Goal: Transaction & Acquisition: Book appointment/travel/reservation

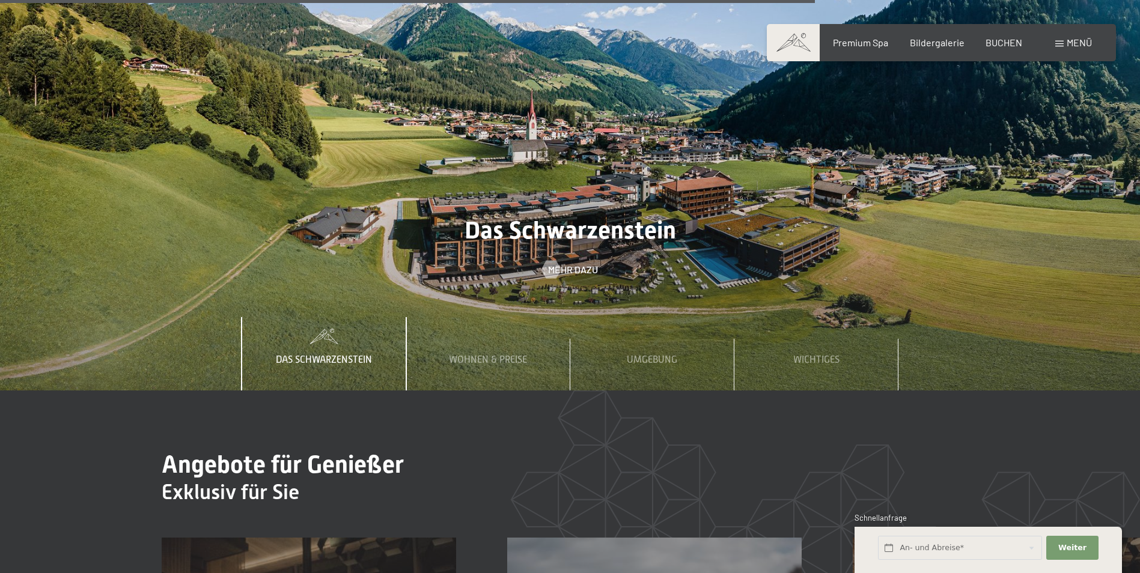
scroll to position [4328, 0]
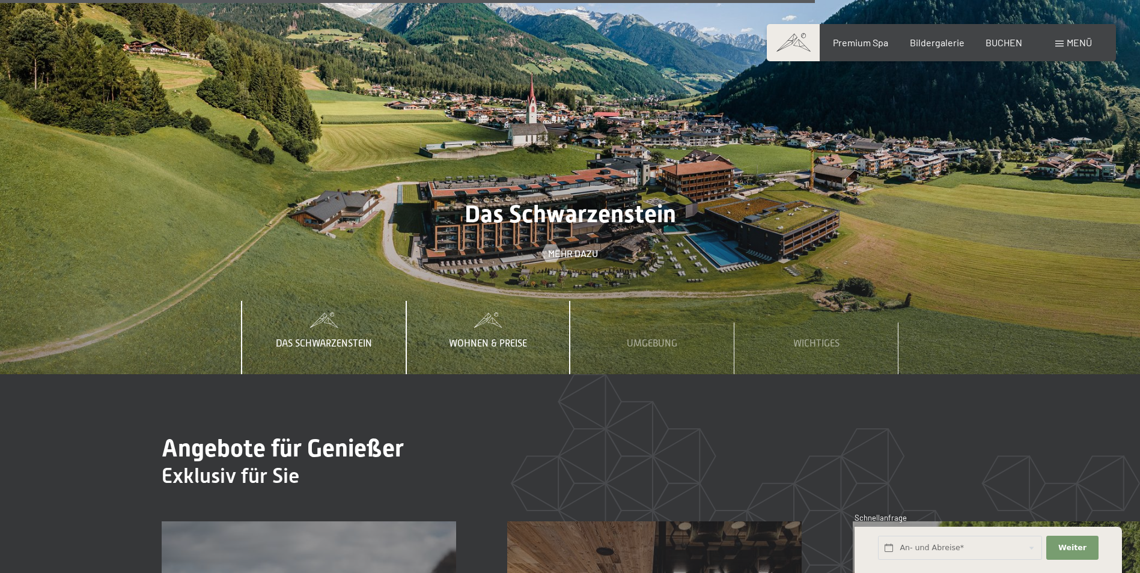
click at [465, 338] on span "Wohnen & Preise" at bounding box center [488, 343] width 78 height 11
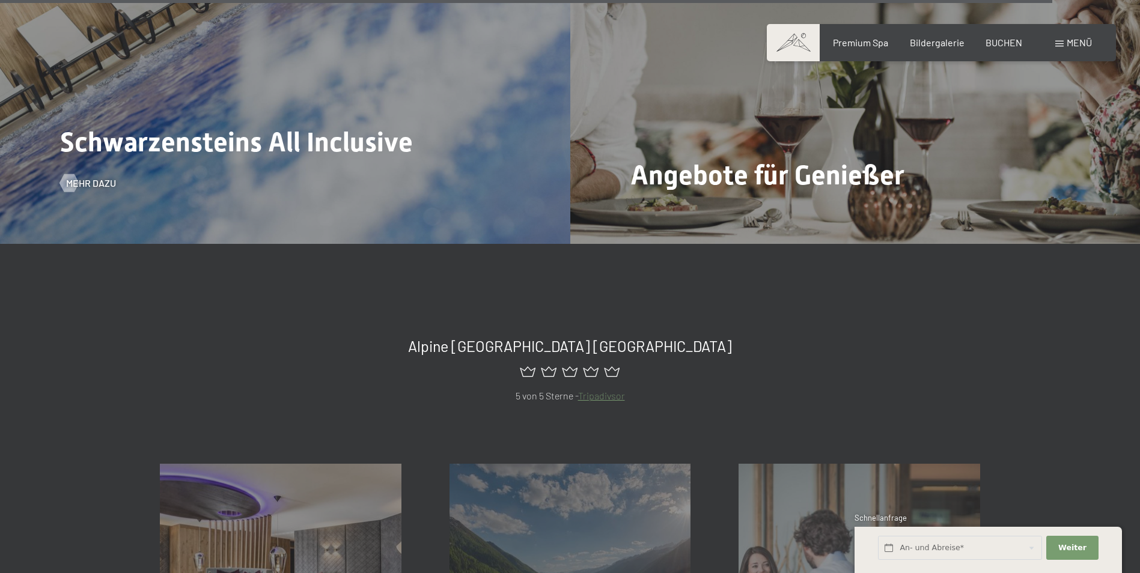
scroll to position [5590, 0]
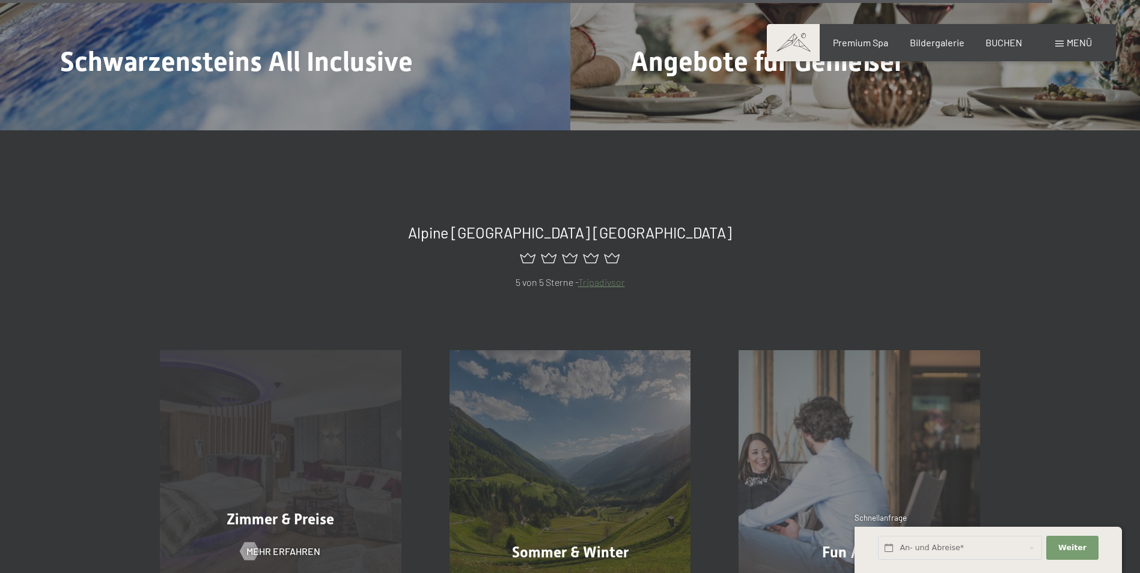
click at [272, 511] on span "Zimmer & Preise" at bounding box center [281, 519] width 108 height 17
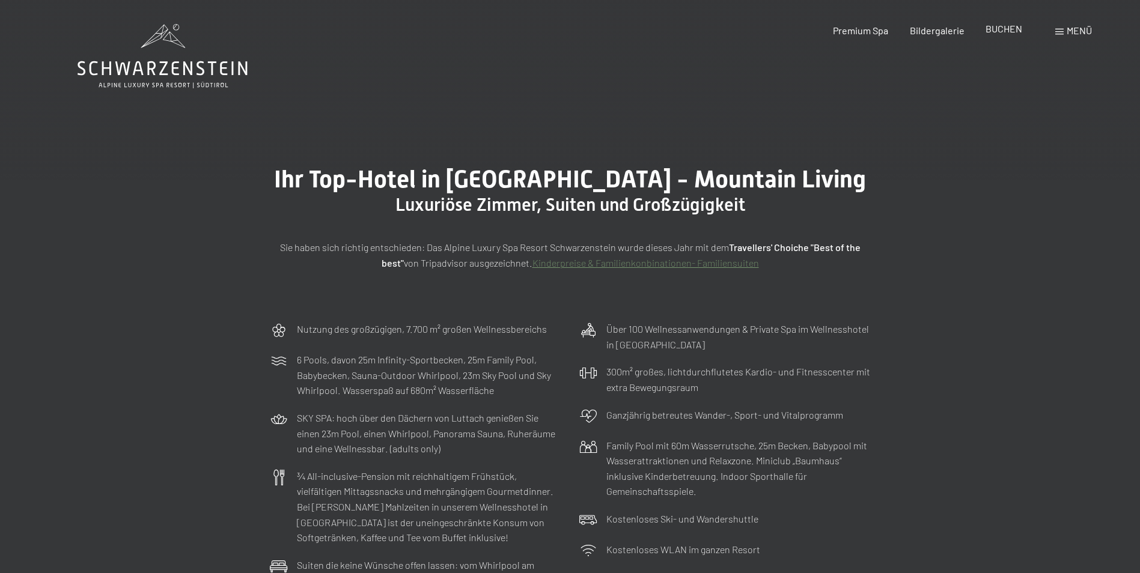
click at [997, 26] on span "BUCHEN" at bounding box center [1004, 28] width 37 height 11
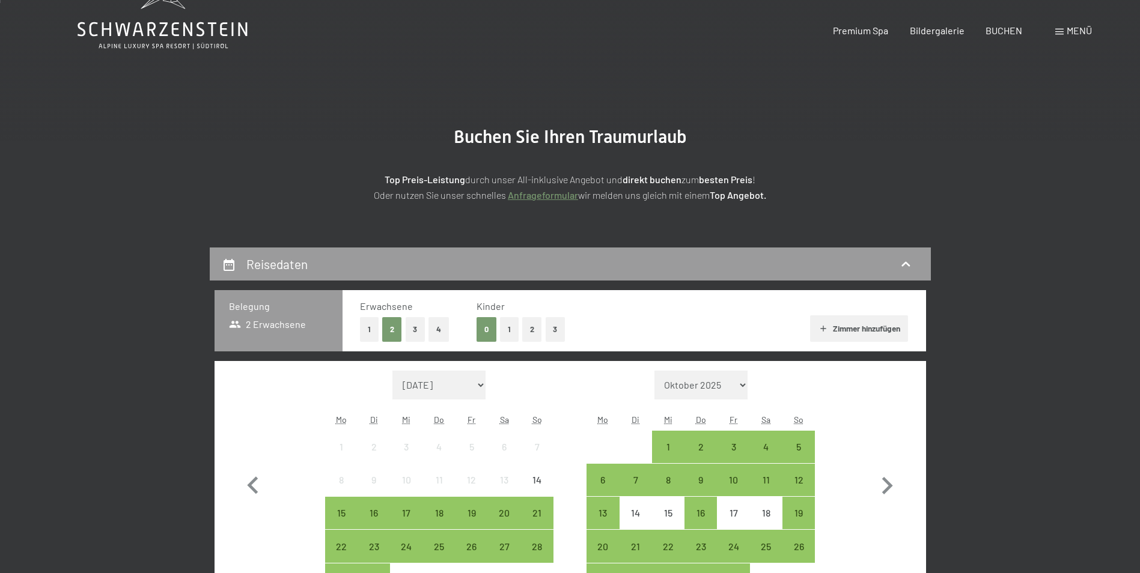
scroll to position [60, 0]
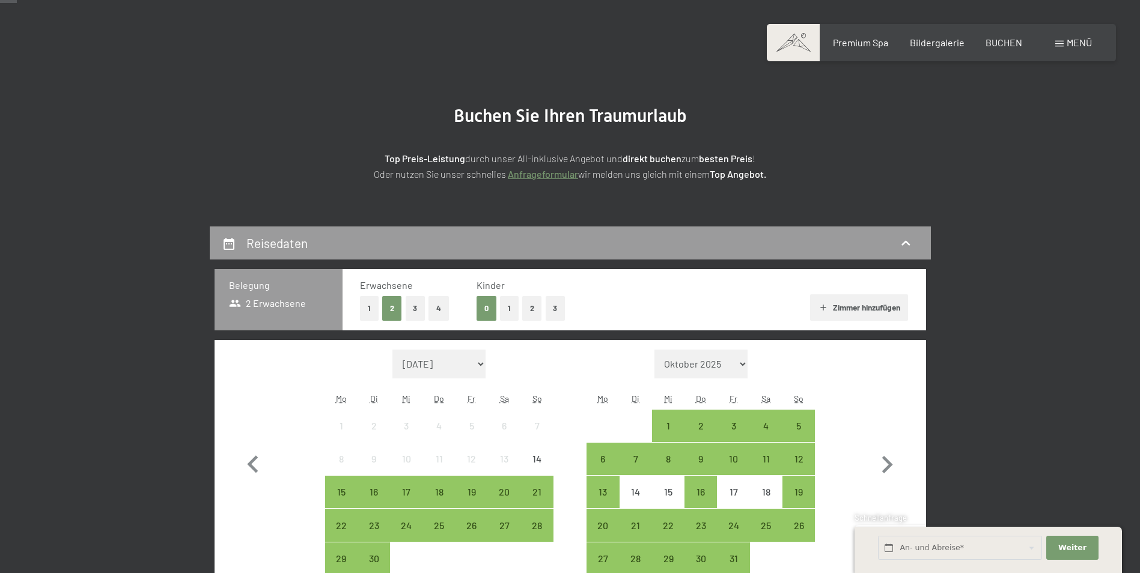
click at [509, 311] on button "1" at bounding box center [509, 308] width 19 height 25
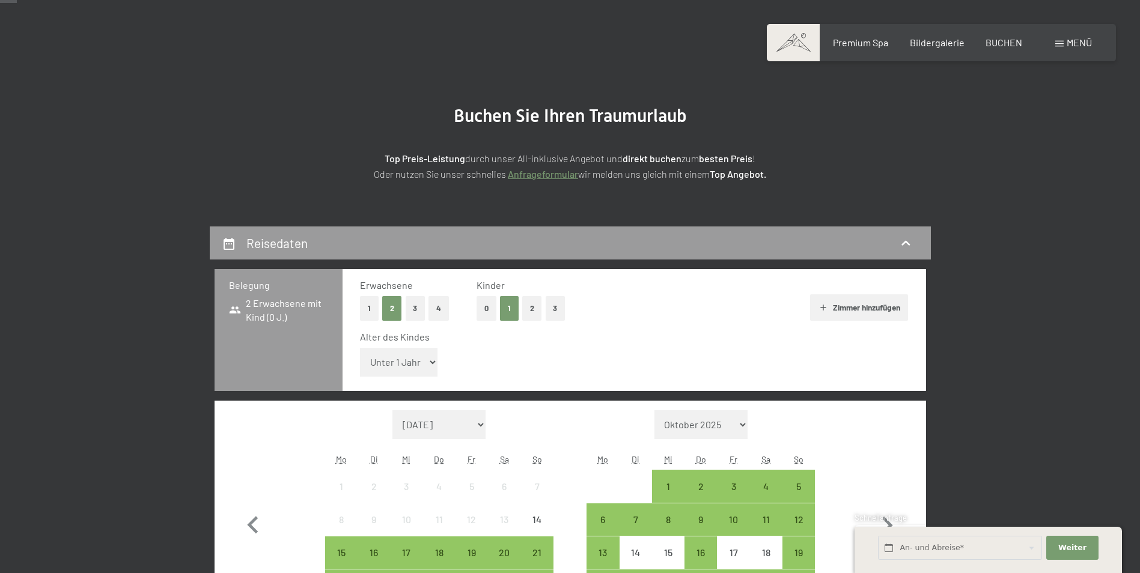
click at [411, 363] on select "Unter 1 Jahr 1 Jahr 2 Jahre 3 Jahre 4 Jahre 5 Jahre 6 Jahre 7 Jahre 8 Jahre 9 J…" at bounding box center [399, 362] width 78 height 29
select select "16"
click at [360, 348] on select "Unter 1 Jahr 1 Jahr 2 Jahre 3 Jahre 4 Jahre 5 Jahre 6 Jahre 7 Jahre 8 Jahre 9 J…" at bounding box center [399, 362] width 78 height 29
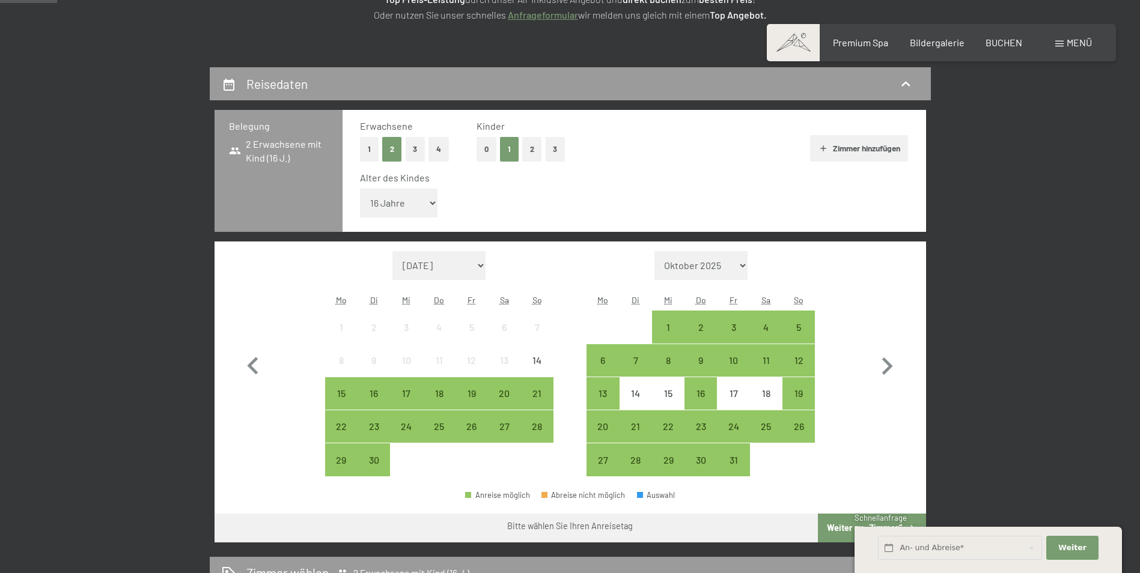
scroll to position [240, 0]
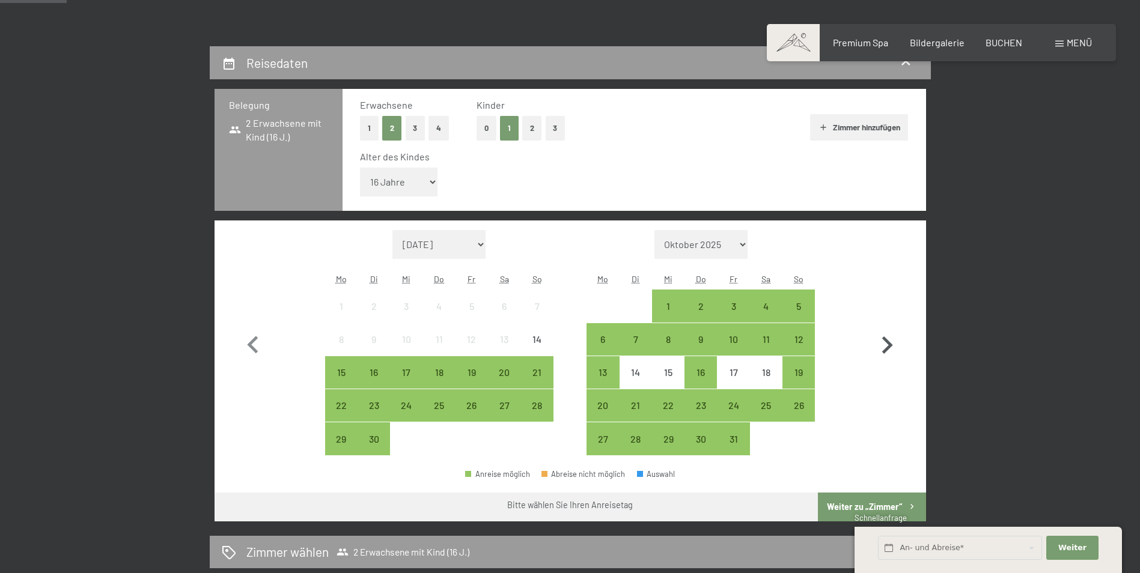
click at [888, 342] on icon "button" at bounding box center [887, 345] width 11 height 17
select select "2025-10-01"
select select "2025-11-01"
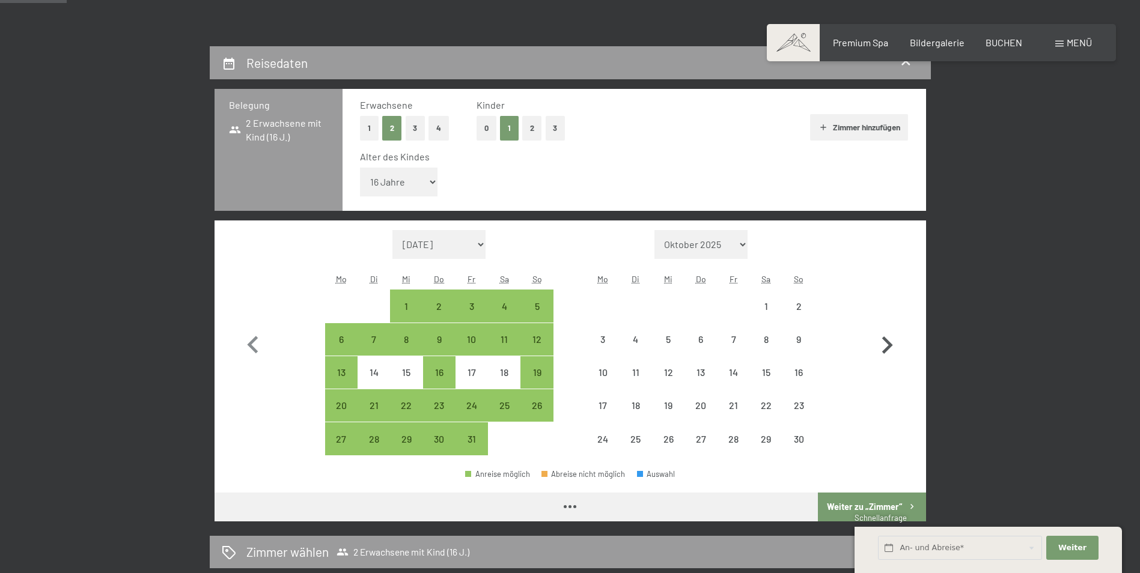
click at [888, 342] on icon "button" at bounding box center [887, 345] width 11 height 17
select select "2025-11-01"
select select "2025-12-01"
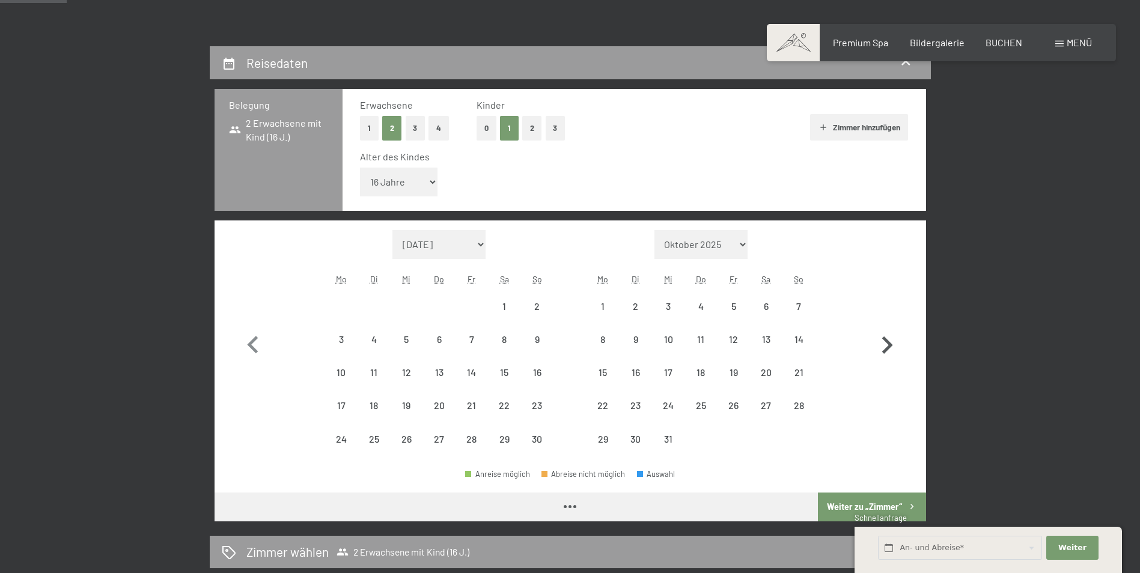
click at [888, 342] on icon "button" at bounding box center [887, 345] width 11 height 17
select select "[DATE]"
click at [888, 342] on icon "button" at bounding box center [887, 345] width 11 height 17
select select "[DATE]"
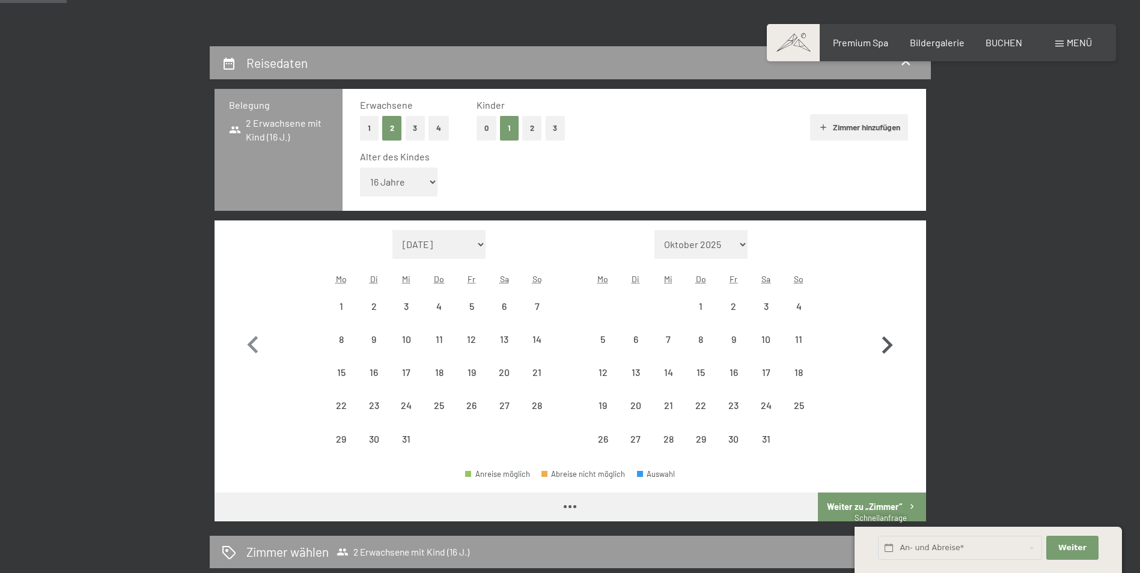
select select "[DATE]"
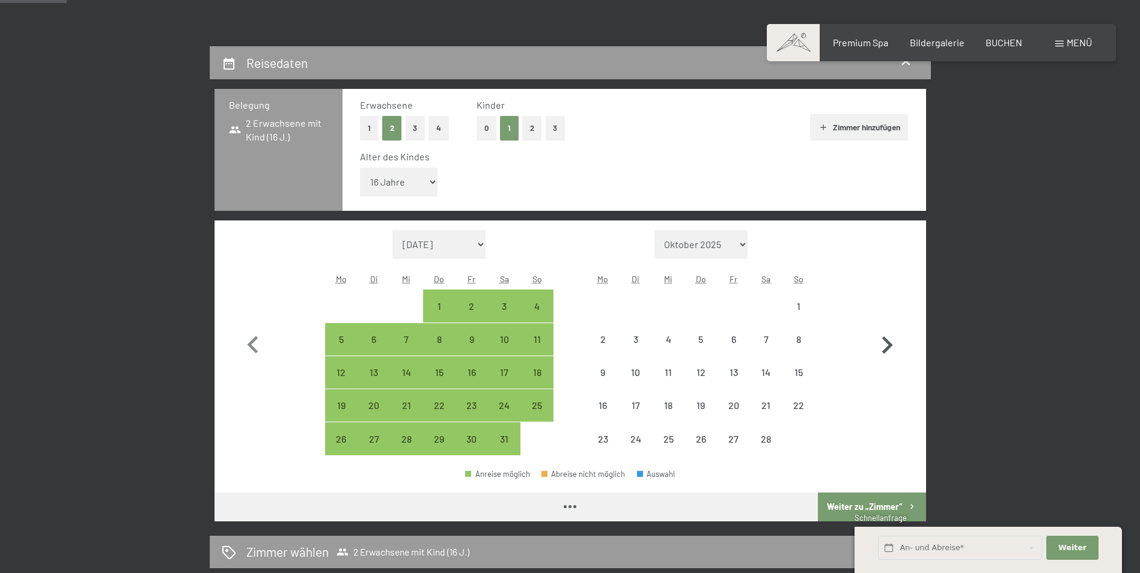
click at [888, 342] on icon "button" at bounding box center [887, 345] width 11 height 17
select select "[DATE]"
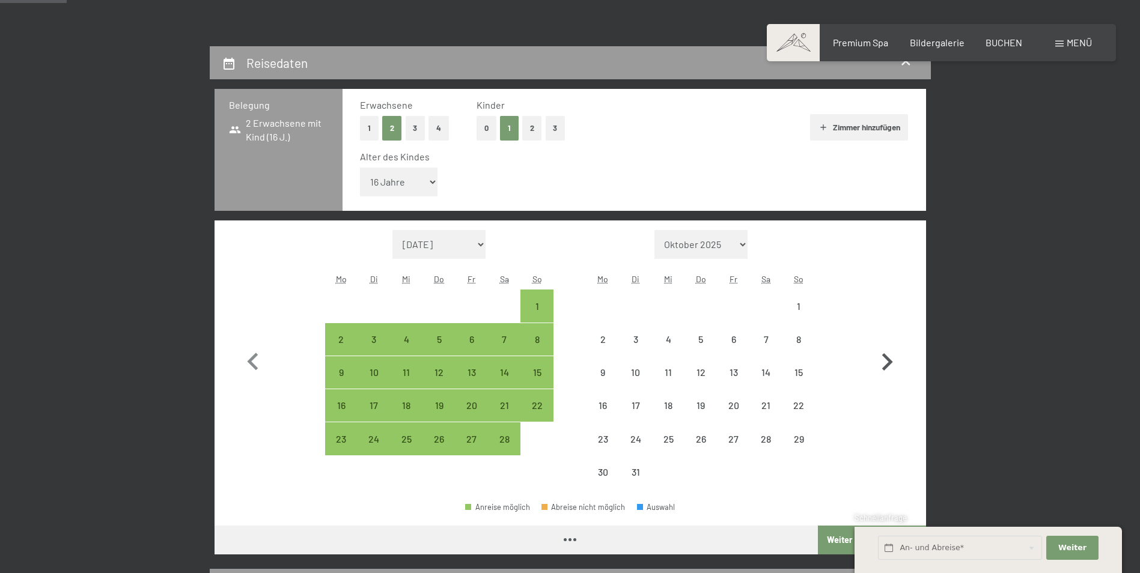
click at [888, 342] on button "button" at bounding box center [887, 359] width 35 height 259
select select "[DATE]"
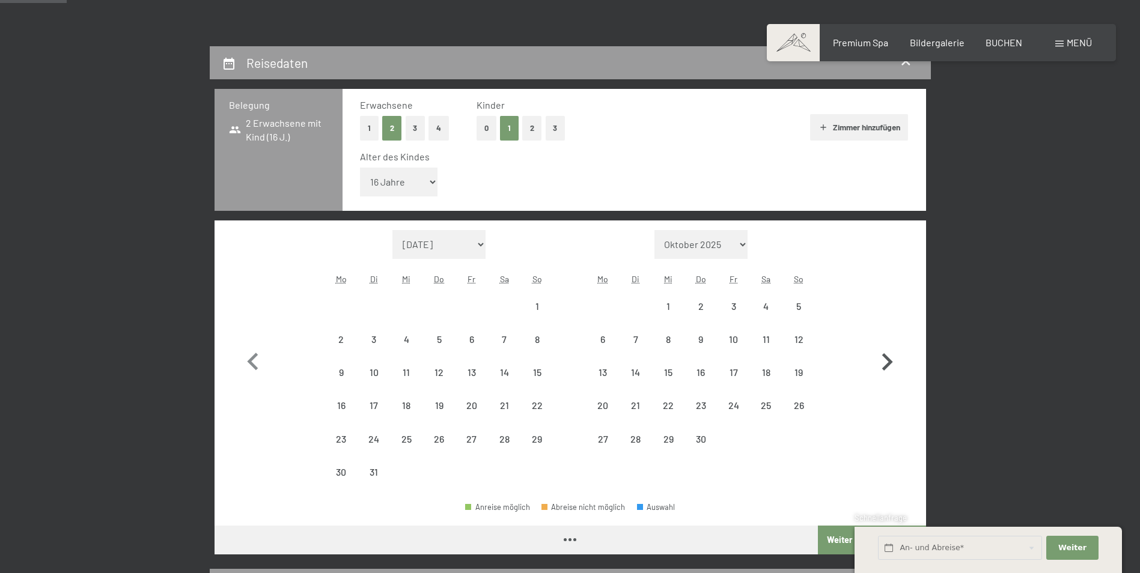
click at [888, 342] on button "button" at bounding box center [887, 359] width 35 height 259
select select "[DATE]"
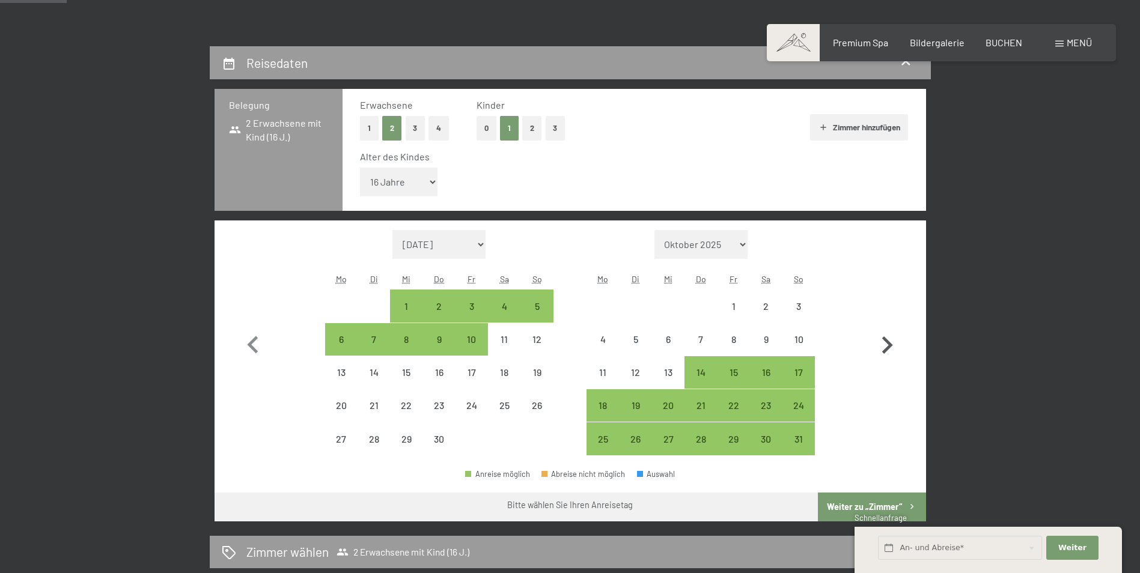
click at [888, 342] on icon "button" at bounding box center [887, 345] width 11 height 17
select select "[DATE]"
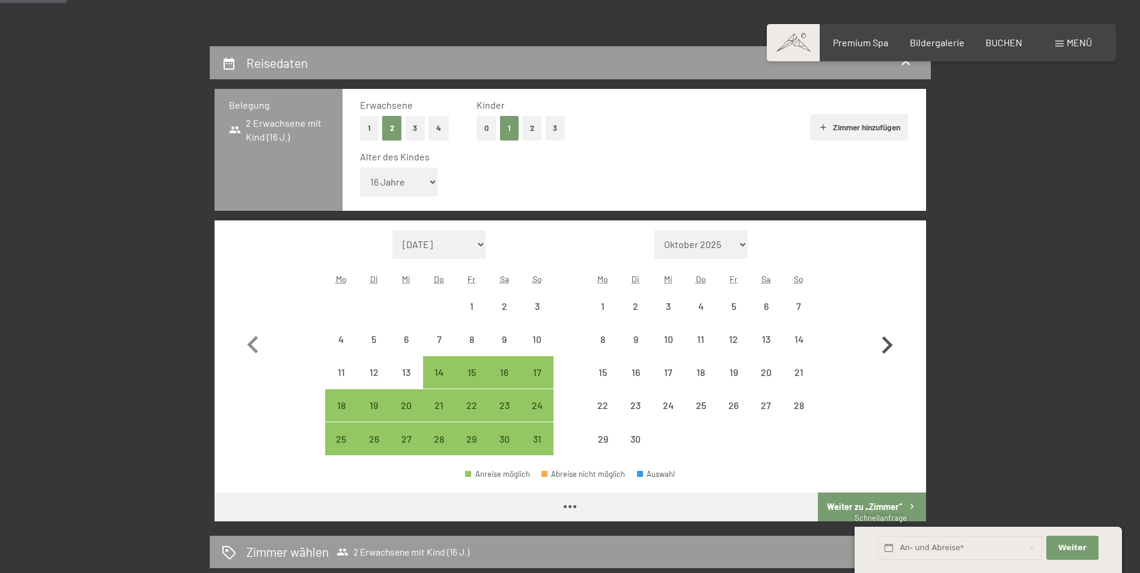
select select "[DATE]"
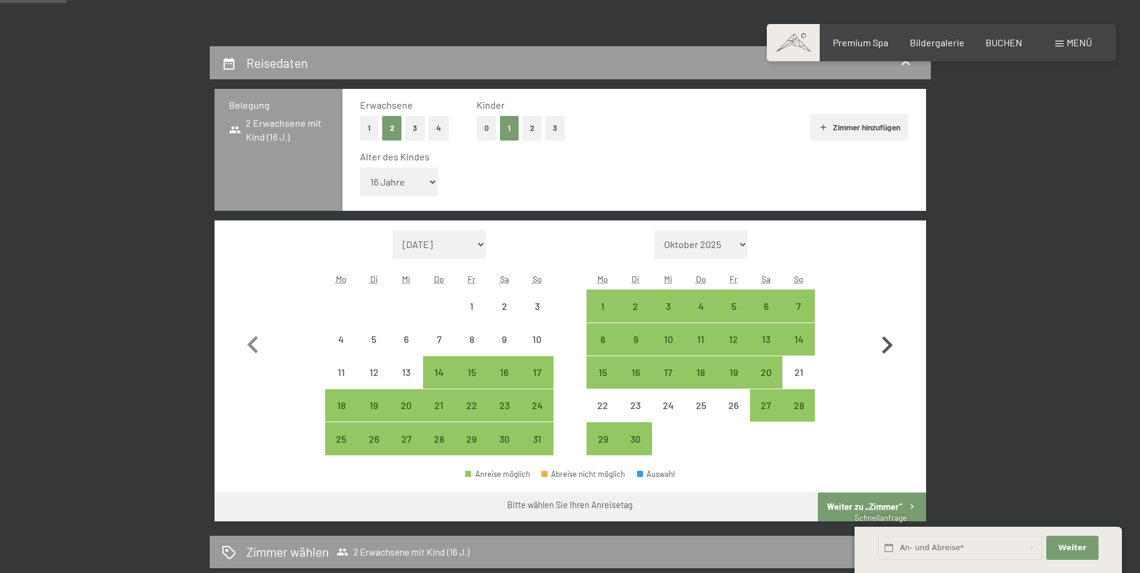
click at [888, 342] on icon "button" at bounding box center [887, 345] width 11 height 17
select select "[DATE]"
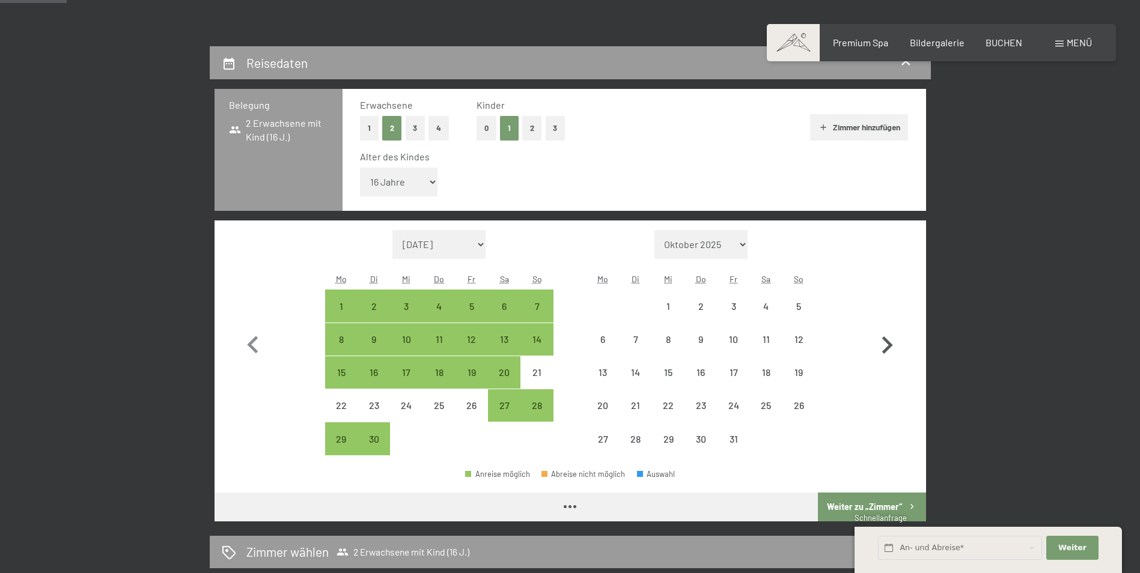
select select "[DATE]"
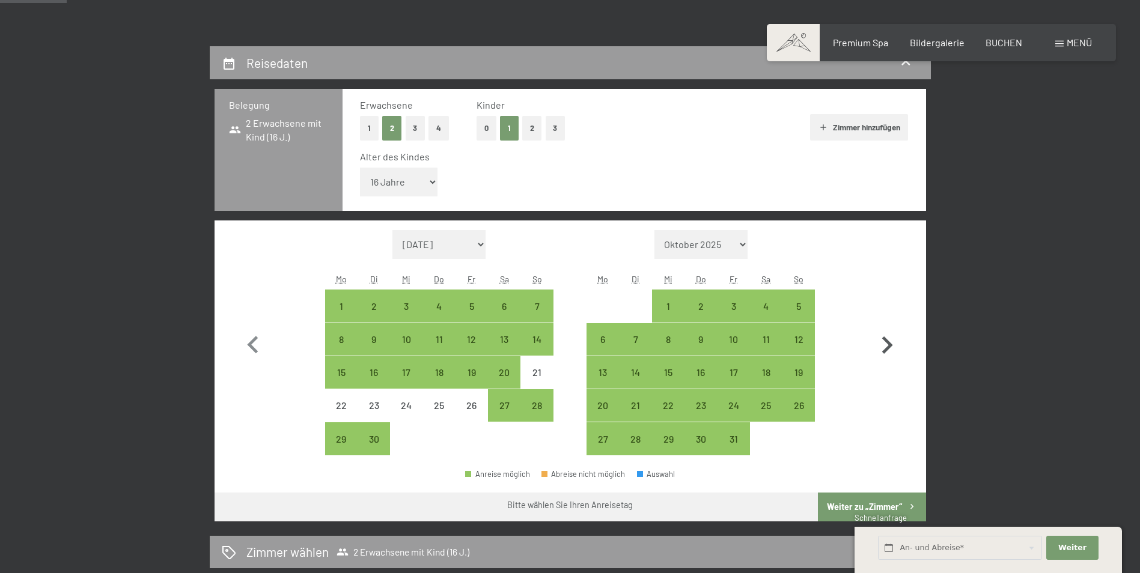
click at [888, 342] on icon "button" at bounding box center [887, 345] width 11 height 17
select select "[DATE]"
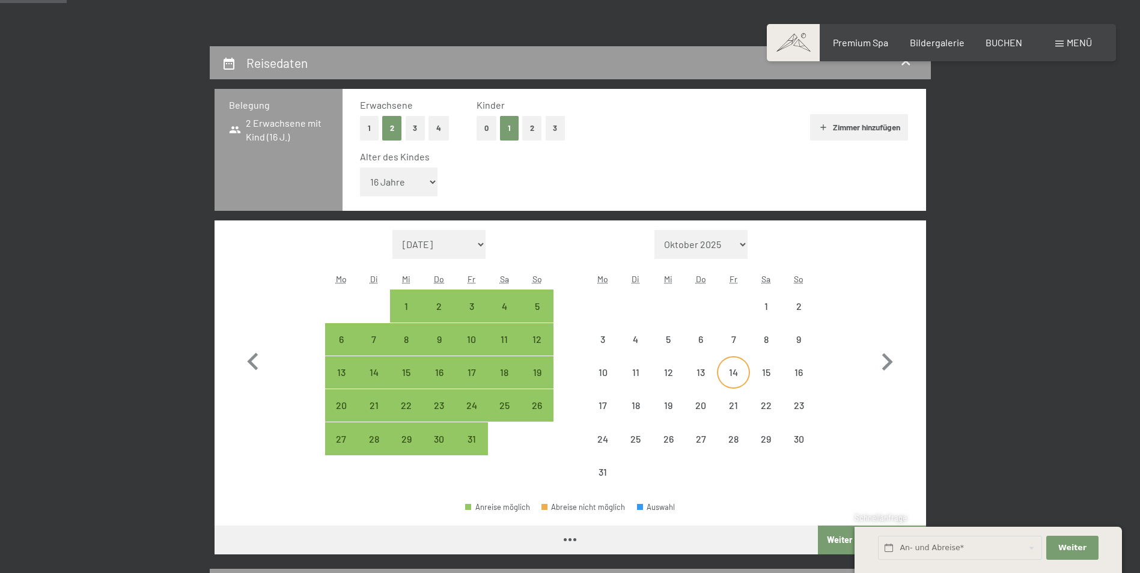
select select "[DATE]"
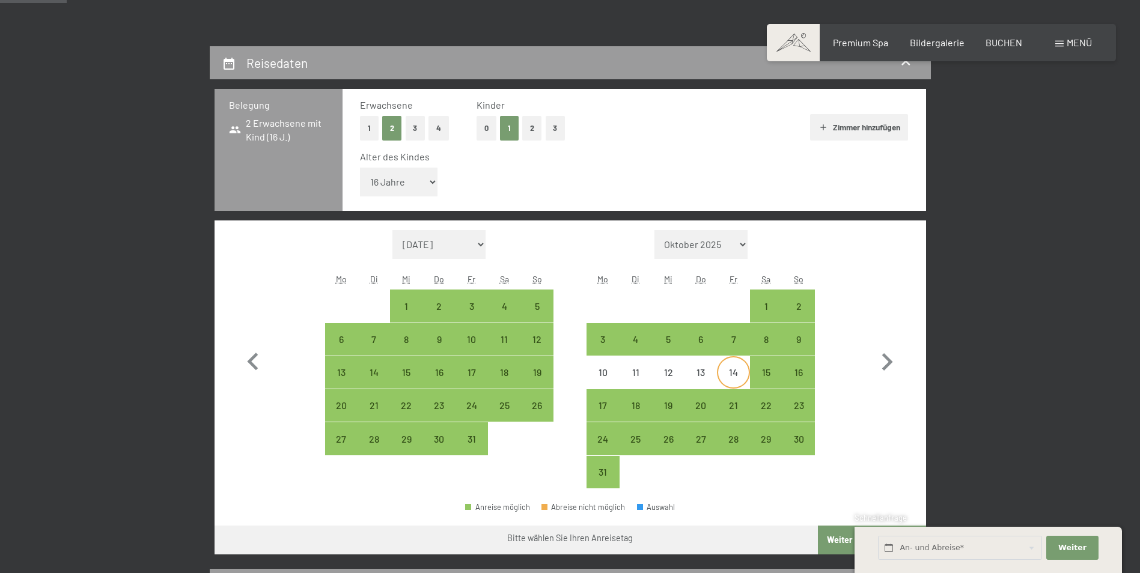
click at [744, 371] on div "14" at bounding box center [733, 383] width 30 height 30
select select "[DATE]"
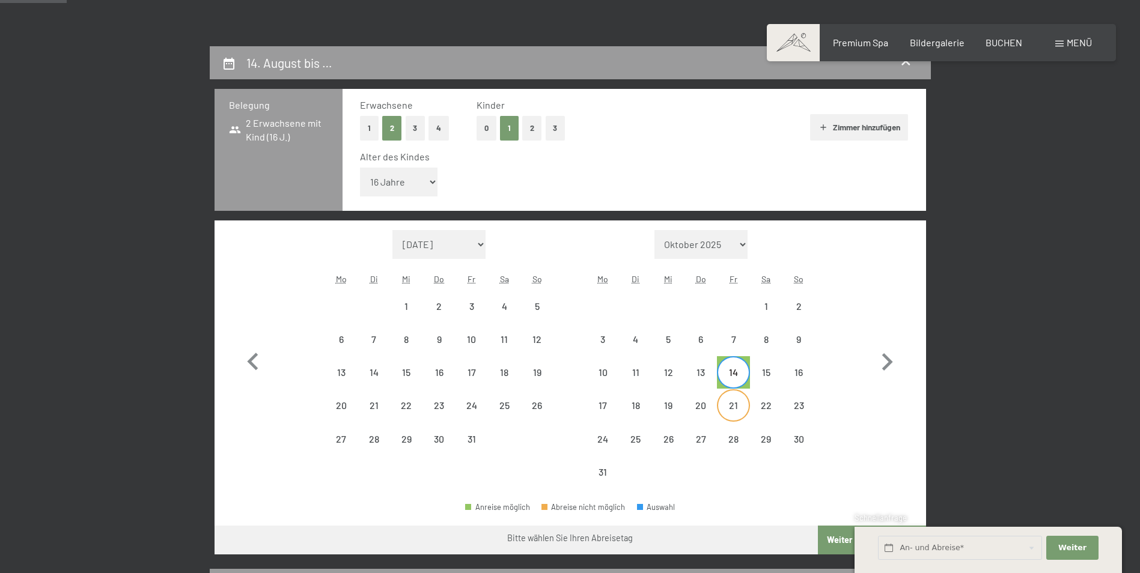
click at [738, 402] on div "21" at bounding box center [733, 416] width 30 height 30
select select "[DATE]"
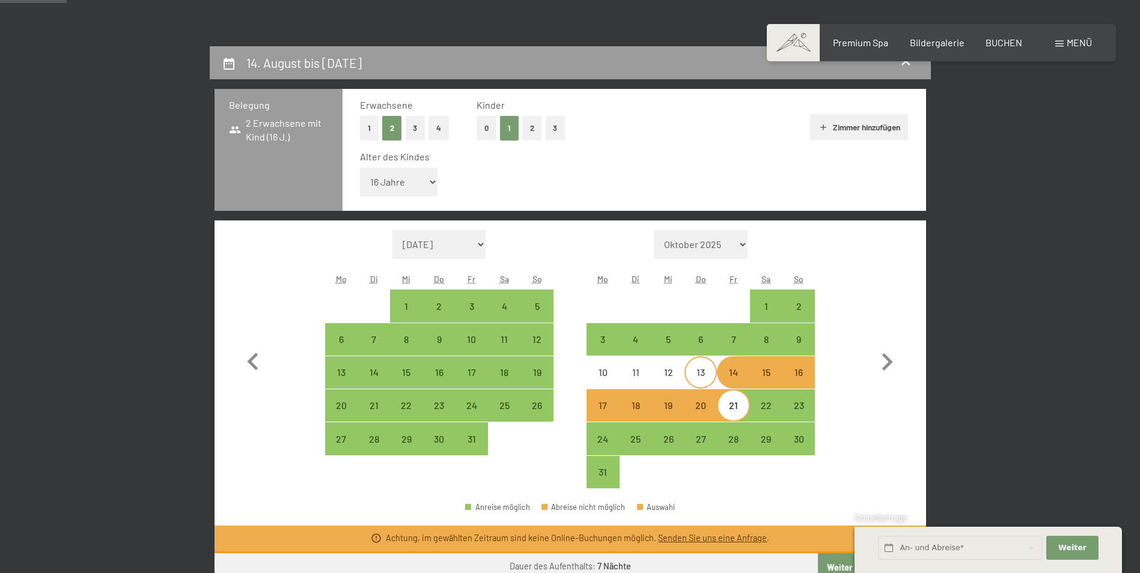
click at [700, 379] on div "13" at bounding box center [701, 383] width 30 height 30
select select "[DATE]"
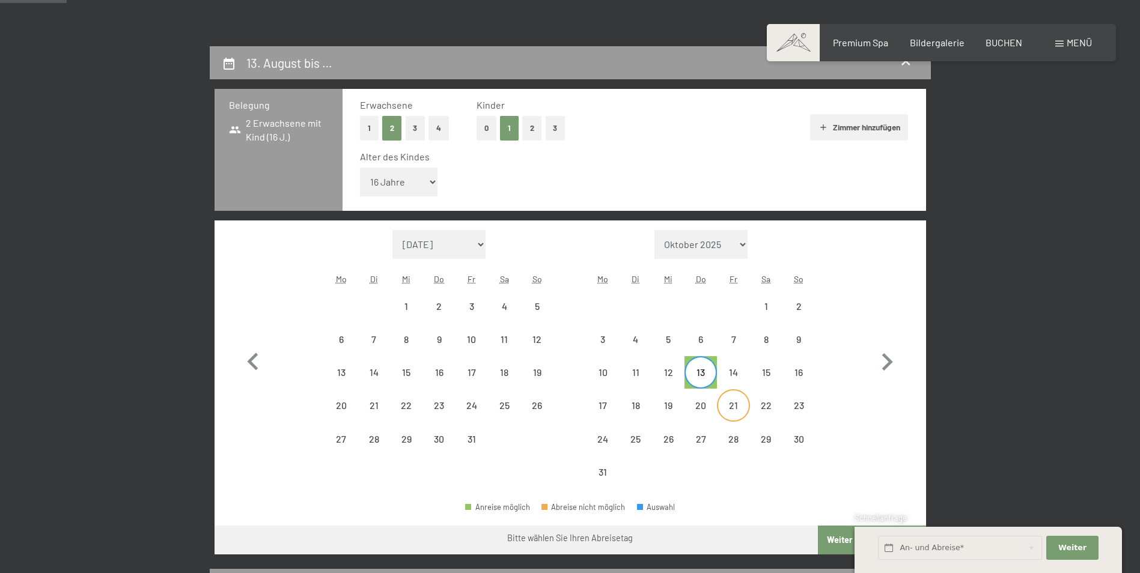
click at [738, 405] on div "21" at bounding box center [733, 416] width 30 height 30
select select "[DATE]"
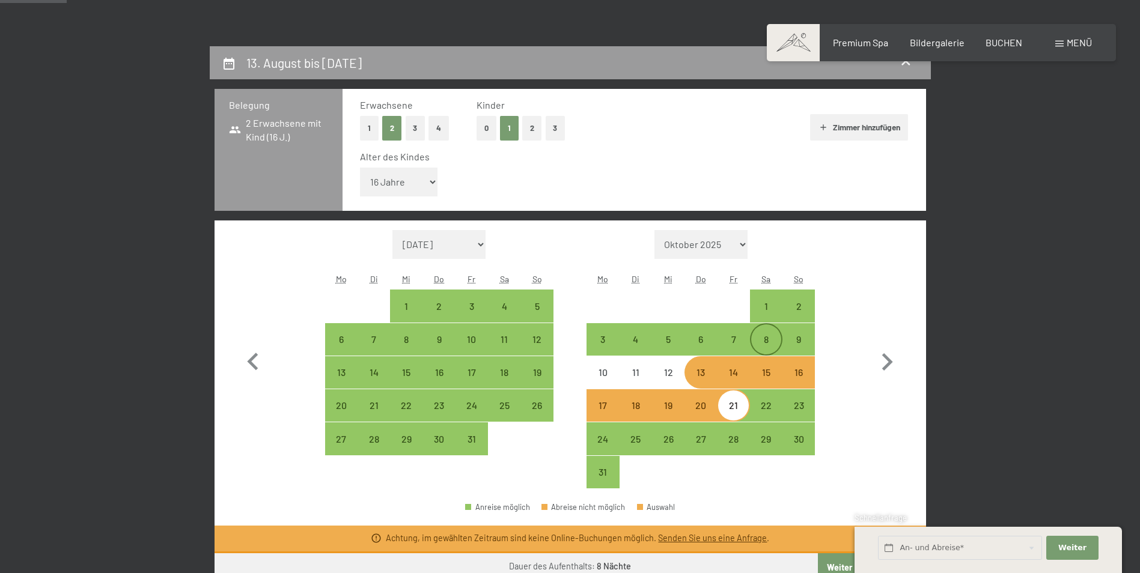
click at [769, 350] on div "8" at bounding box center [766, 350] width 30 height 30
select select "[DATE]"
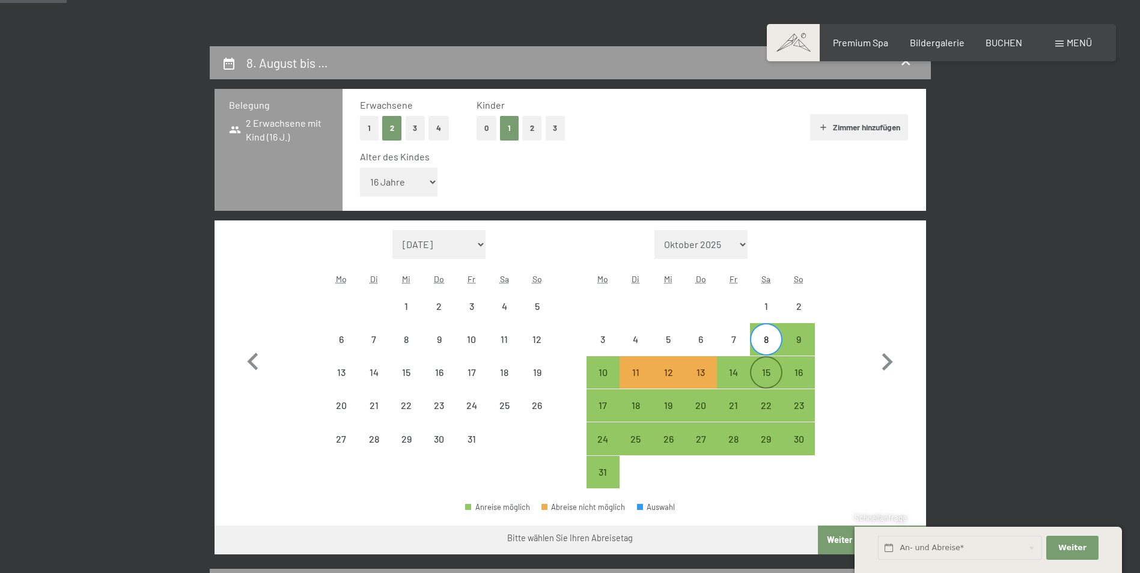
click at [761, 368] on div "15" at bounding box center [766, 383] width 30 height 30
select select "[DATE]"
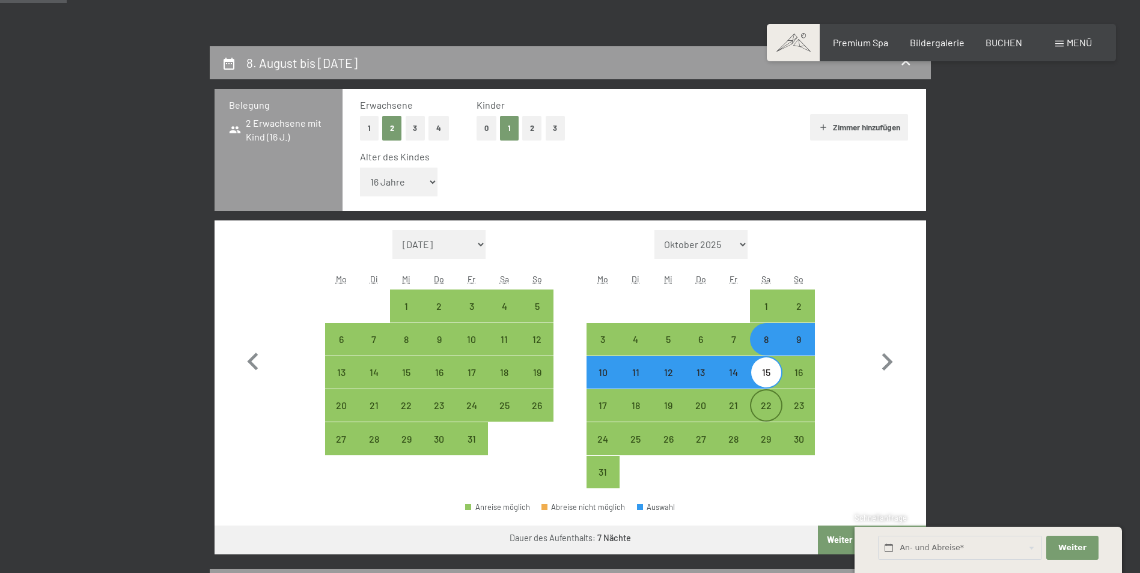
click at [768, 412] on div "22" at bounding box center [766, 416] width 30 height 30
select select "[DATE]"
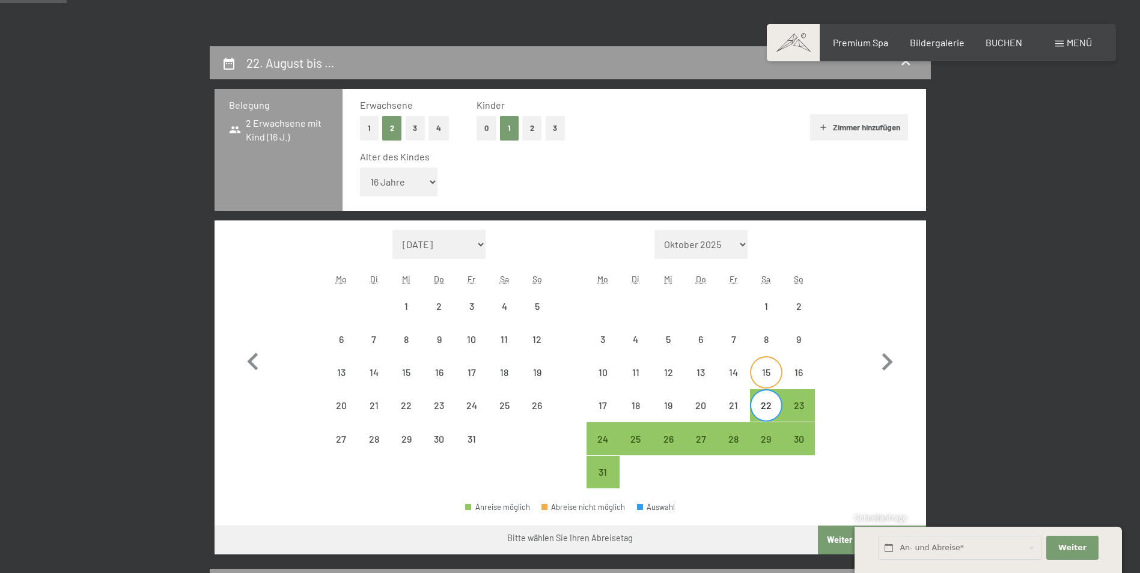
click at [762, 380] on div "15" at bounding box center [766, 383] width 30 height 30
select select "[DATE]"
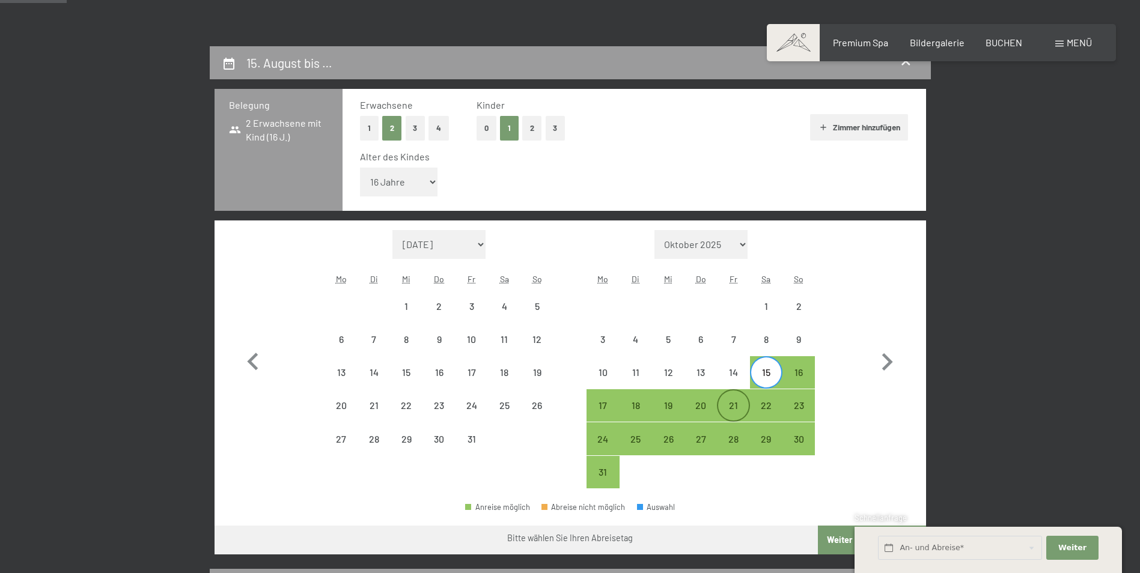
click at [736, 404] on div "21" at bounding box center [733, 416] width 30 height 30
select select "[DATE]"
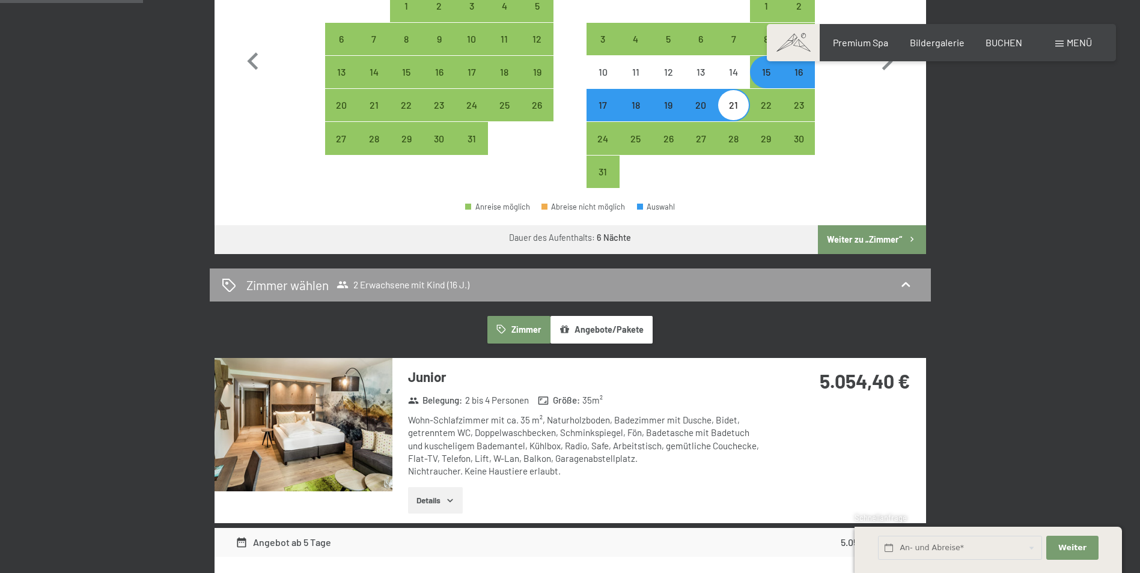
scroll to position [481, 0]
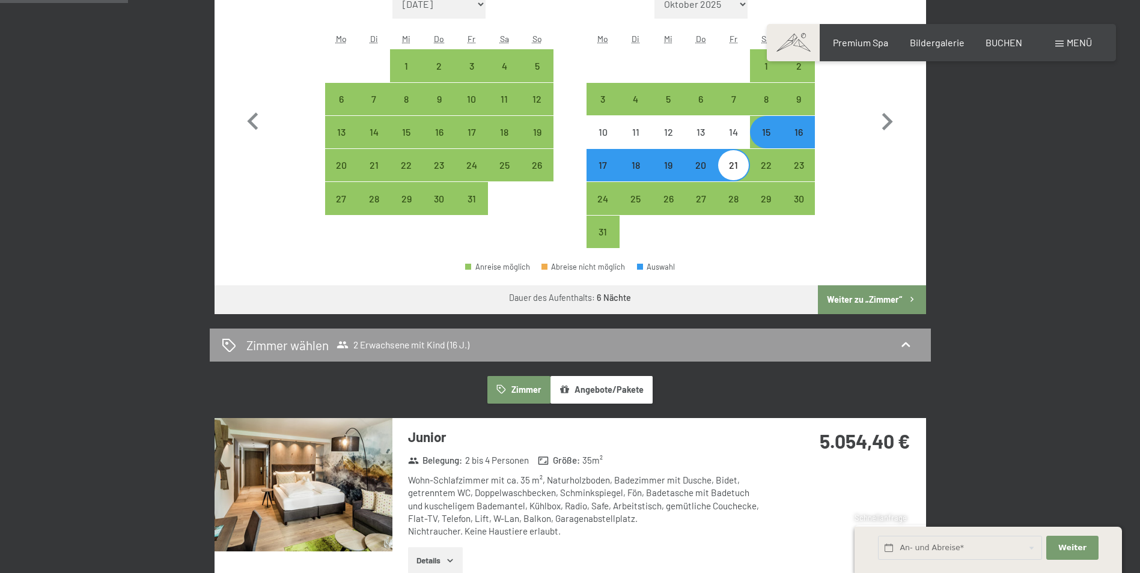
click at [860, 298] on button "Weiter zu „Zimmer“" at bounding box center [872, 300] width 108 height 29
select select "[DATE]"
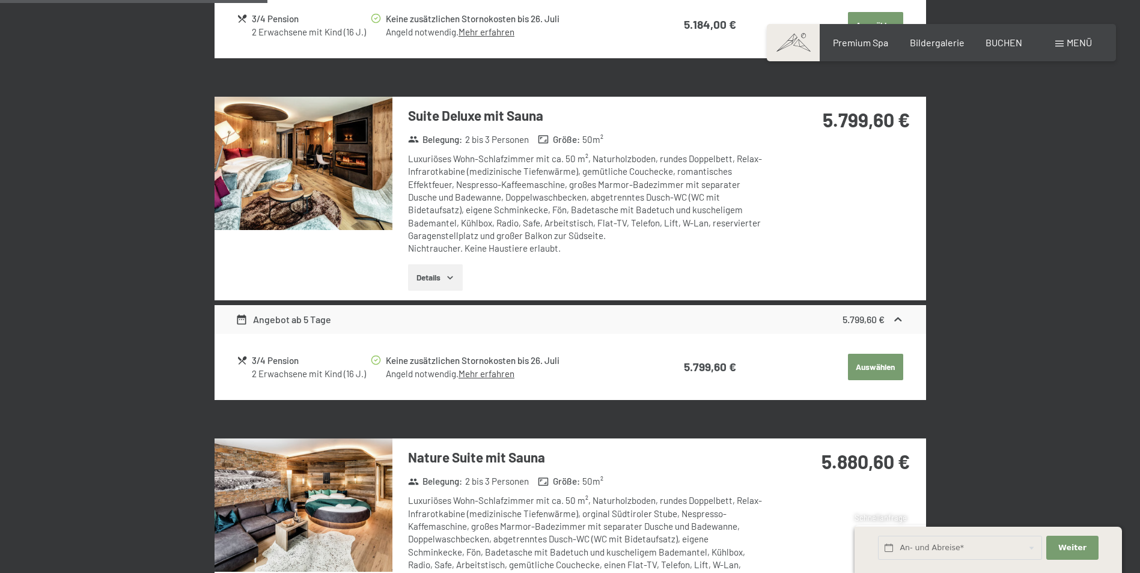
scroll to position [948, 0]
click at [437, 280] on button "Details" at bounding box center [435, 277] width 55 height 26
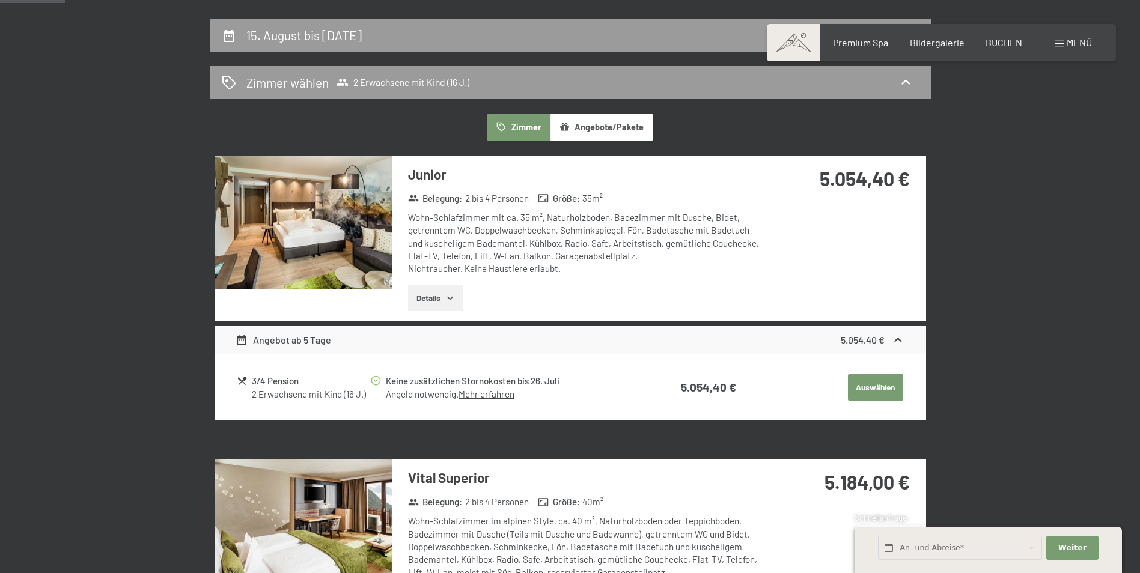
scroll to position [287, 0]
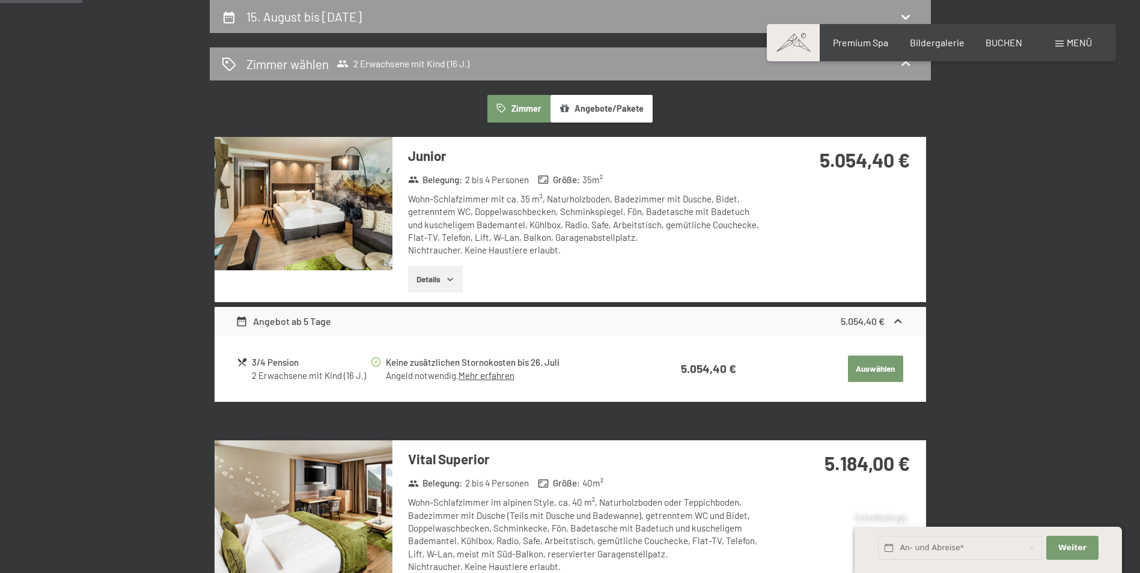
click at [315, 225] on img at bounding box center [304, 203] width 178 height 133
click at [0, 0] on button "button" at bounding box center [0, 0] width 0 height 0
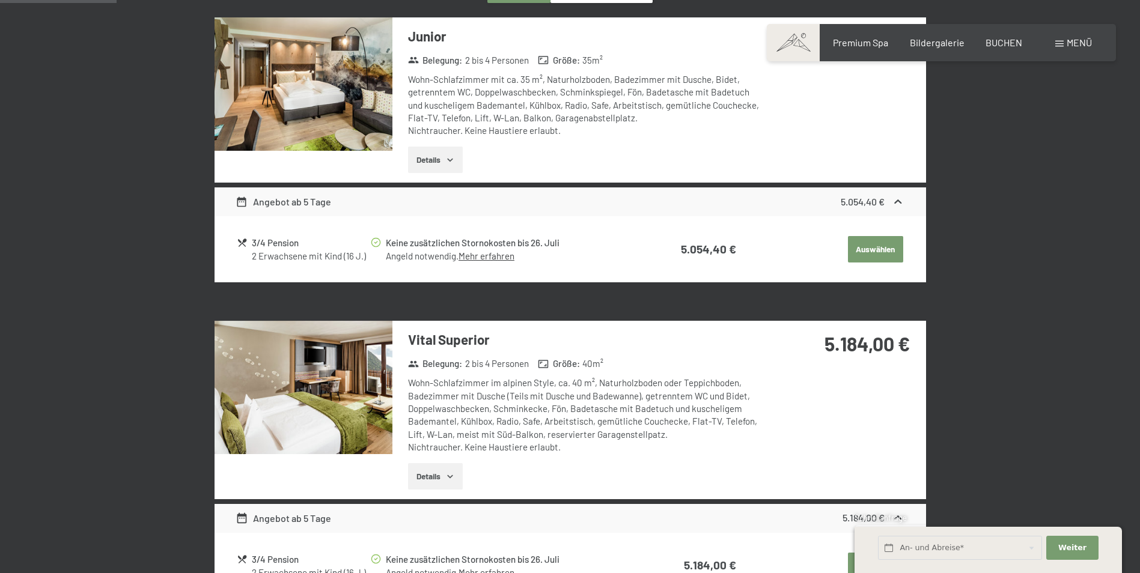
scroll to position [407, 0]
click at [329, 414] on img at bounding box center [304, 386] width 178 height 133
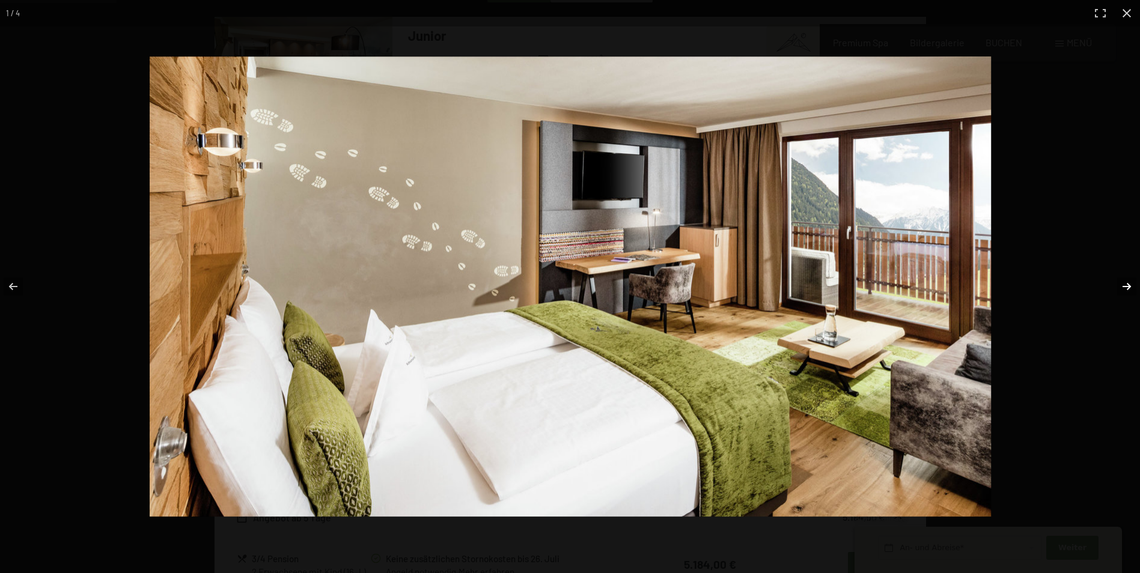
click at [1123, 284] on button "button" at bounding box center [1119, 287] width 42 height 60
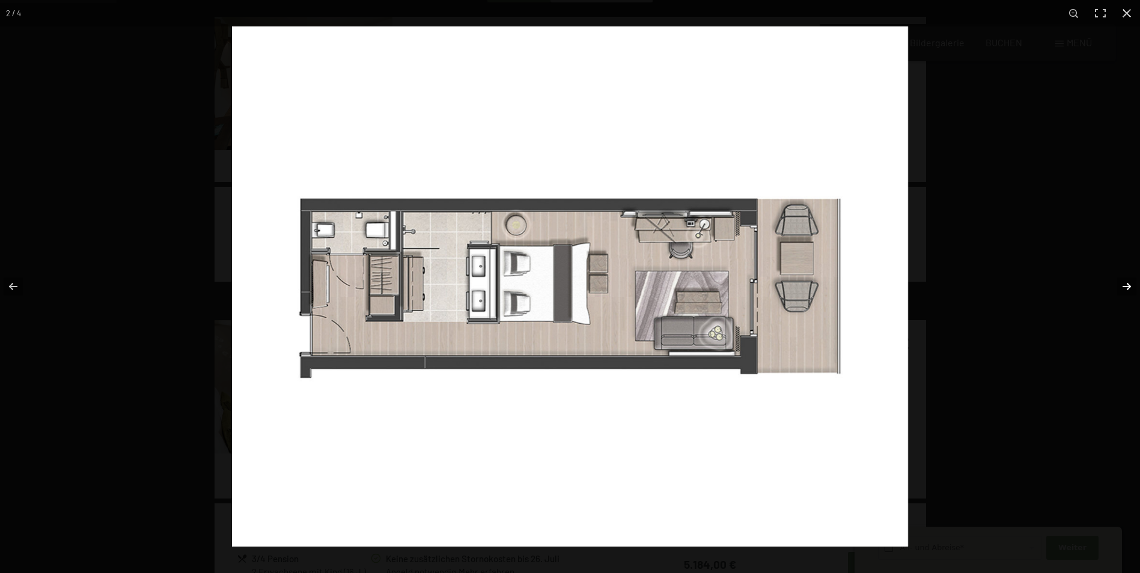
click at [1123, 284] on button "button" at bounding box center [1119, 287] width 42 height 60
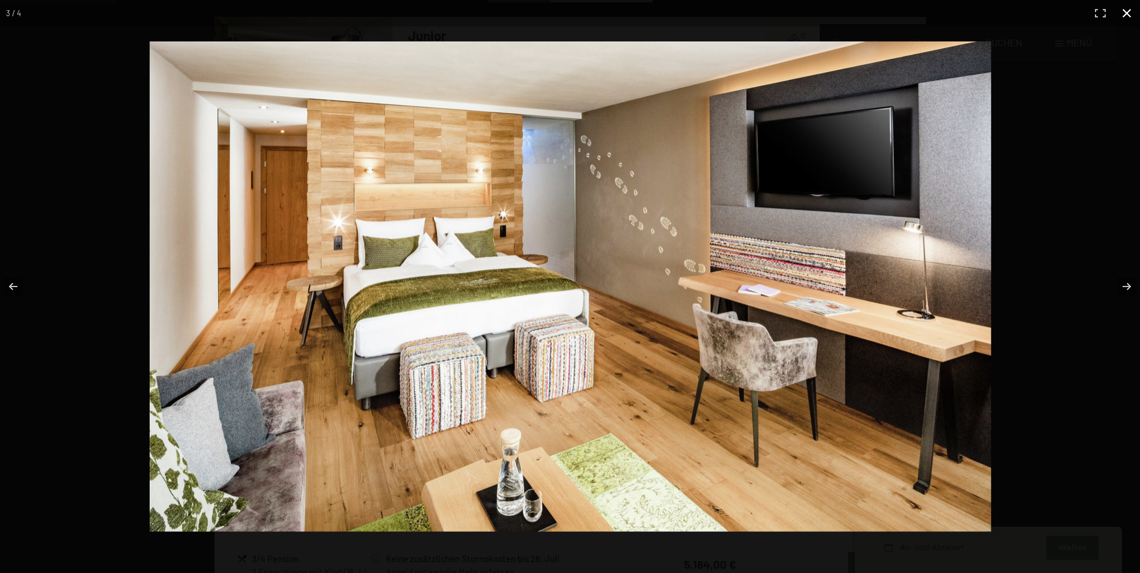
click at [1132, 16] on button "button" at bounding box center [1127, 13] width 26 height 26
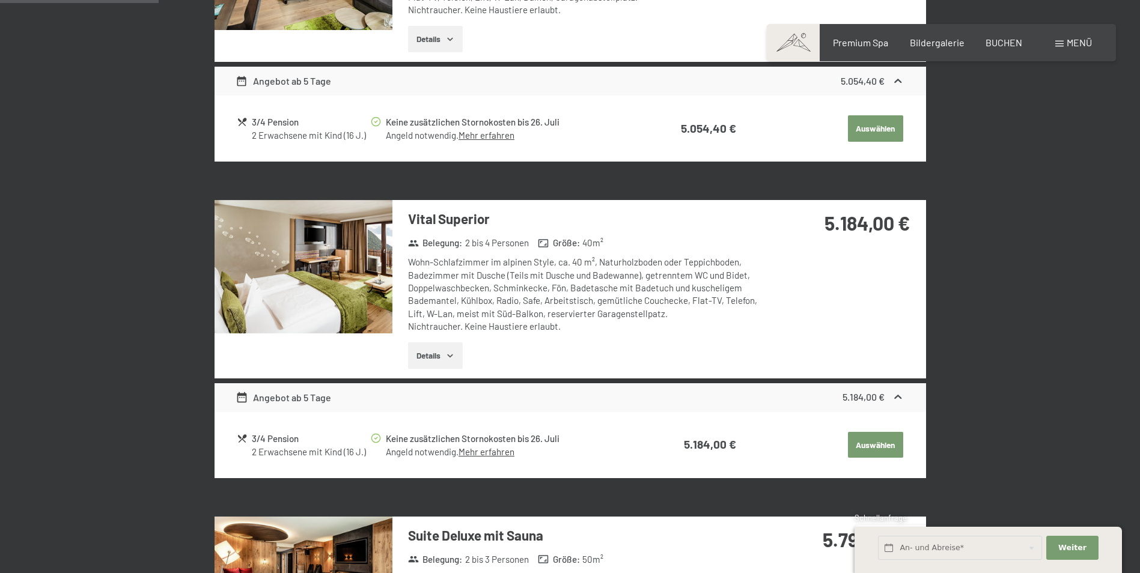
scroll to position [707, 0]
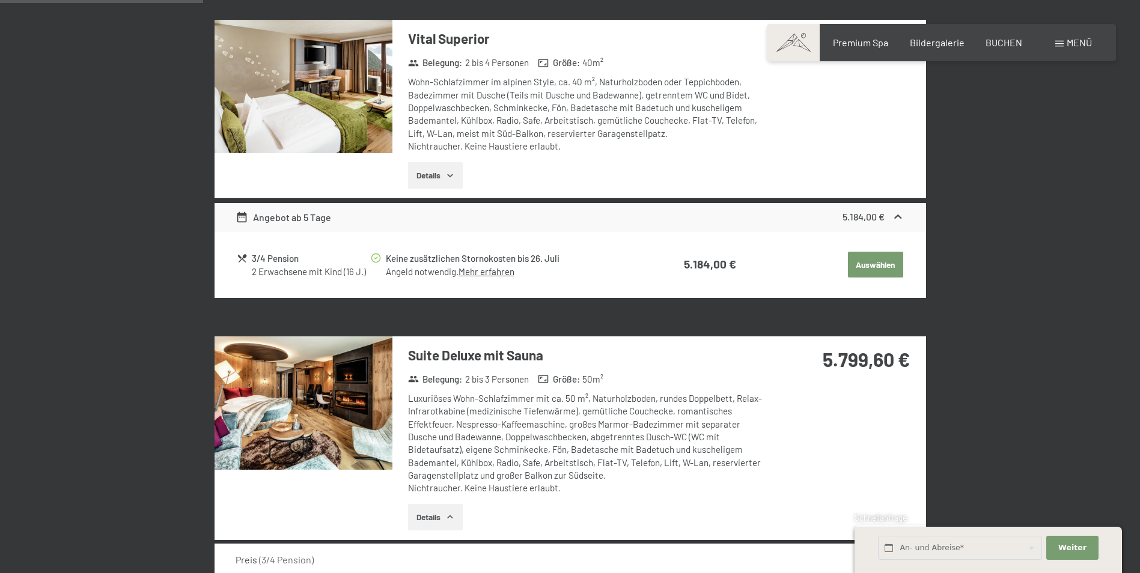
click at [368, 380] on img at bounding box center [304, 403] width 178 height 133
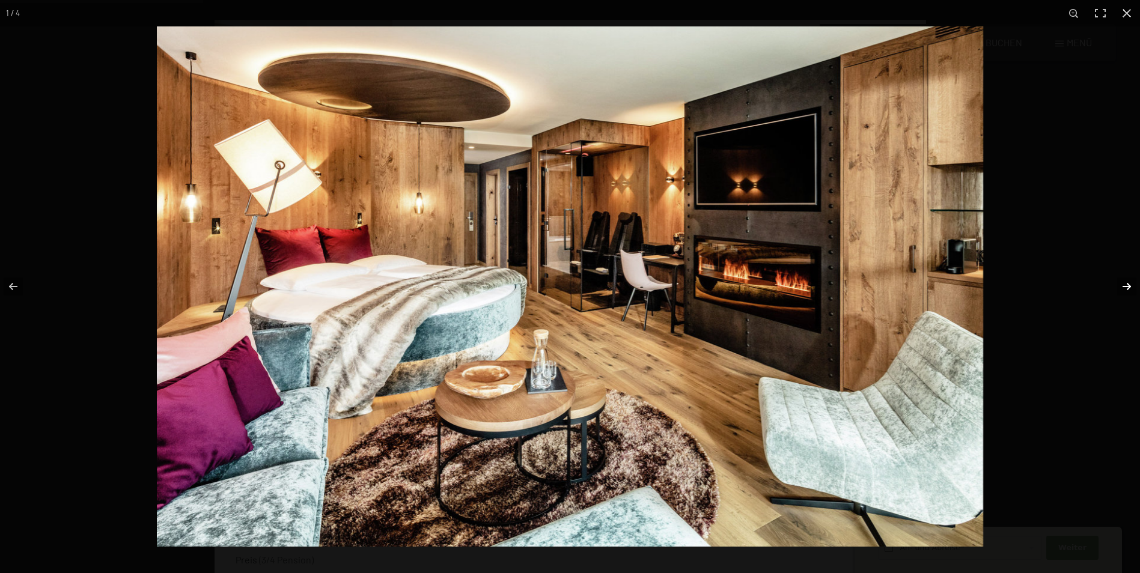
click at [1124, 286] on button "button" at bounding box center [1119, 287] width 42 height 60
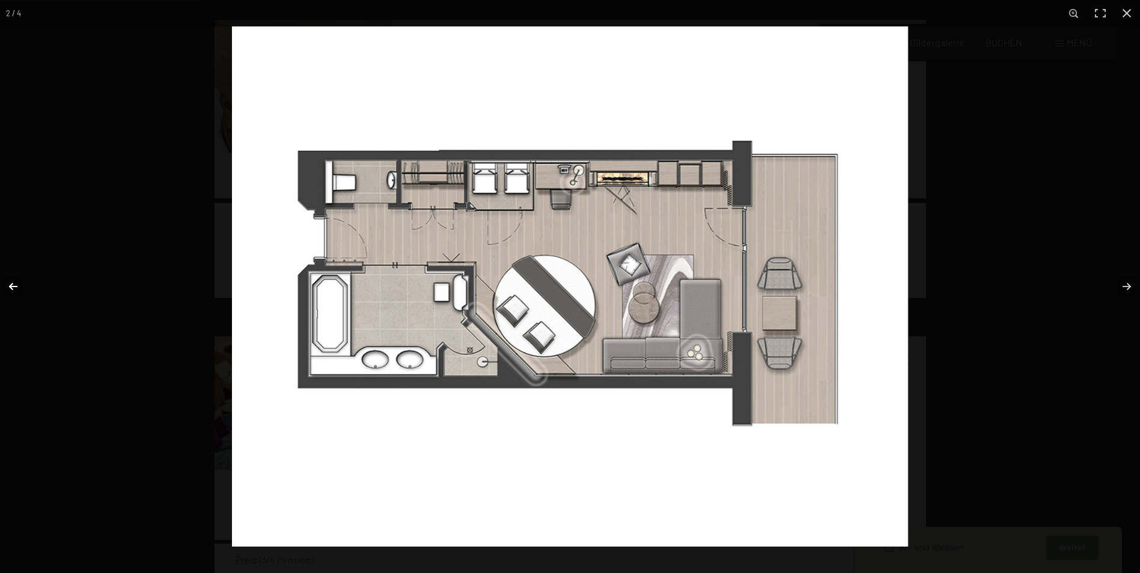
click at [13, 284] on button "button" at bounding box center [21, 287] width 42 height 60
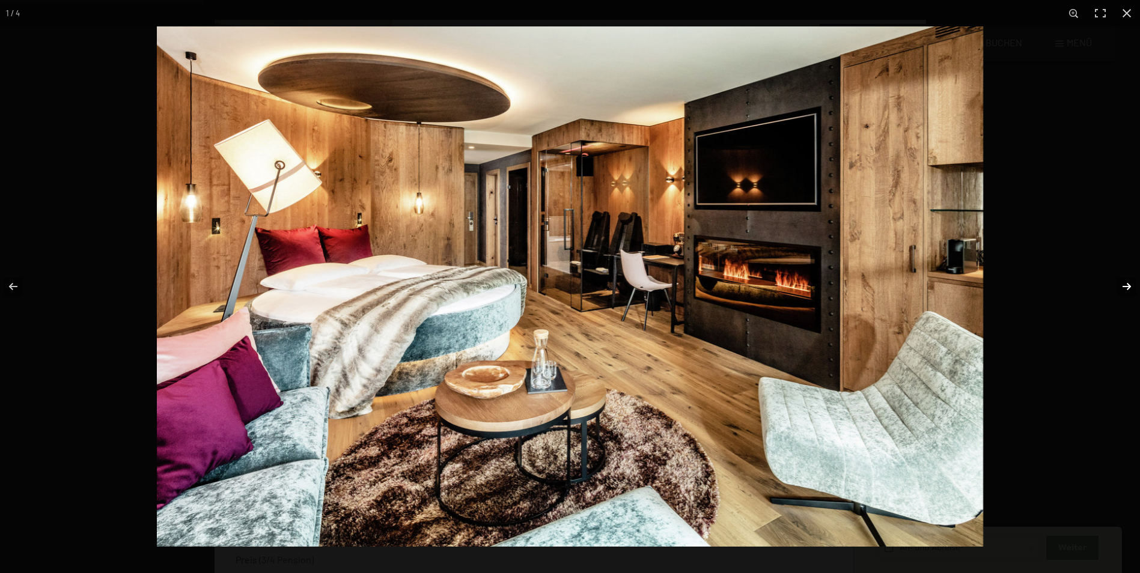
click at [1121, 286] on button "button" at bounding box center [1119, 287] width 42 height 60
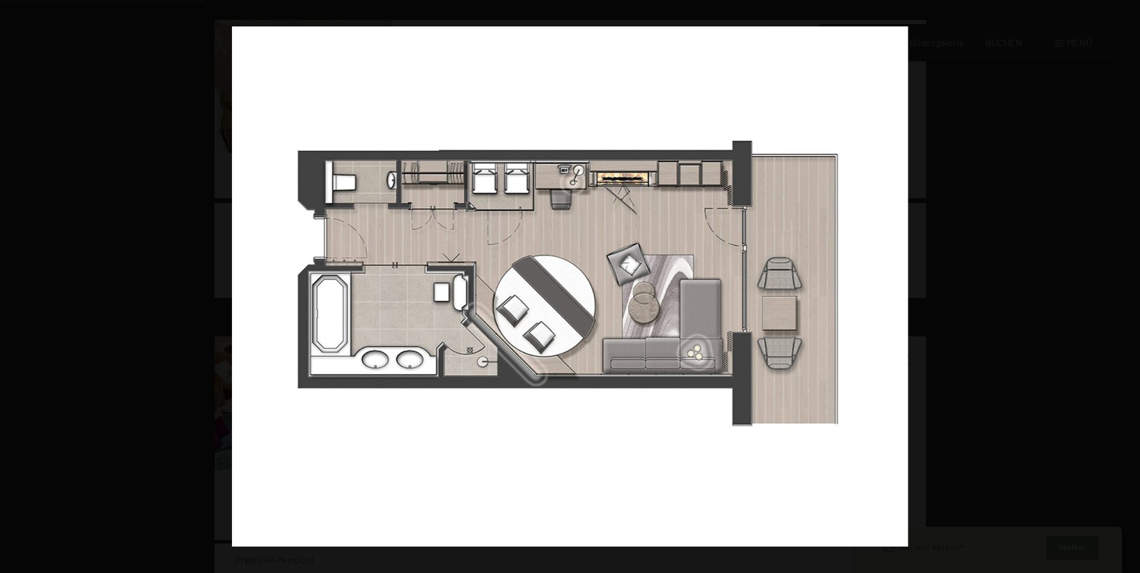
click at [1121, 286] on button "button" at bounding box center [1119, 287] width 42 height 60
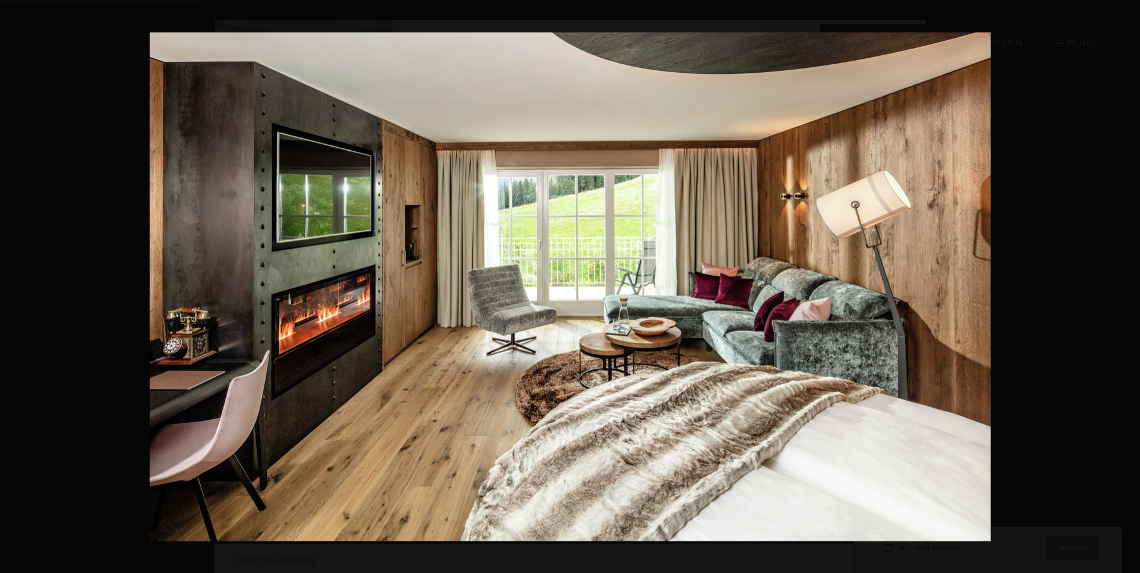
click at [1121, 286] on button "button" at bounding box center [1119, 287] width 42 height 60
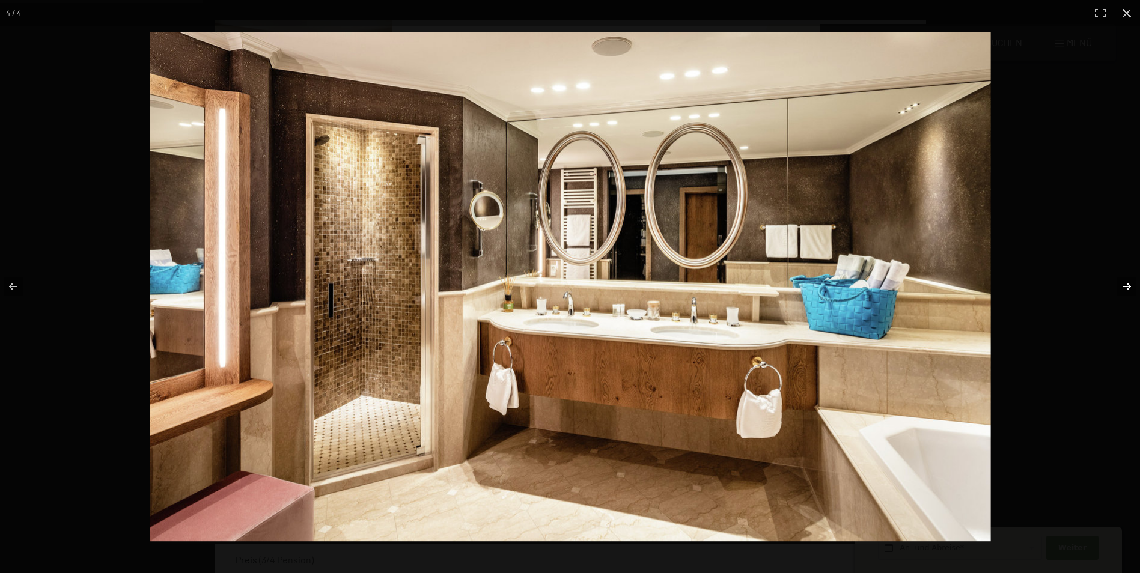
click at [1124, 287] on button "button" at bounding box center [1119, 287] width 42 height 60
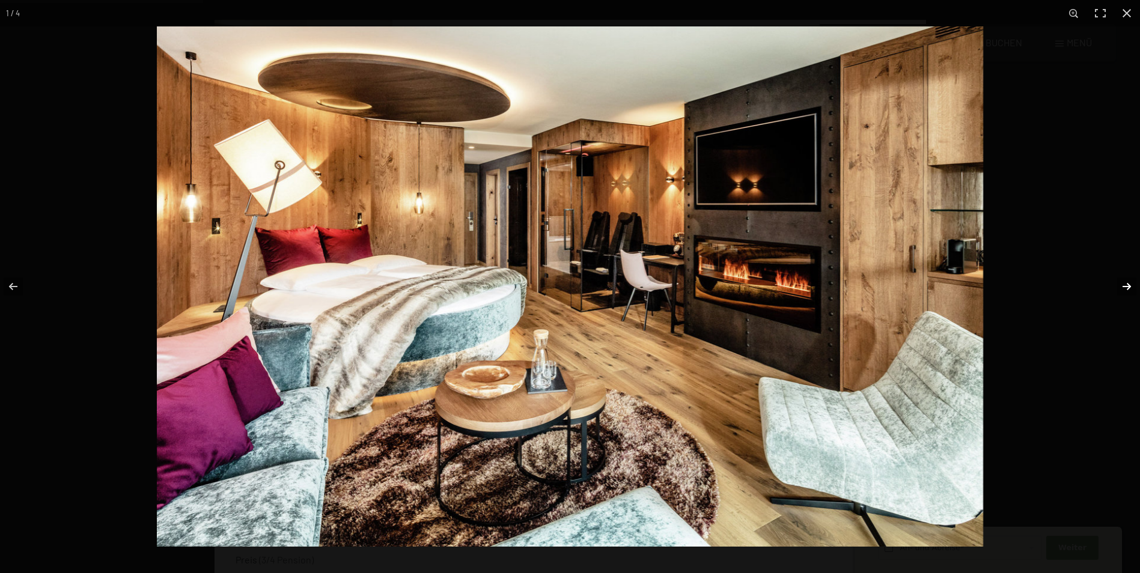
click at [1124, 287] on button "button" at bounding box center [1119, 287] width 42 height 60
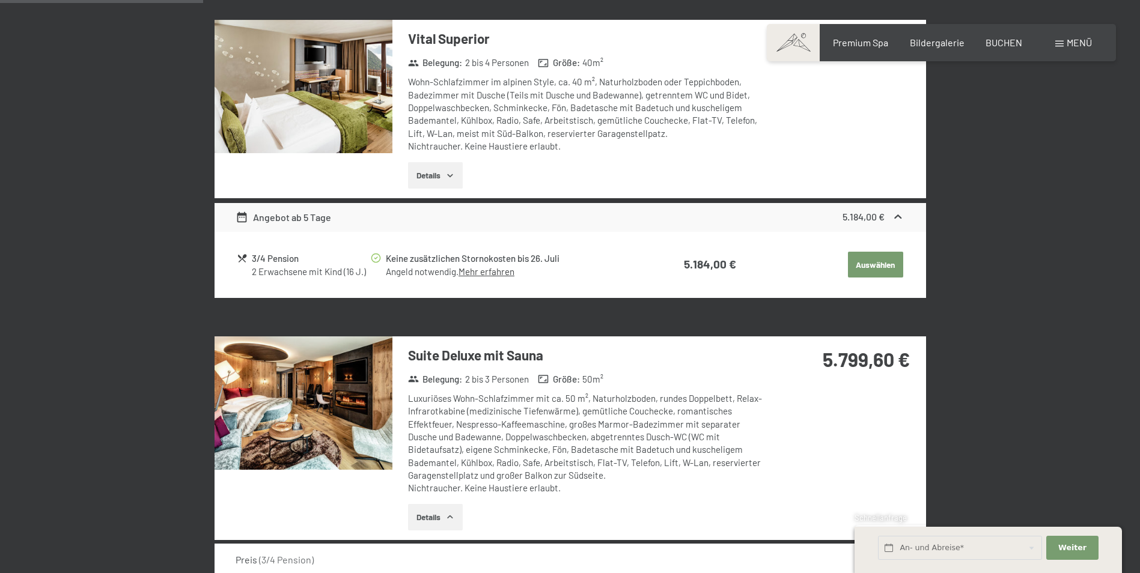
click at [0, 0] on button "button" at bounding box center [0, 0] width 0 height 0
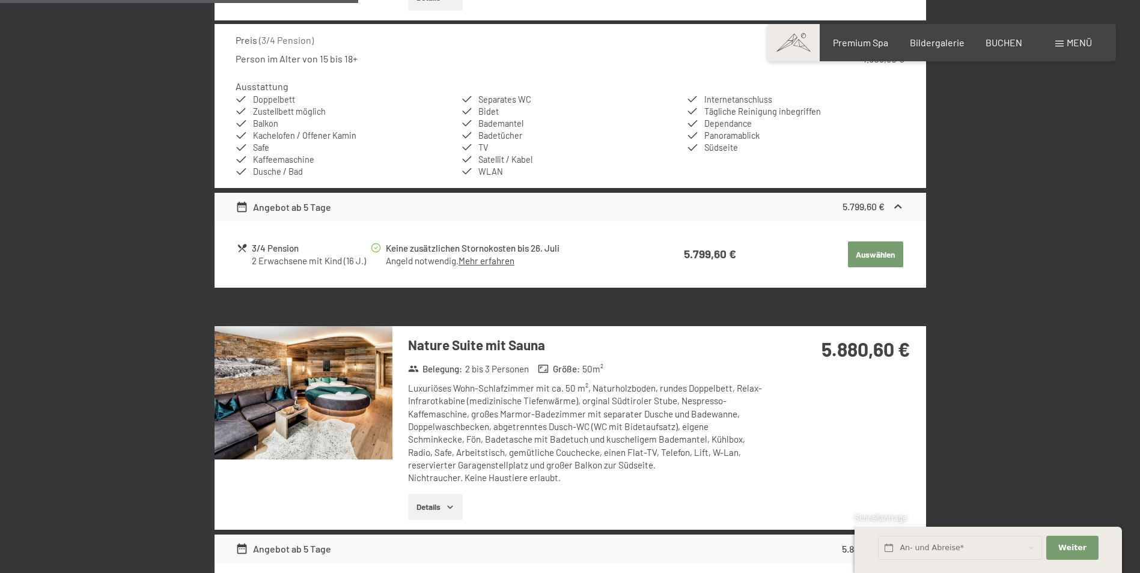
scroll to position [1248, 0]
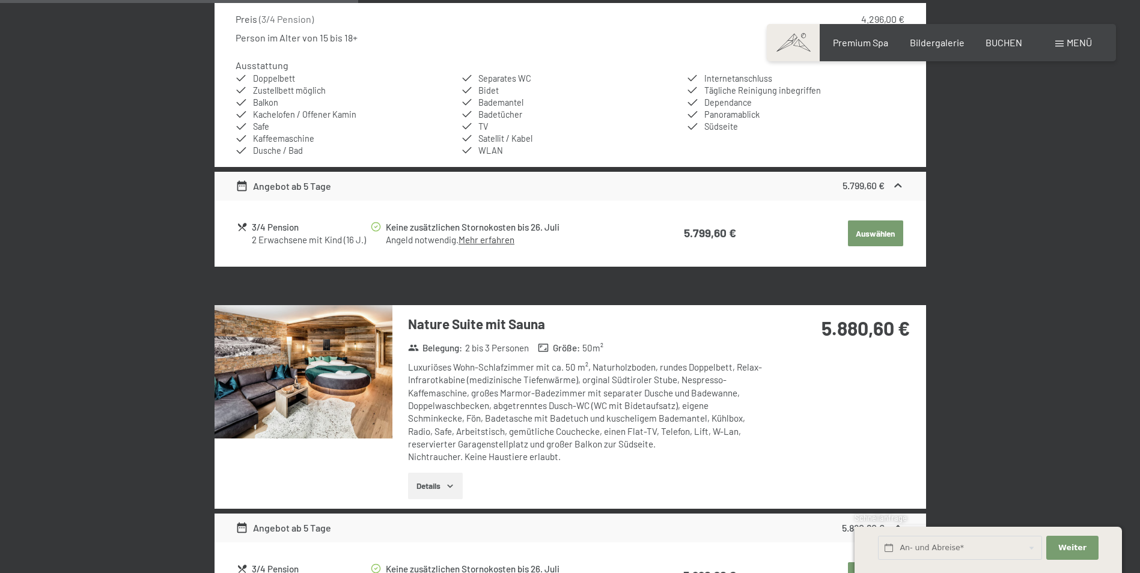
click at [433, 489] on button "Details" at bounding box center [435, 486] width 55 height 26
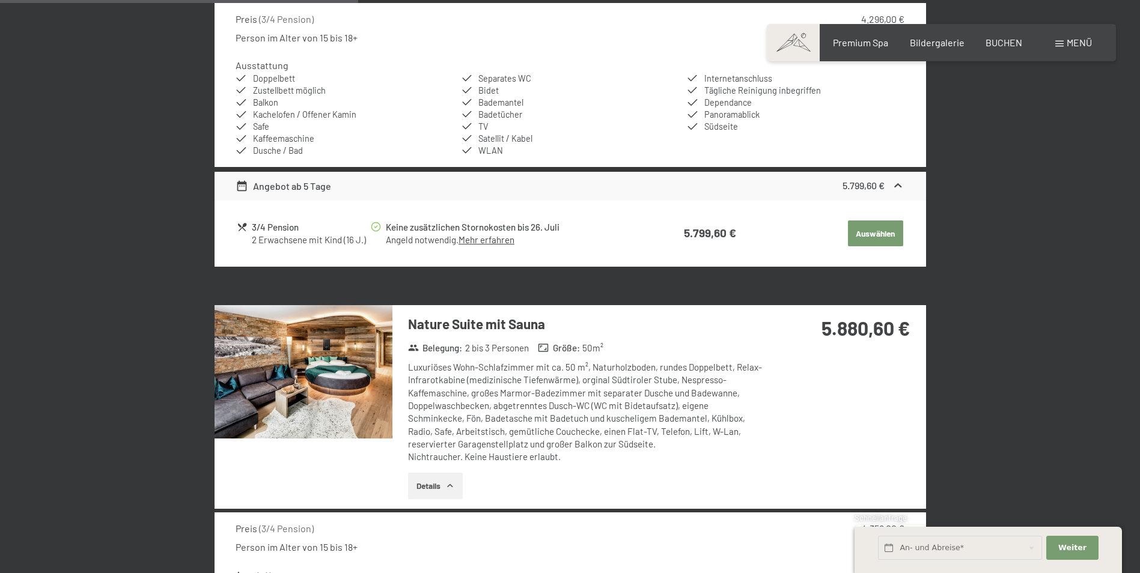
click at [350, 394] on img at bounding box center [304, 371] width 178 height 133
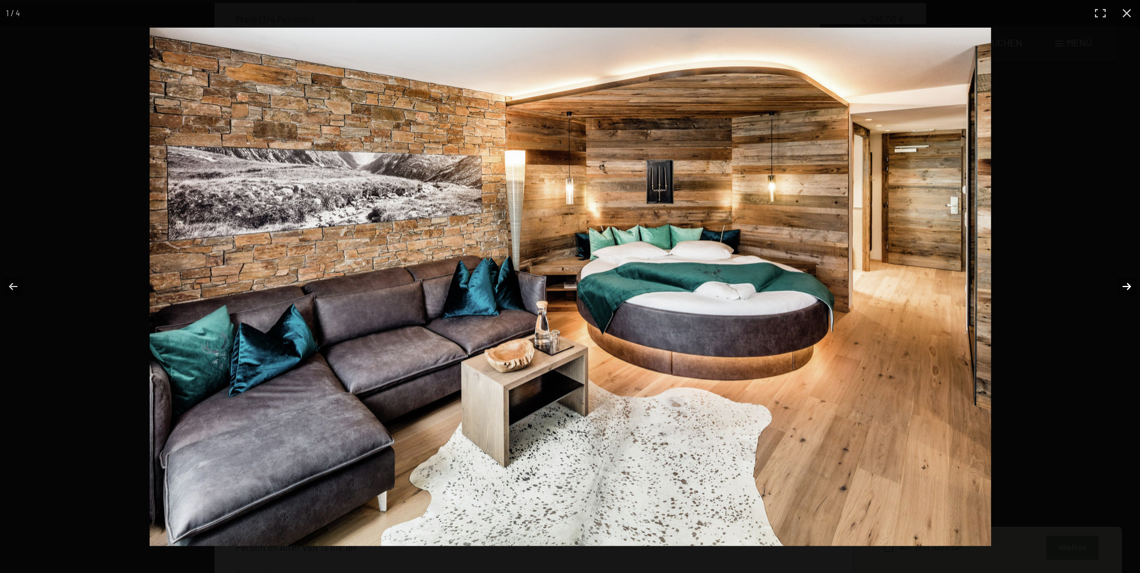
click at [1121, 286] on button "button" at bounding box center [1119, 287] width 42 height 60
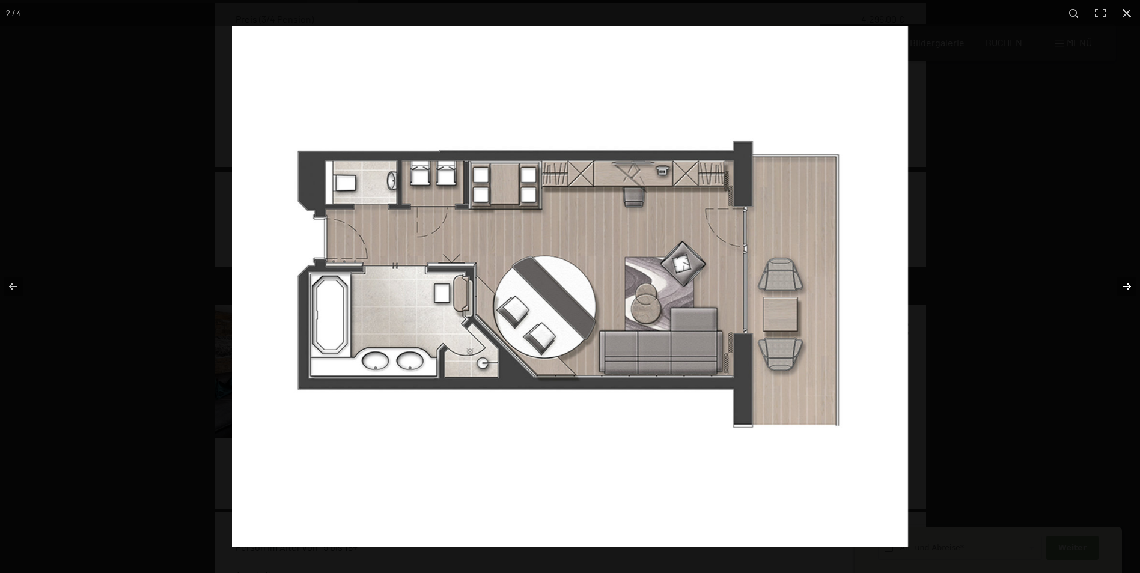
click at [1121, 286] on button "button" at bounding box center [1119, 287] width 42 height 60
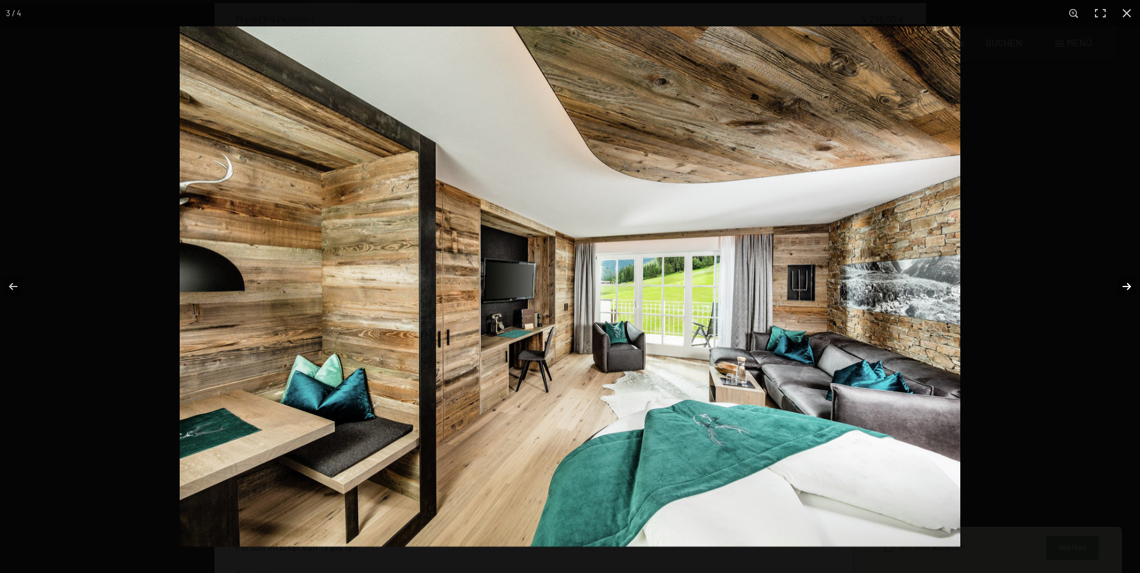
click at [1122, 287] on button "button" at bounding box center [1119, 287] width 42 height 60
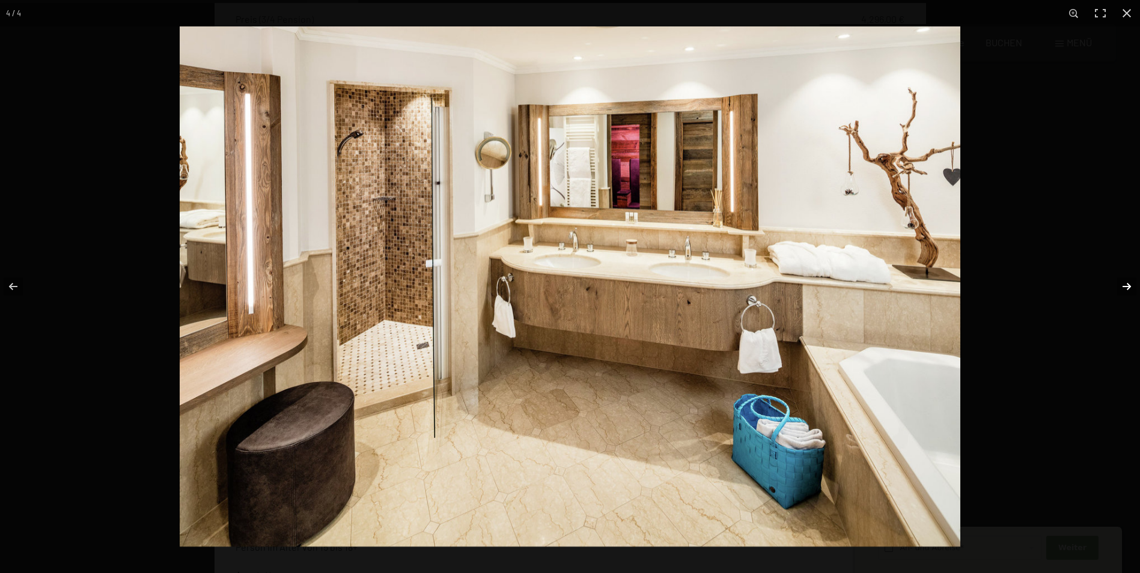
click at [1122, 287] on button "button" at bounding box center [1119, 287] width 42 height 60
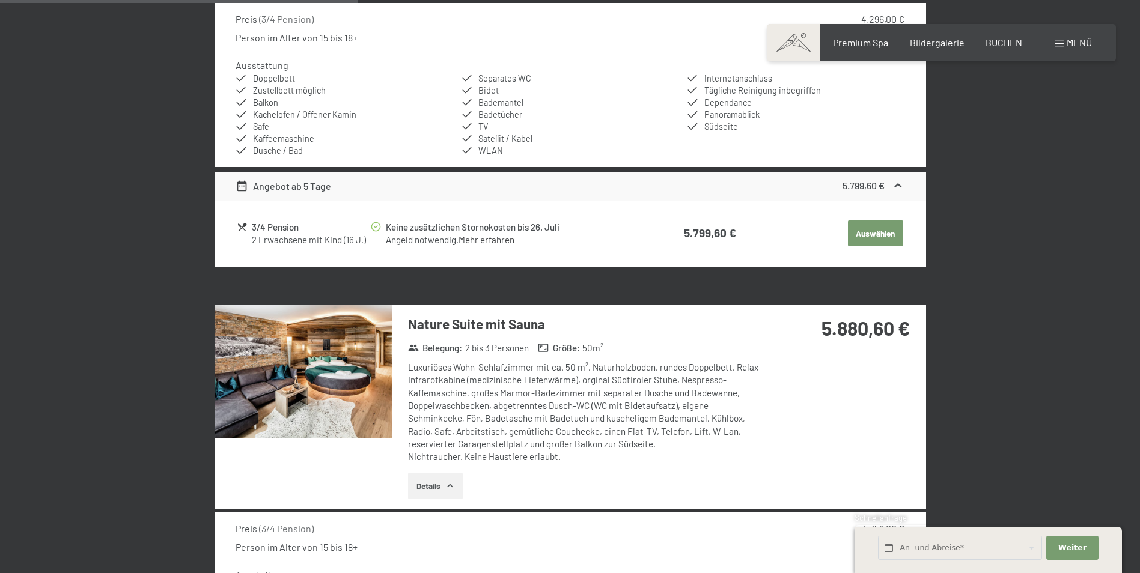
click at [0, 0] on button "button" at bounding box center [0, 0] width 0 height 0
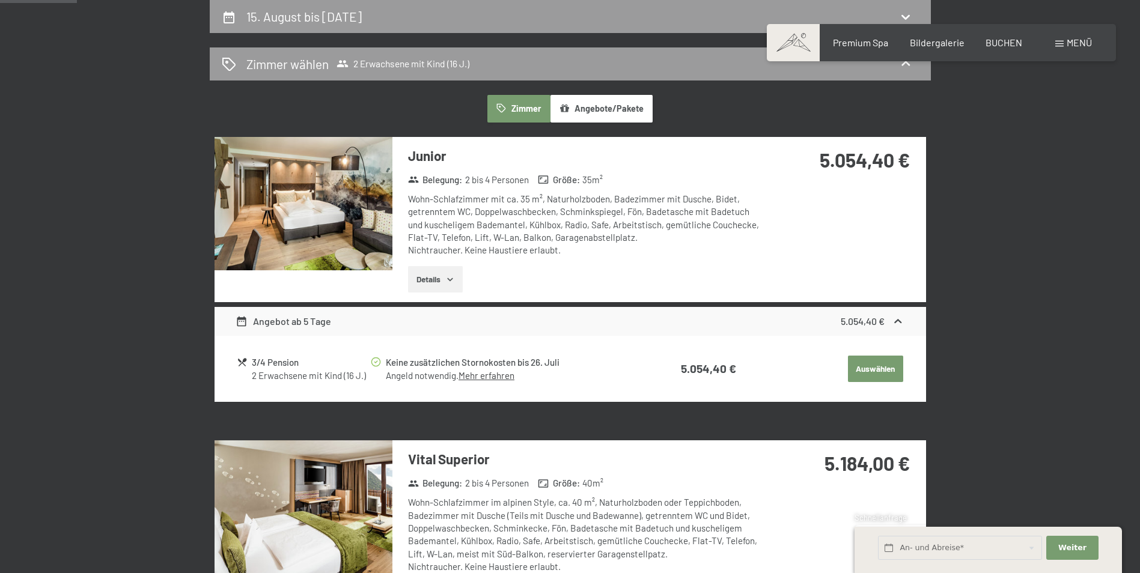
scroll to position [0, 0]
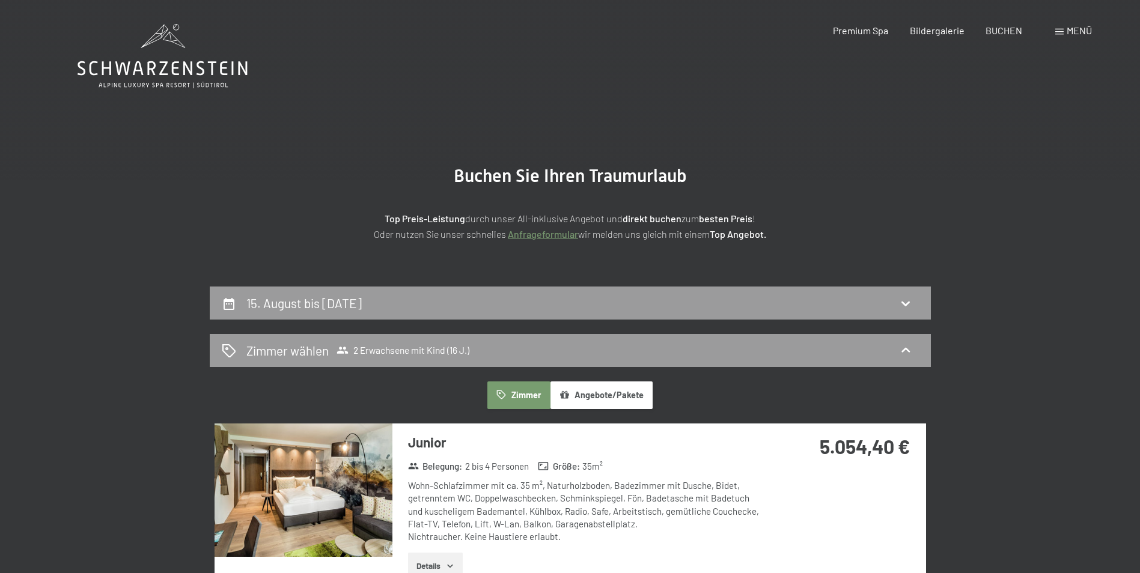
click at [218, 67] on icon at bounding box center [163, 56] width 170 height 64
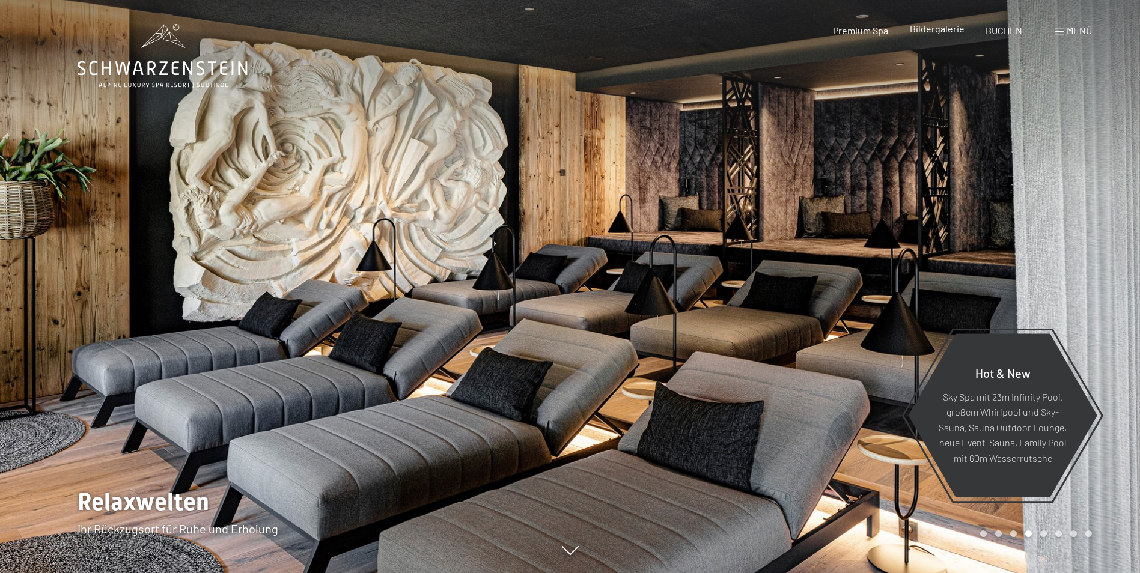
click at [934, 34] on span "Bildergalerie" at bounding box center [937, 28] width 55 height 11
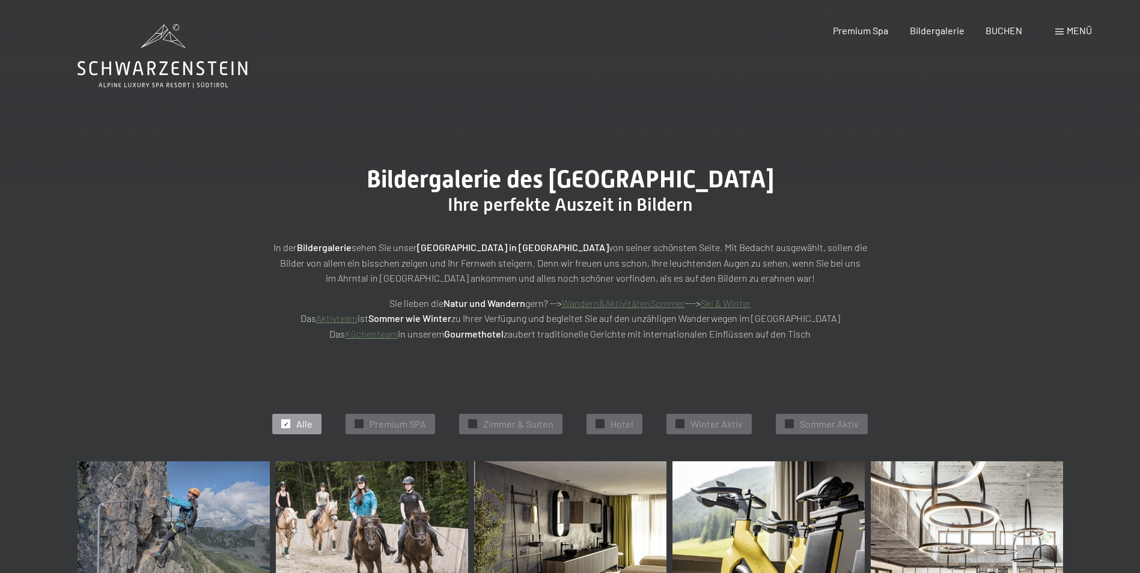
click at [196, 59] on icon at bounding box center [163, 56] width 170 height 64
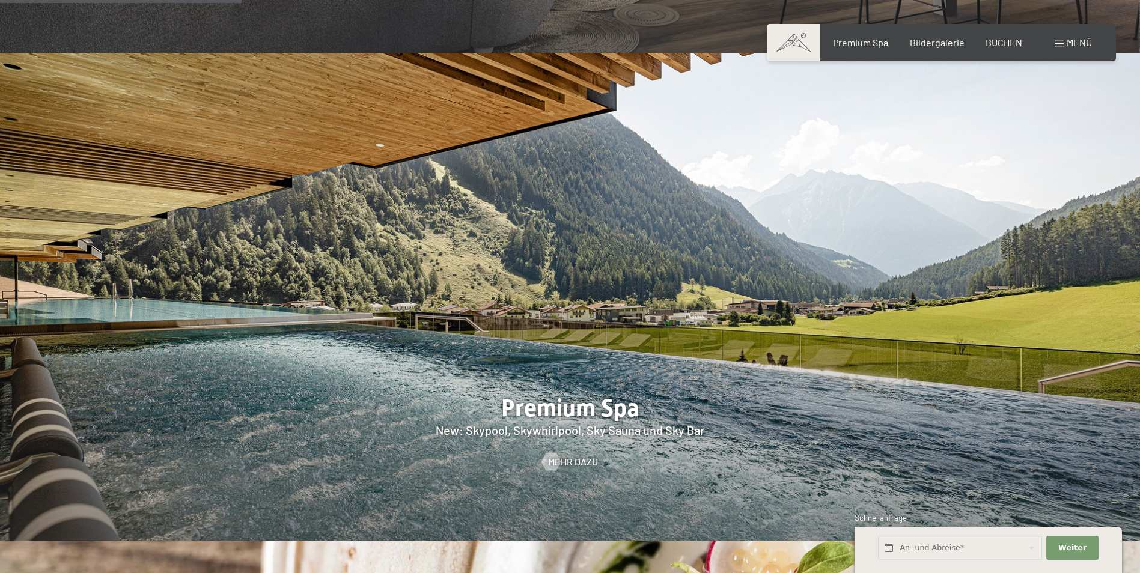
scroll to position [1623, 0]
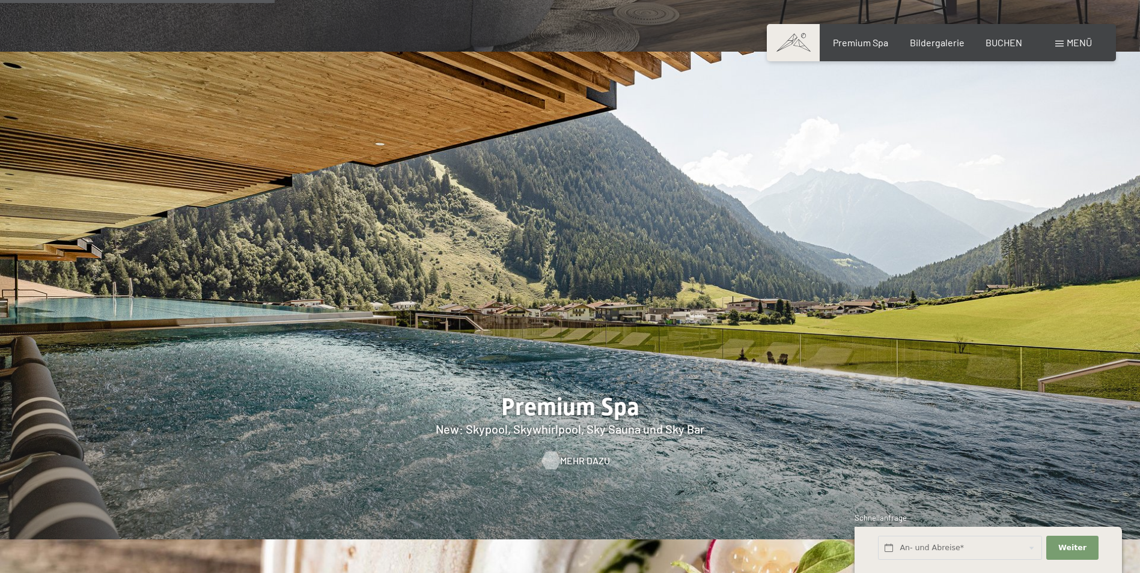
click at [569, 454] on span "Mehr dazu" at bounding box center [585, 460] width 50 height 13
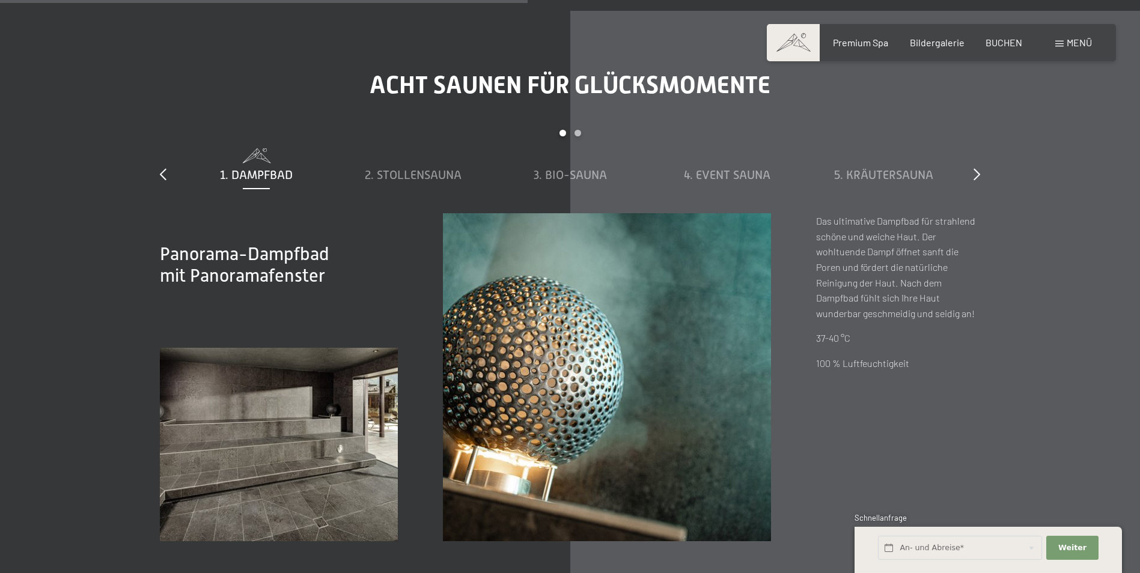
scroll to position [4148, 0]
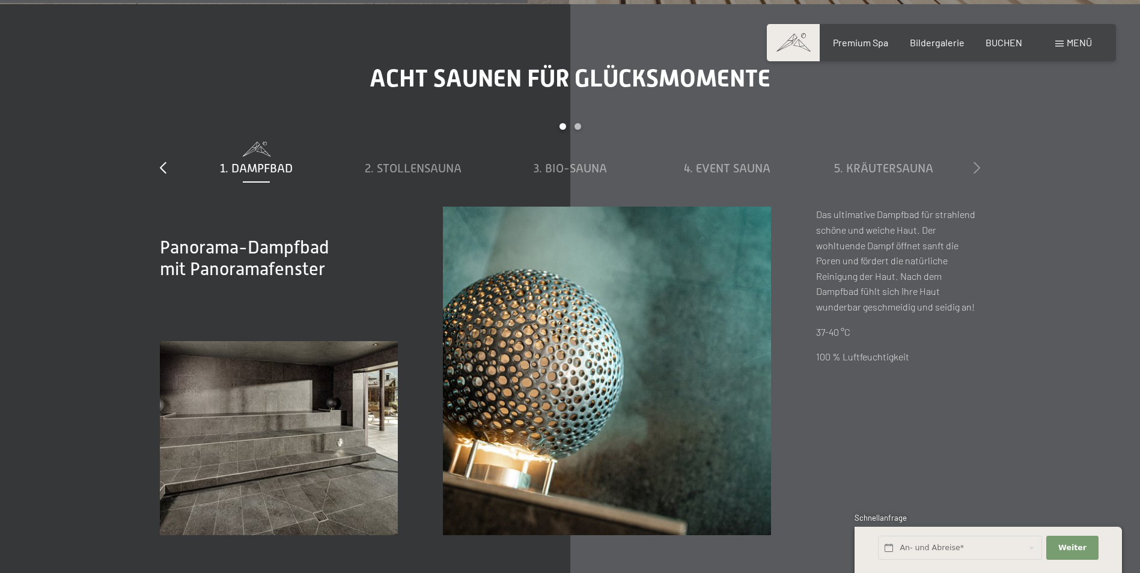
click at [977, 163] on icon at bounding box center [977, 168] width 7 height 12
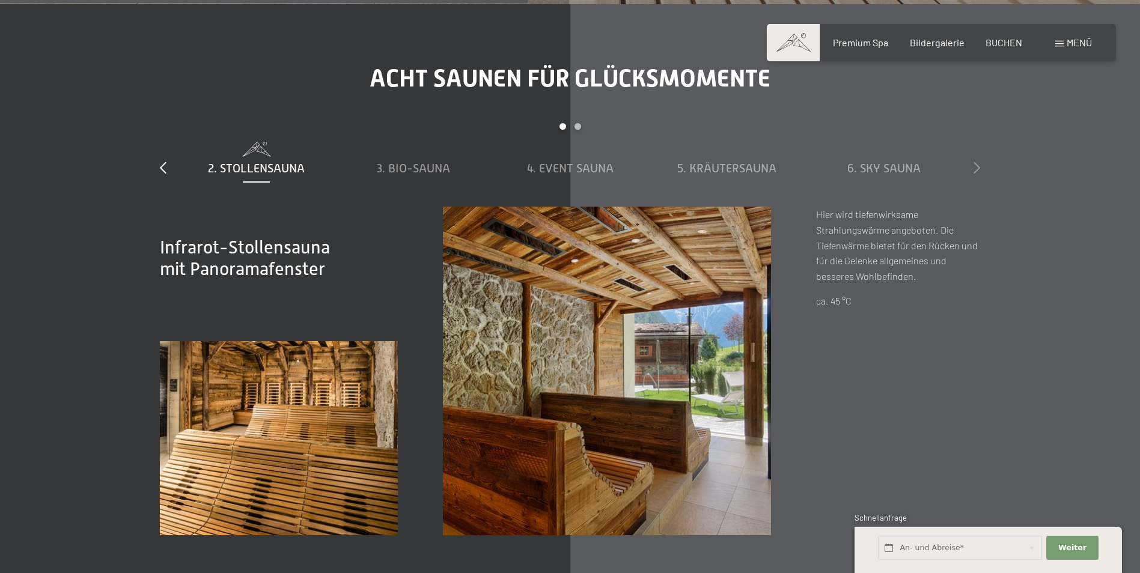
click at [977, 163] on icon at bounding box center [977, 168] width 7 height 12
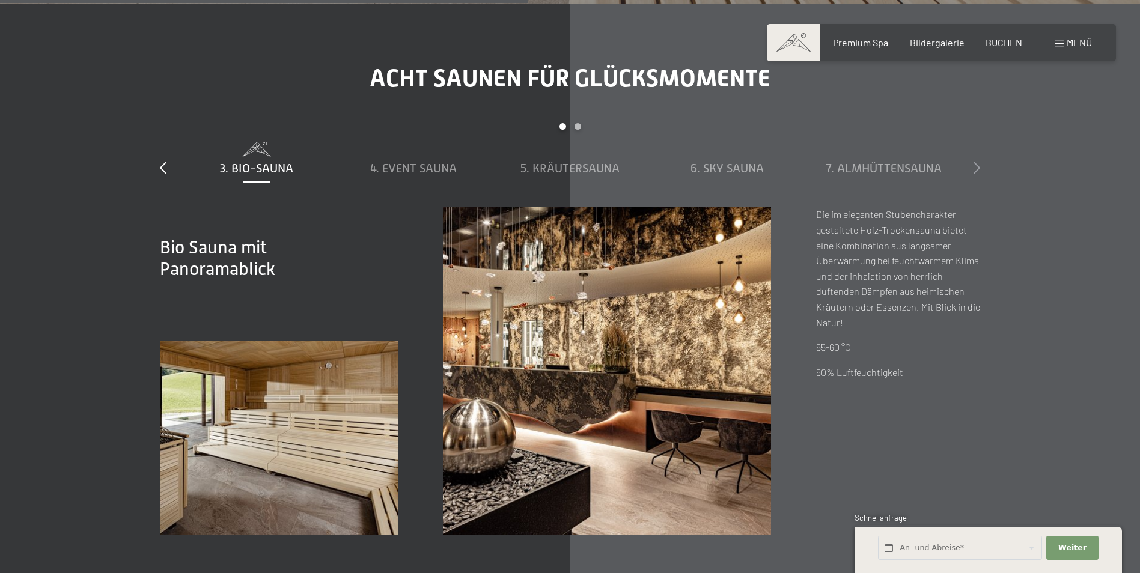
click at [977, 163] on icon at bounding box center [977, 168] width 7 height 12
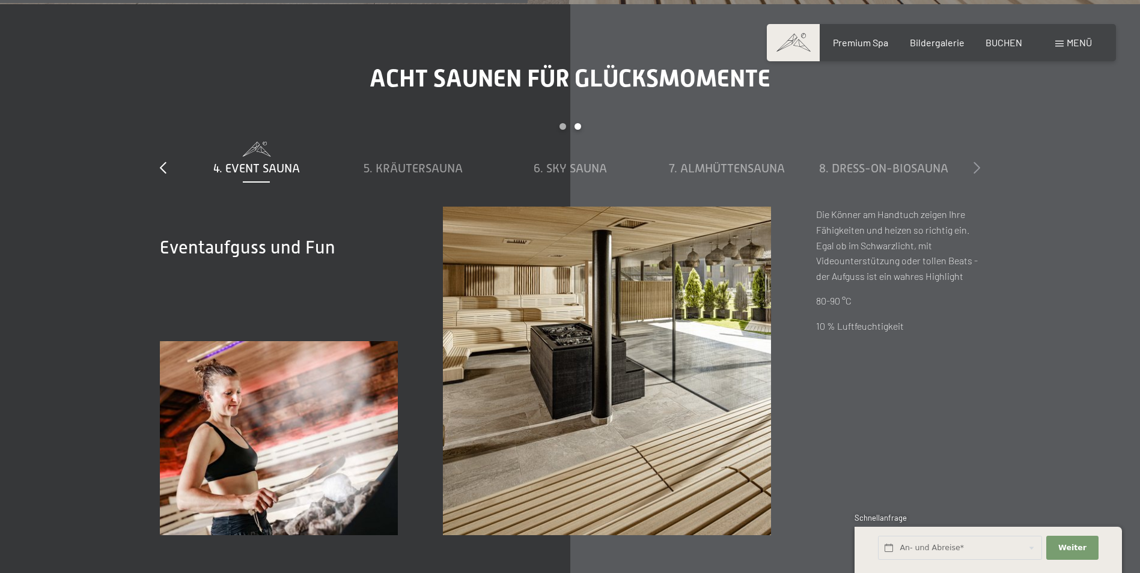
click at [977, 163] on icon at bounding box center [977, 168] width 7 height 12
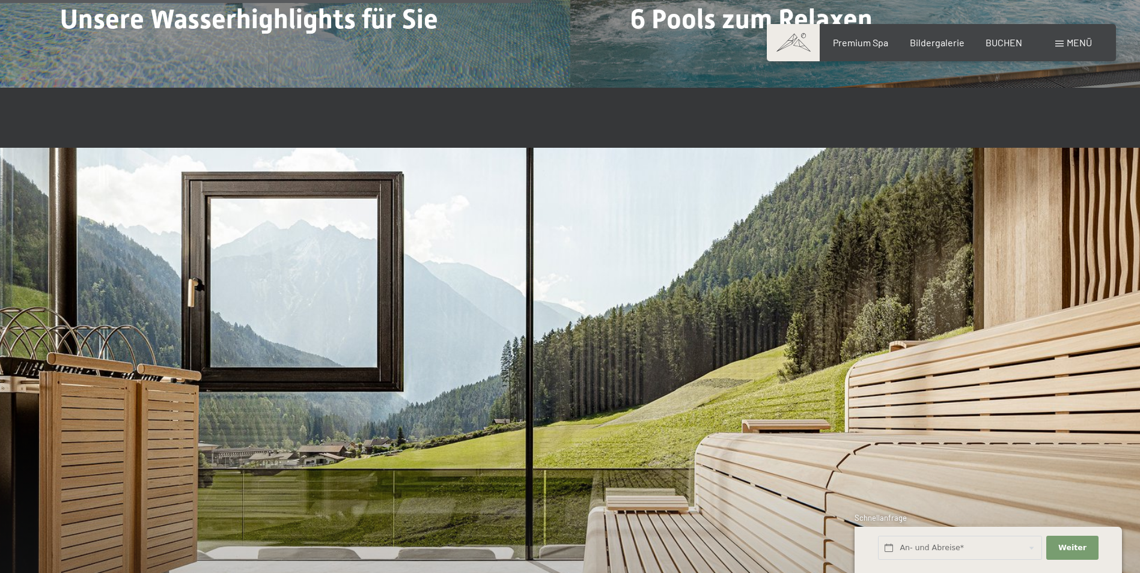
scroll to position [3306, 0]
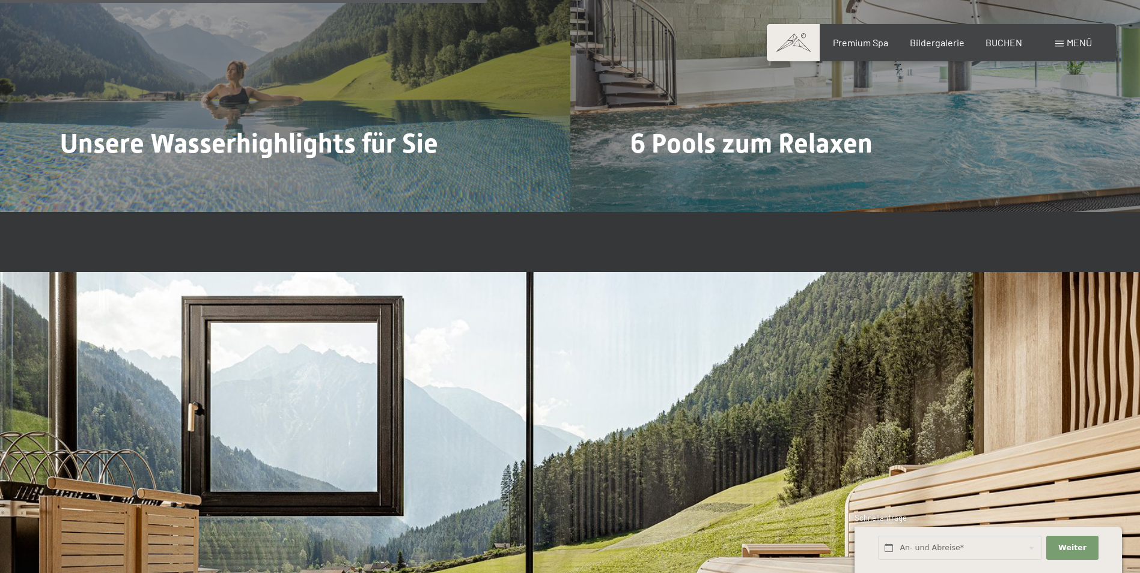
click at [1085, 44] on span "Menü" at bounding box center [1079, 42] width 25 height 11
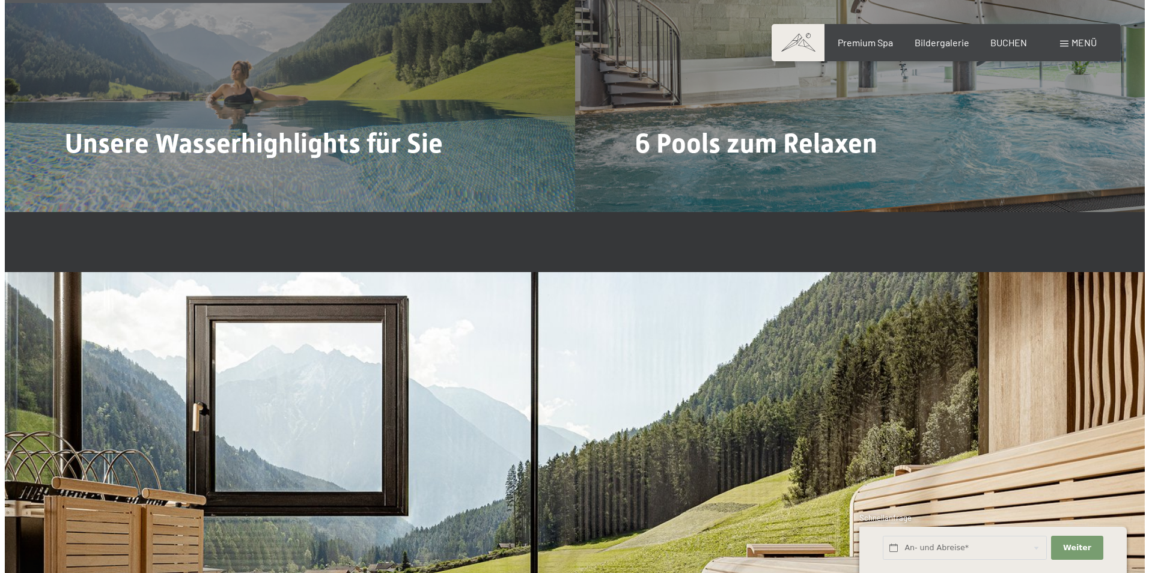
scroll to position [3318, 0]
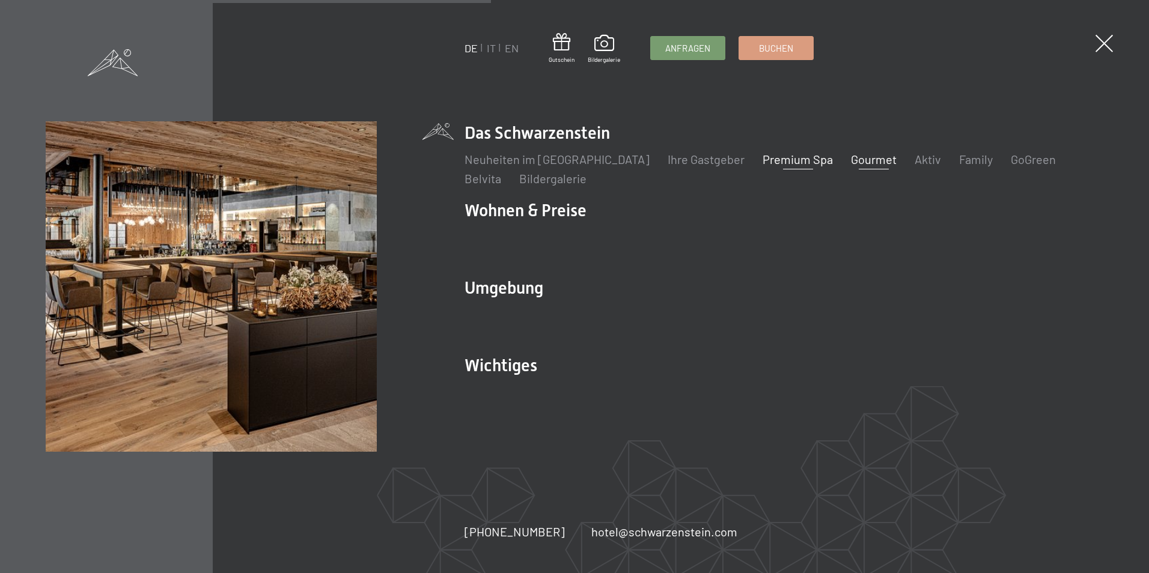
click at [851, 165] on link "Gourmet" at bounding box center [874, 159] width 46 height 14
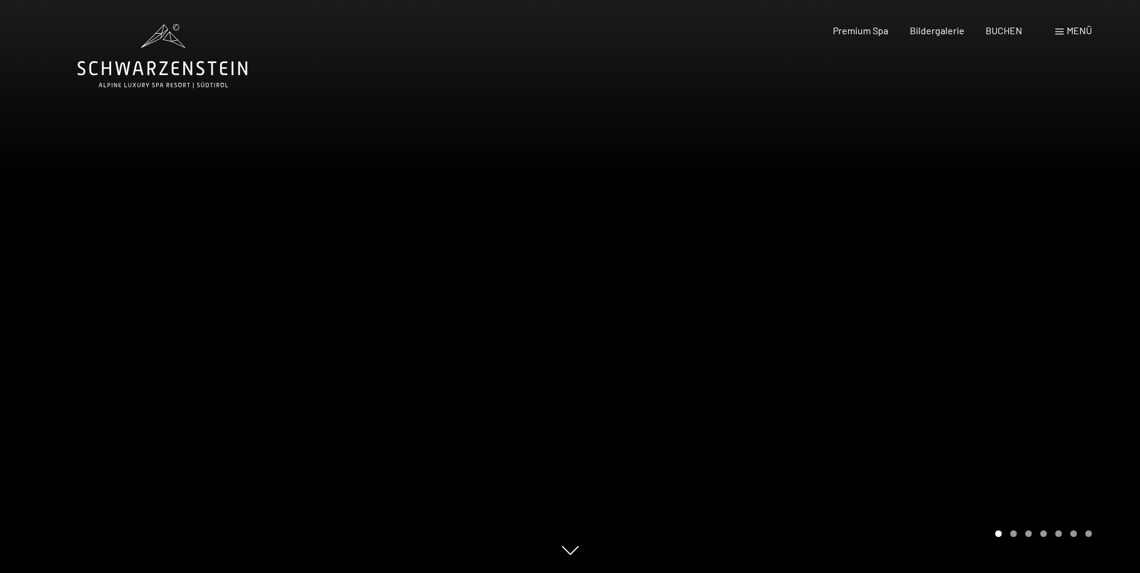
click at [162, 62] on icon at bounding box center [163, 68] width 170 height 14
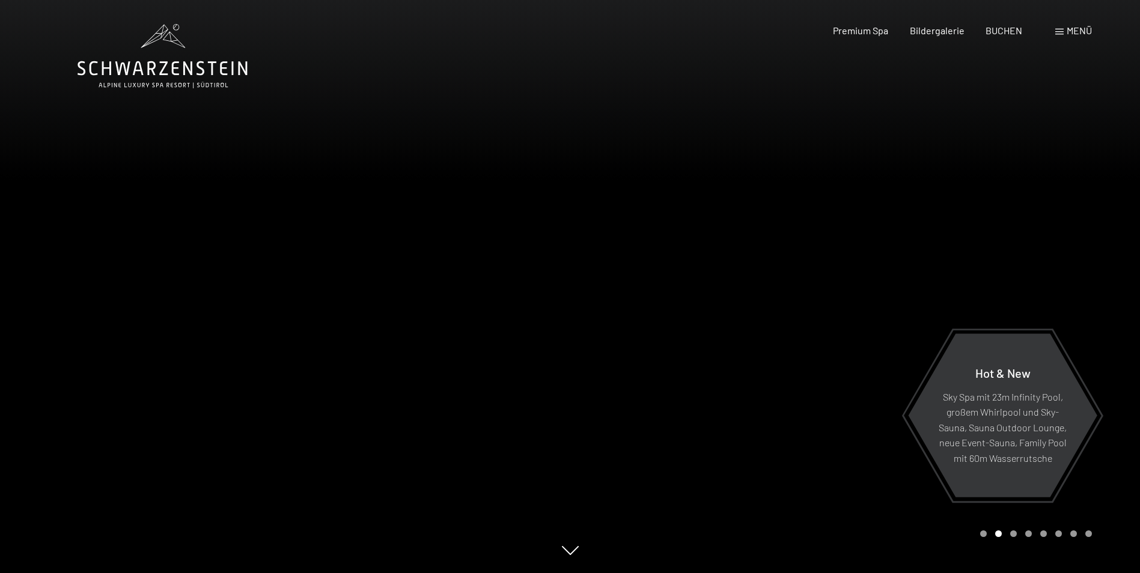
click at [983, 536] on div "Carousel Page 1" at bounding box center [983, 534] width 7 height 7
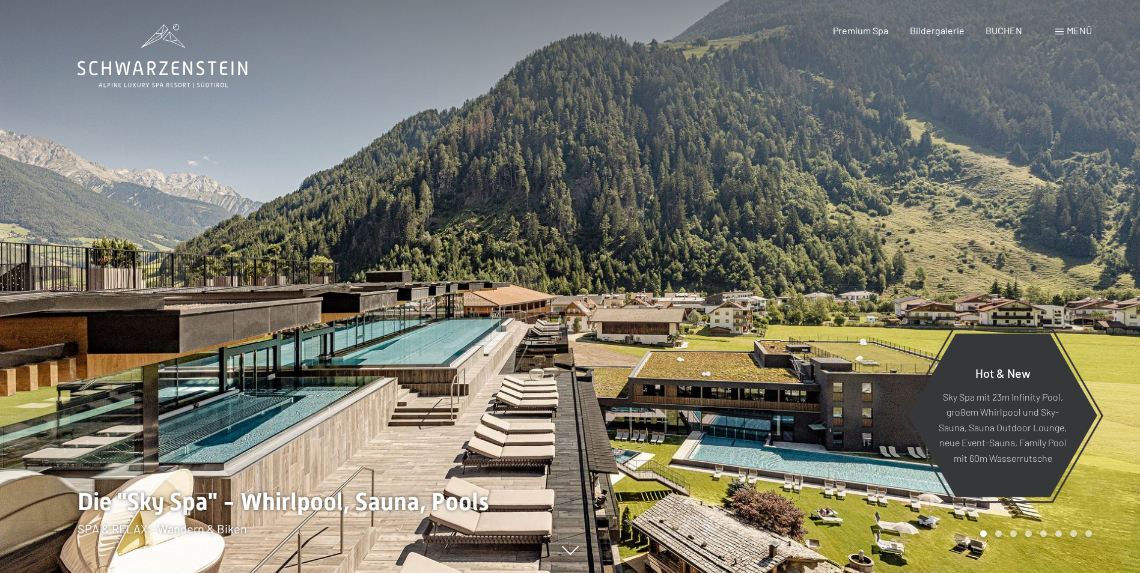
click at [997, 536] on div "Carousel Page 2" at bounding box center [998, 534] width 7 height 7
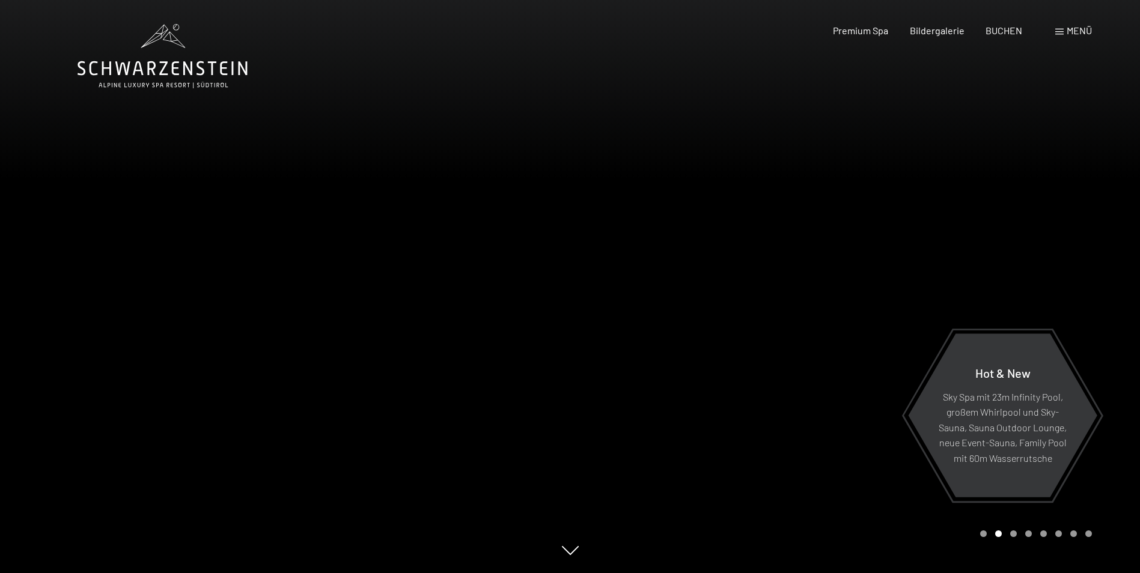
click at [1011, 534] on div "Carousel Page 3" at bounding box center [1013, 534] width 7 height 7
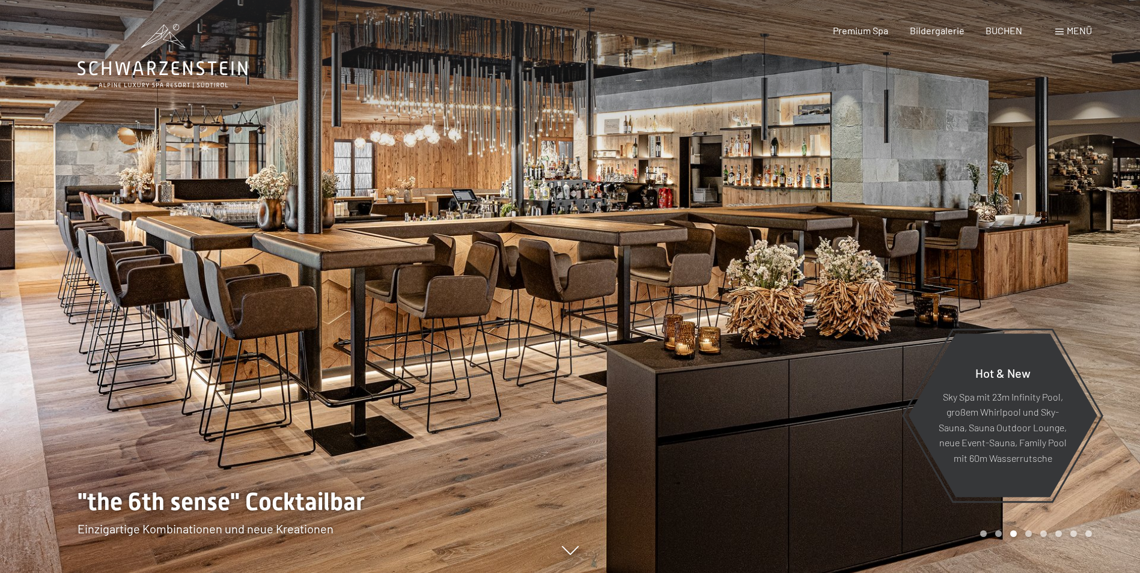
click at [1031, 534] on div "Carousel Page 4" at bounding box center [1028, 534] width 7 height 7
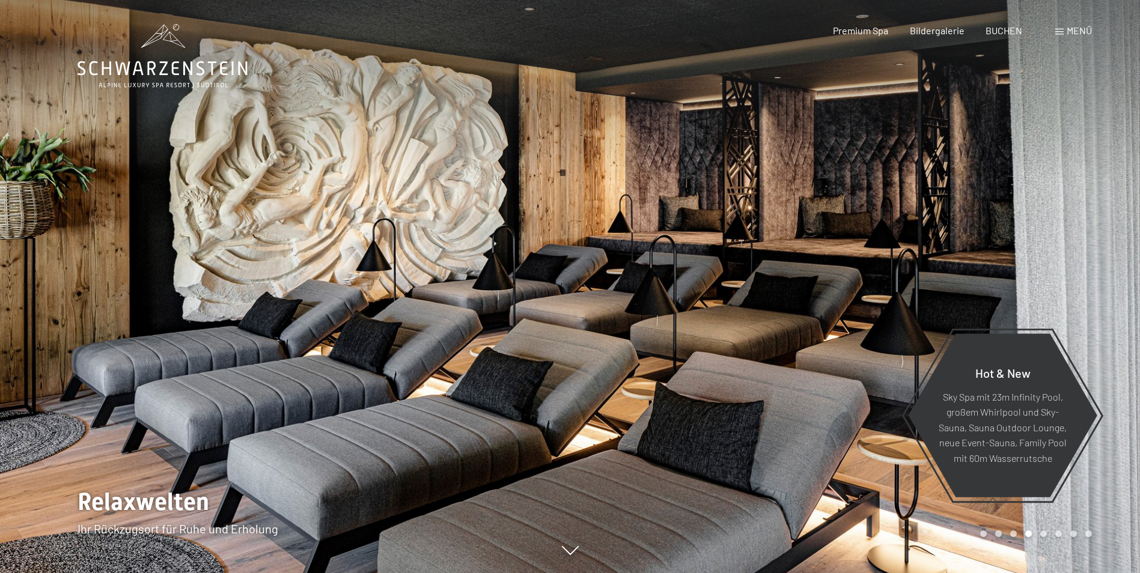
click at [1048, 534] on div "Carousel Pagination" at bounding box center [1034, 534] width 116 height 7
click at [1050, 573] on div "4 / 8" at bounding box center [571, 573] width 986 height 0
click at [1060, 535] on div "Carousel Page 6" at bounding box center [1059, 534] width 7 height 7
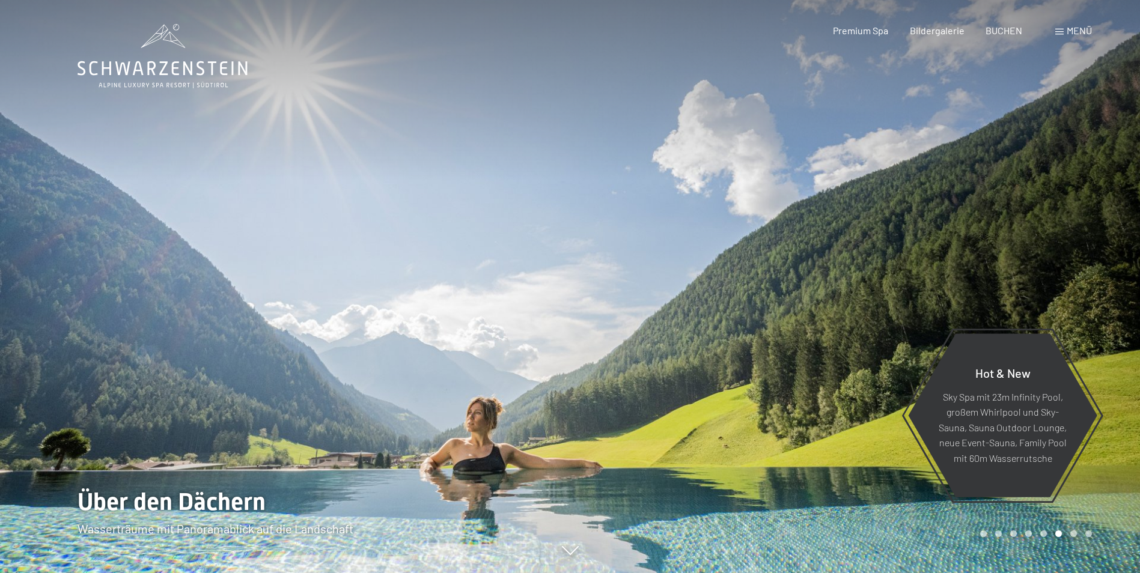
click at [1075, 534] on div "Carousel Page 7" at bounding box center [1074, 534] width 7 height 7
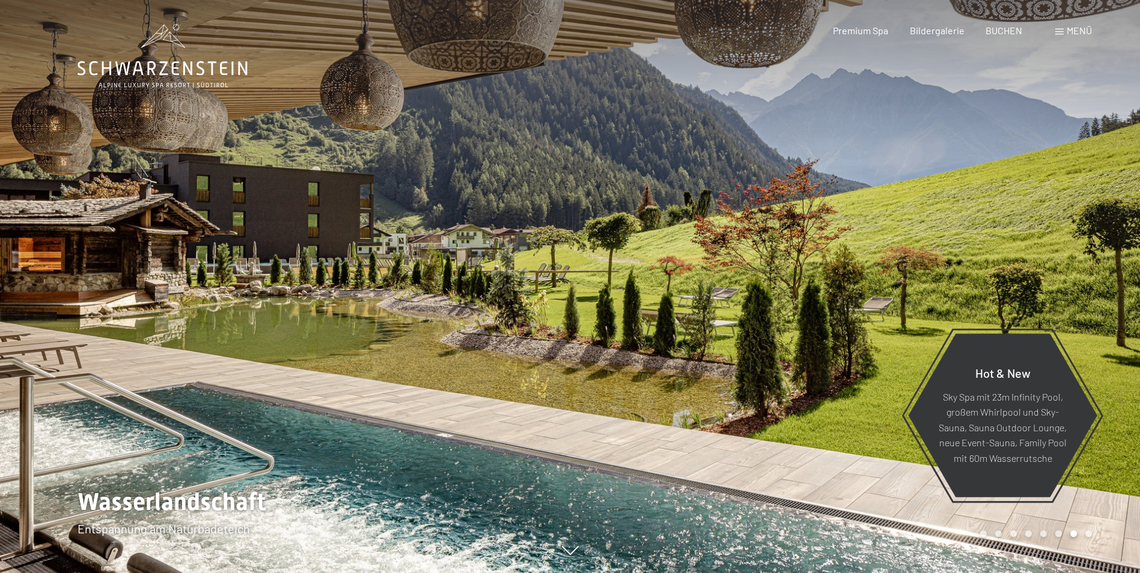
click at [1095, 534] on div at bounding box center [855, 286] width 570 height 573
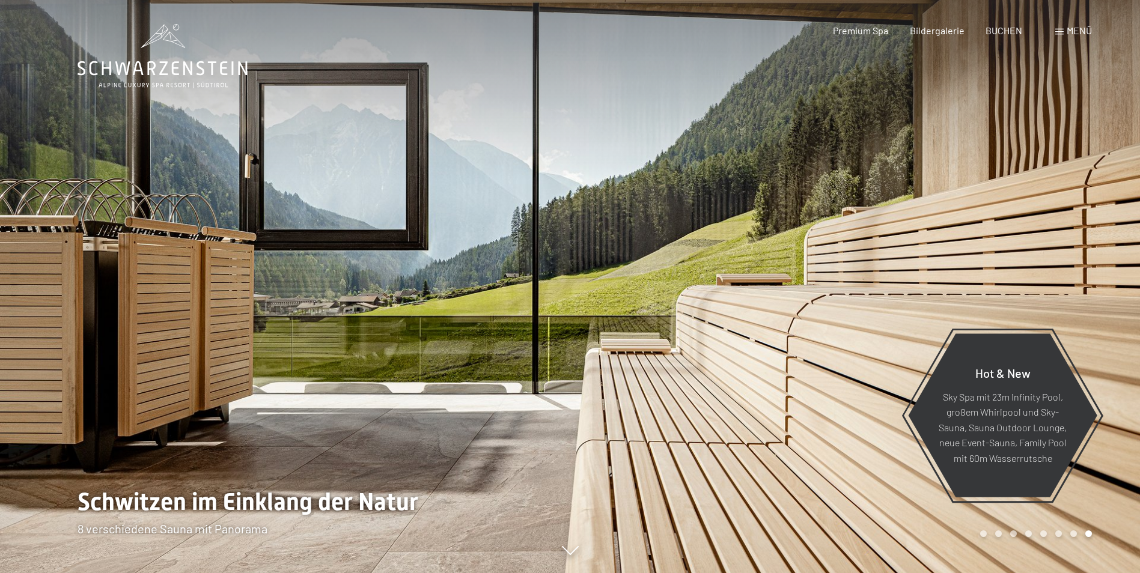
click at [983, 533] on div "Carousel Page 1" at bounding box center [983, 534] width 7 height 7
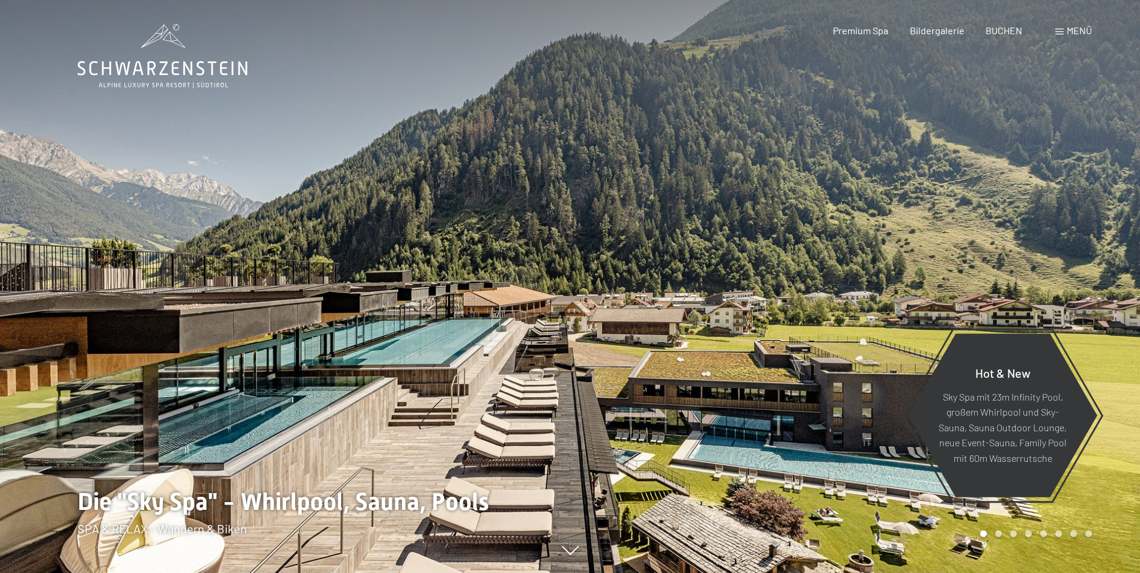
click at [1000, 536] on div "Carousel Page 2" at bounding box center [998, 534] width 7 height 7
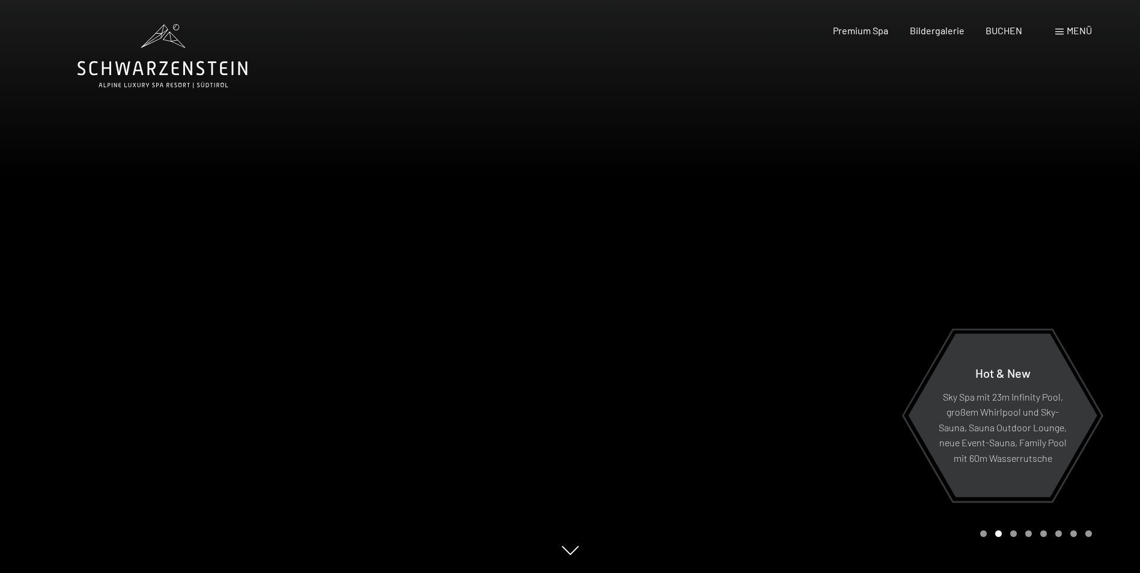
click at [985, 535] on div "Carousel Page 1" at bounding box center [983, 534] width 7 height 7
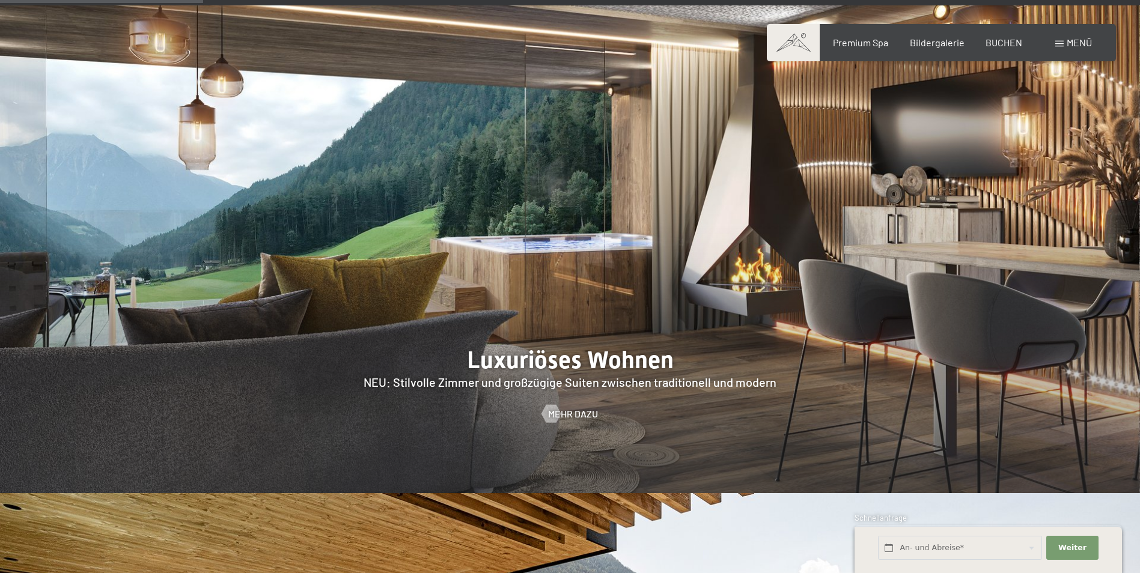
scroll to position [1202, 0]
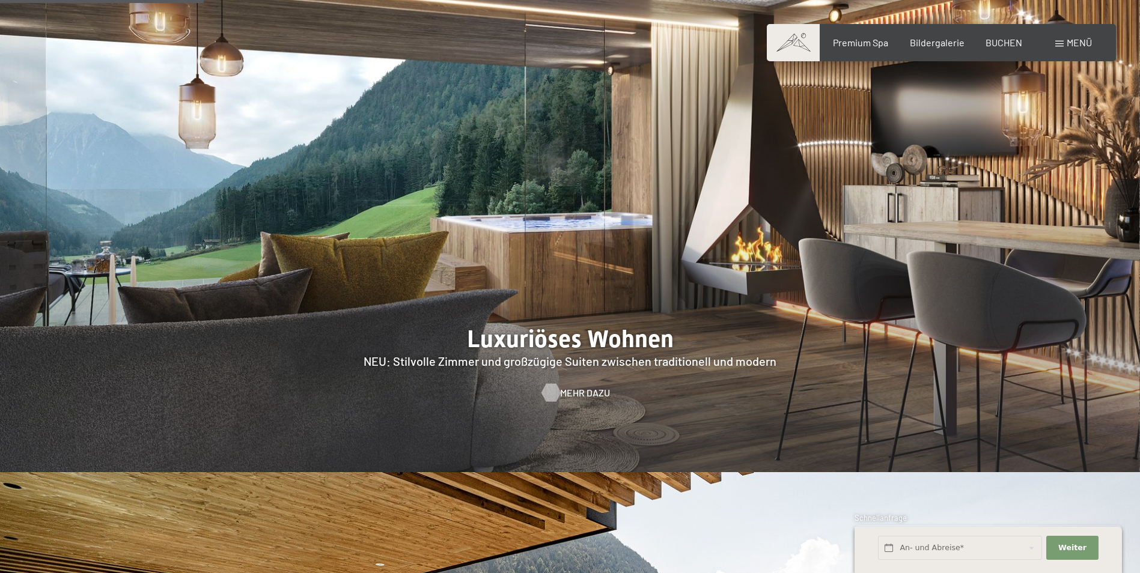
click at [578, 387] on span "Mehr dazu" at bounding box center [585, 393] width 50 height 13
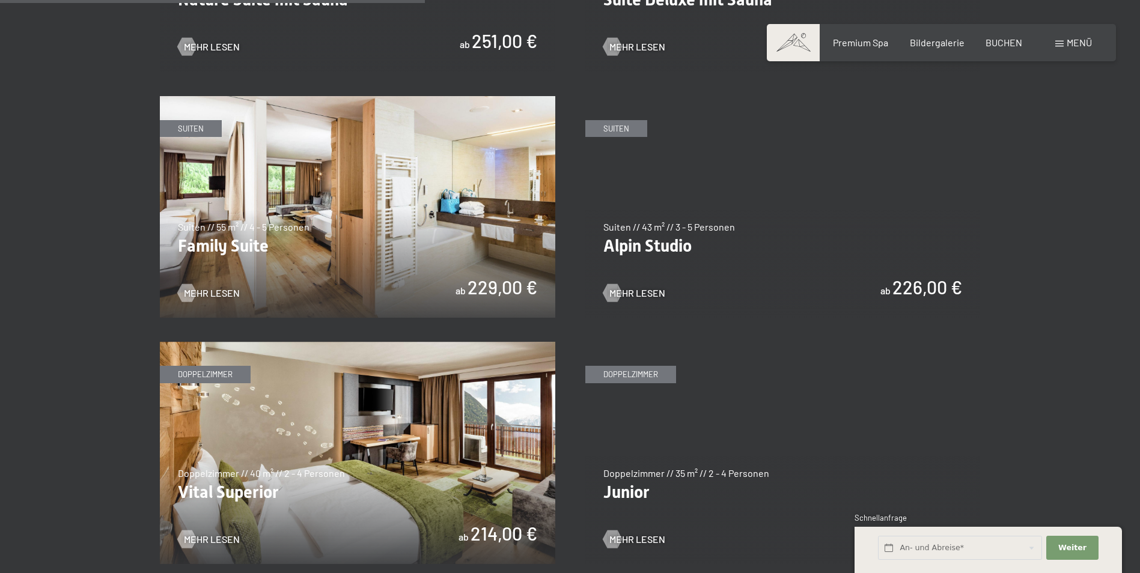
scroll to position [1383, 0]
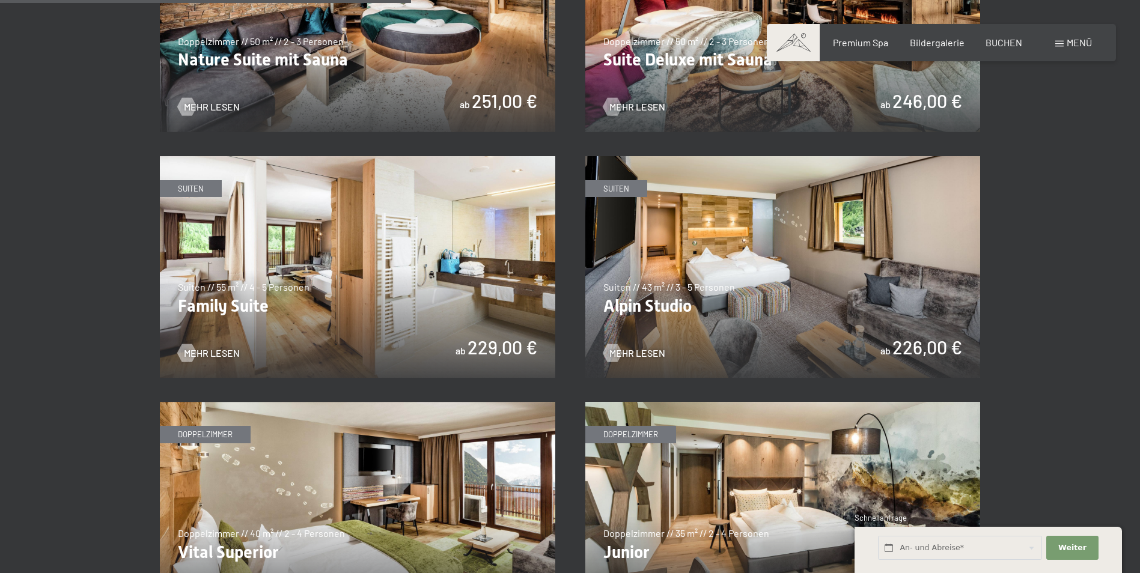
click at [251, 292] on img at bounding box center [358, 267] width 396 height 222
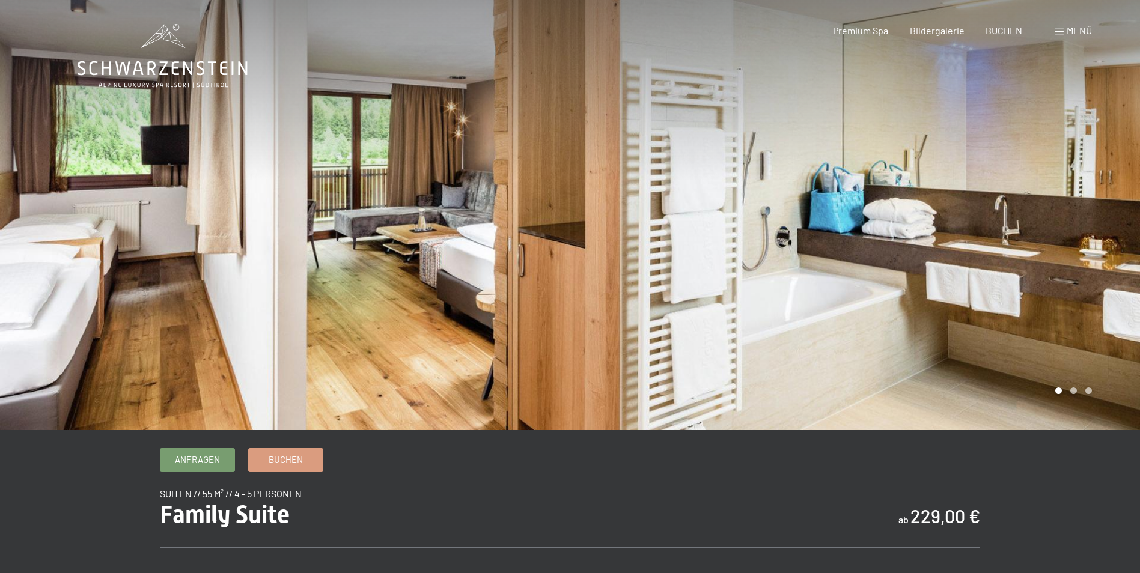
click at [1039, 314] on div at bounding box center [855, 215] width 570 height 430
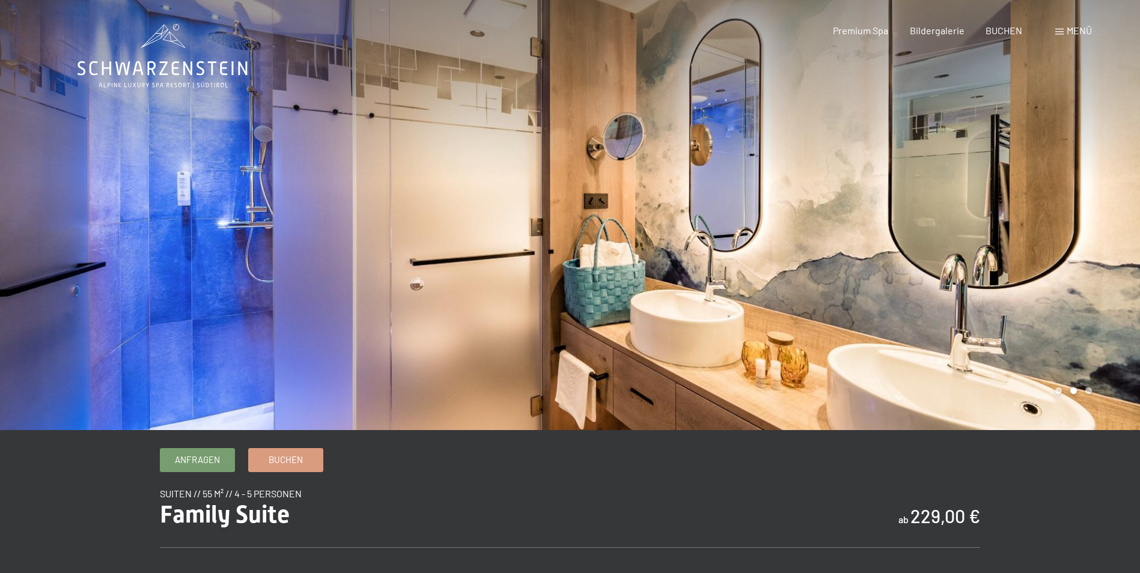
click at [1039, 314] on div at bounding box center [855, 215] width 570 height 430
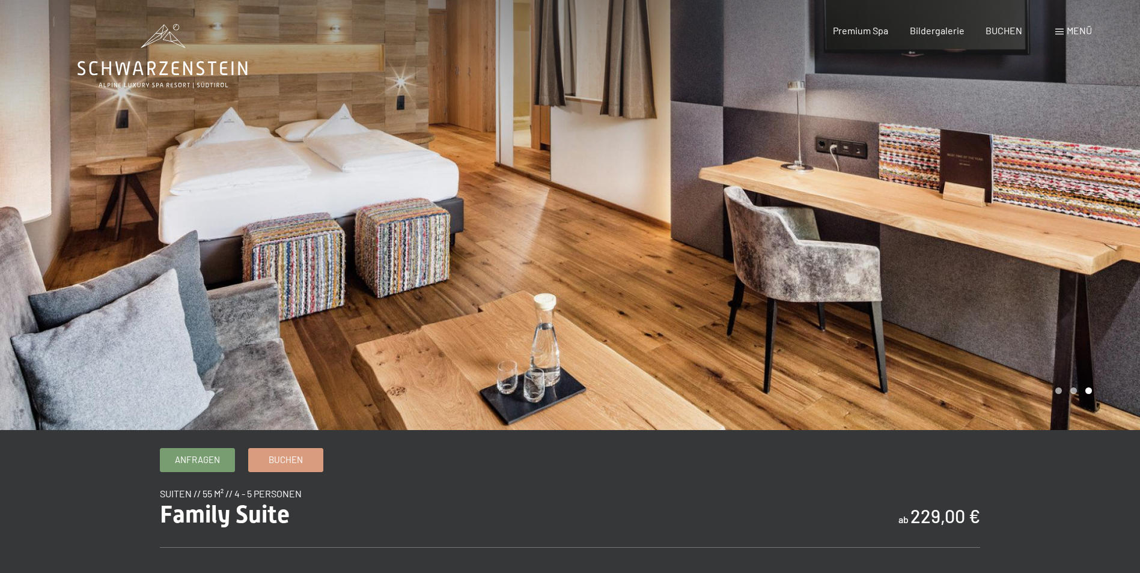
click at [1039, 314] on div at bounding box center [855, 215] width 570 height 430
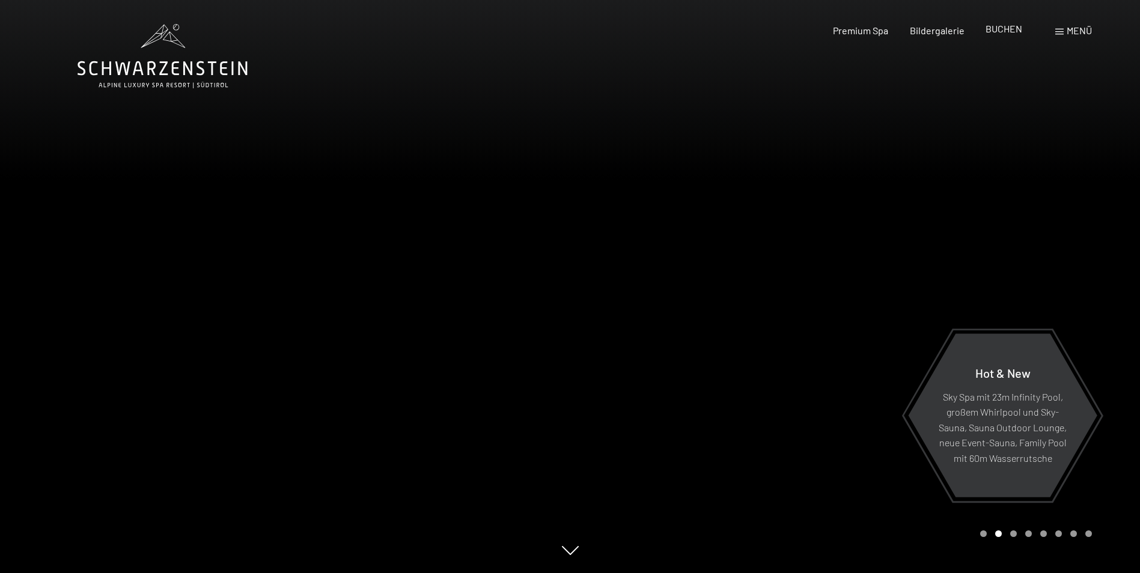
click at [1007, 28] on span "BUCHEN" at bounding box center [1004, 28] width 37 height 11
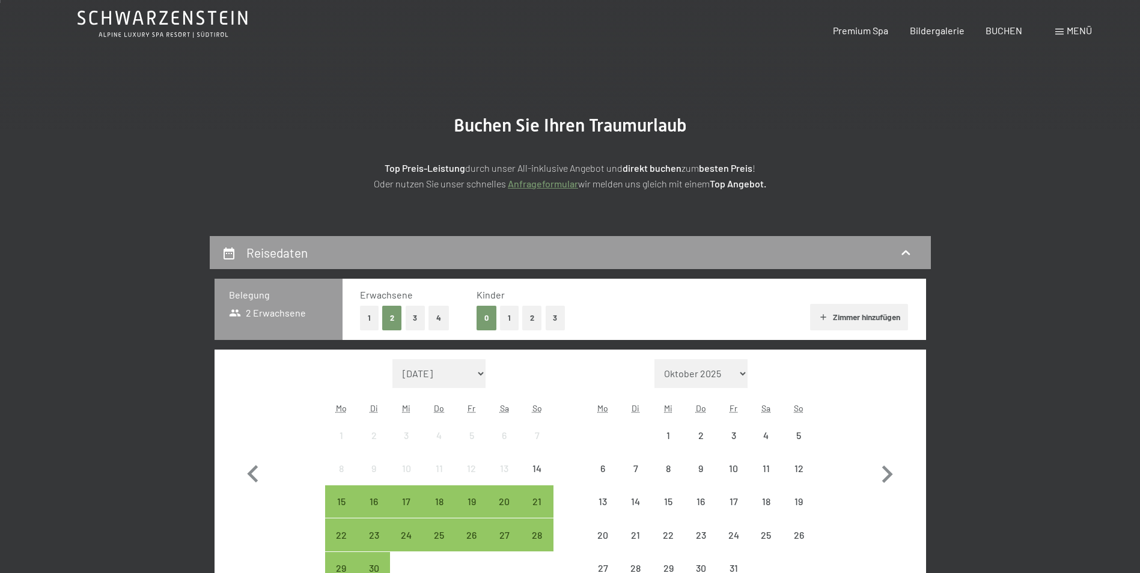
scroll to position [120, 0]
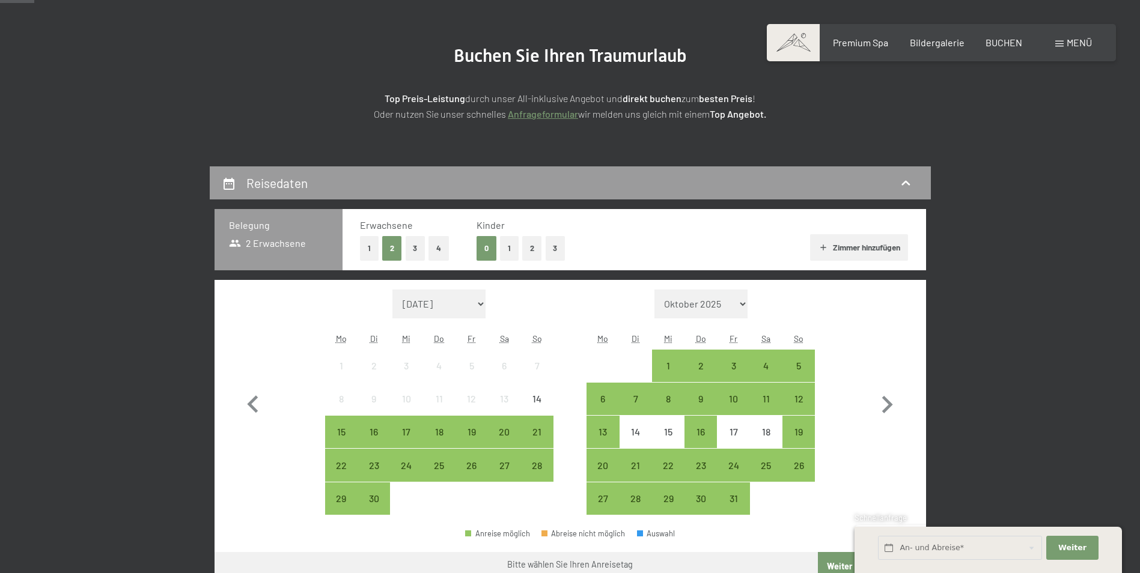
click at [510, 244] on button "1" at bounding box center [509, 248] width 19 height 25
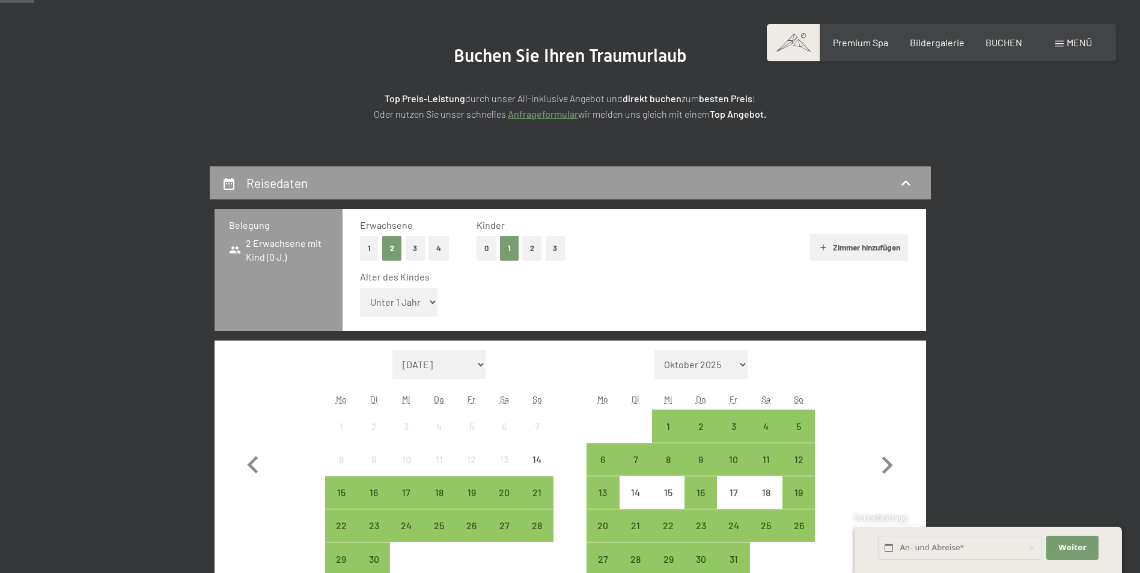
click at [408, 304] on select "Unter 1 Jahr 1 Jahr 2 Jahre 3 Jahre 4 Jahre 5 Jahre 6 Jahre 7 Jahre 8 Jahre 9 J…" at bounding box center [399, 302] width 78 height 29
select select "16"
click at [360, 288] on select "Unter 1 Jahr 1 Jahr 2 Jahre 3 Jahre 4 Jahre 5 Jahre 6 Jahre 7 Jahre 8 Jahre 9 J…" at bounding box center [399, 302] width 78 height 29
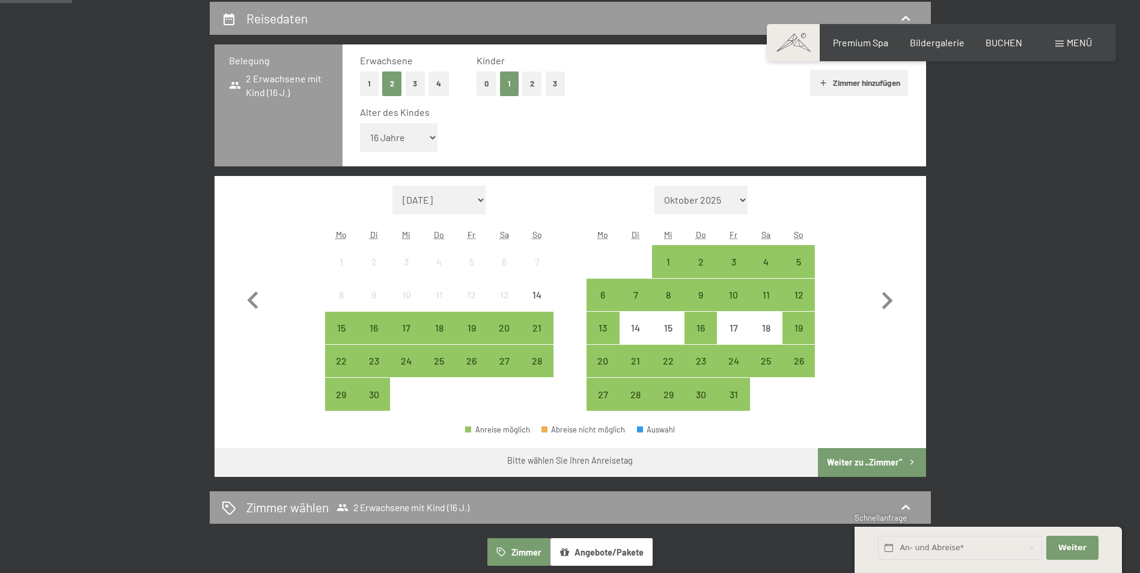
scroll to position [301, 0]
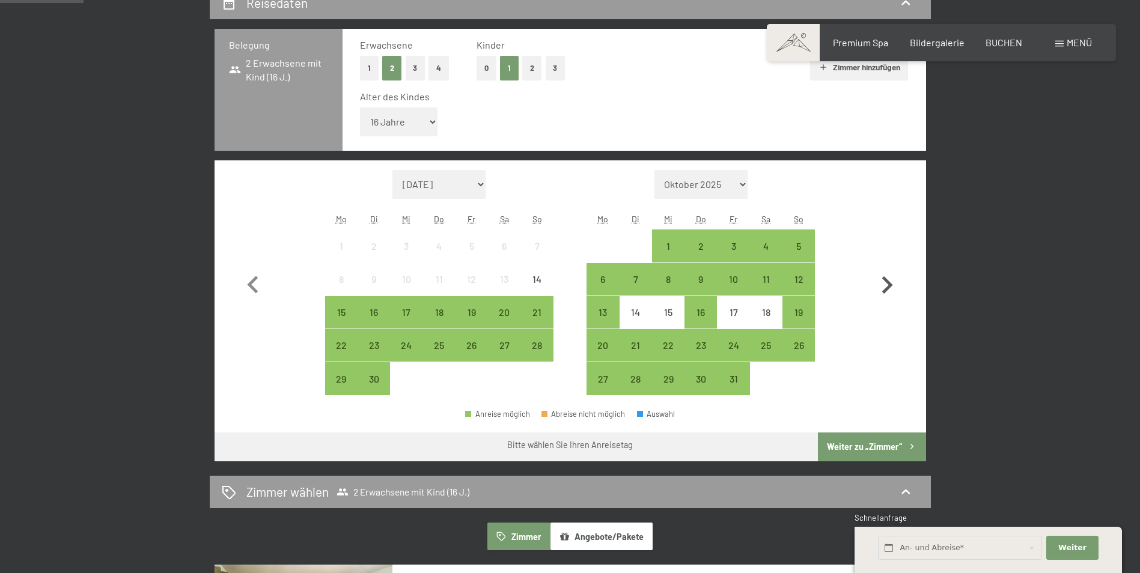
click at [882, 278] on icon "button" at bounding box center [887, 285] width 35 height 35
select select "[DATE]"
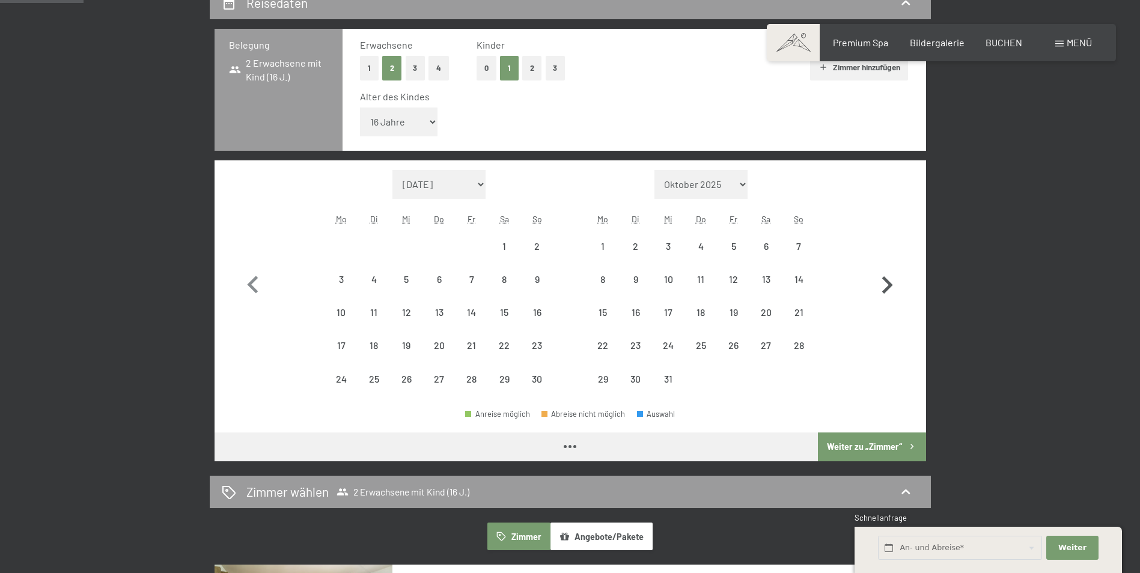
click at [882, 278] on icon "button" at bounding box center [887, 285] width 35 height 35
select select "[DATE]"
click at [882, 278] on icon "button" at bounding box center [887, 285] width 35 height 35
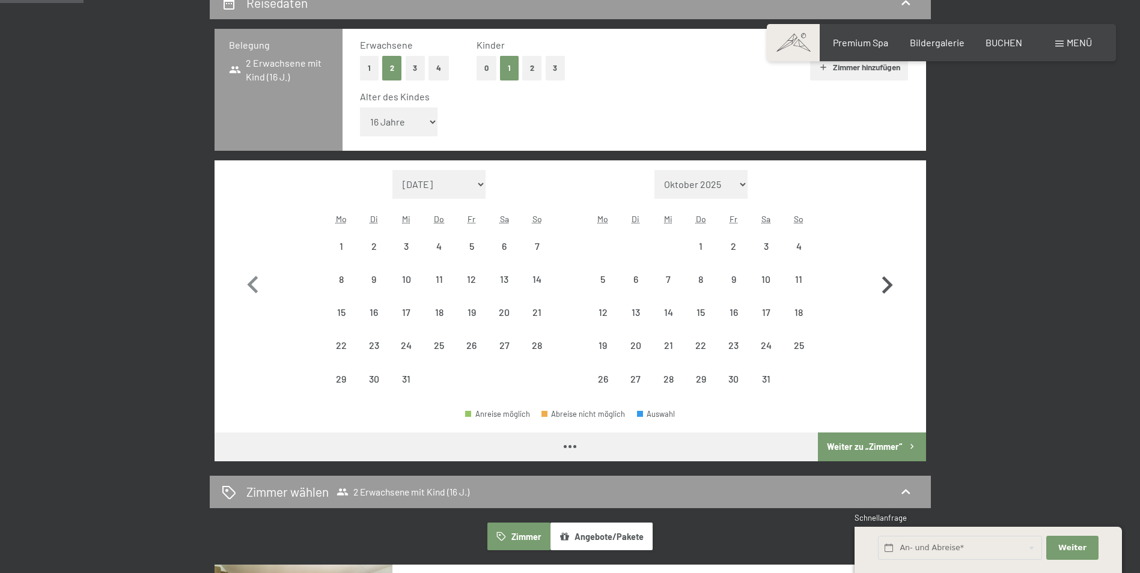
select select "[DATE]"
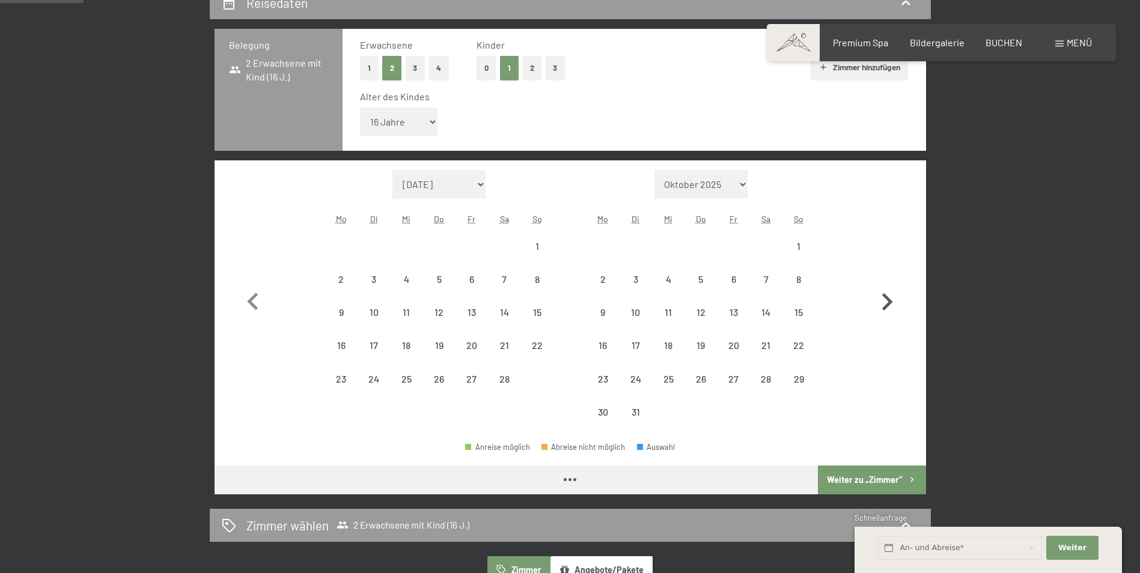
click at [882, 278] on button "button" at bounding box center [887, 299] width 35 height 259
select select "[DATE]"
click at [882, 278] on button "button" at bounding box center [887, 299] width 35 height 259
select select "[DATE]"
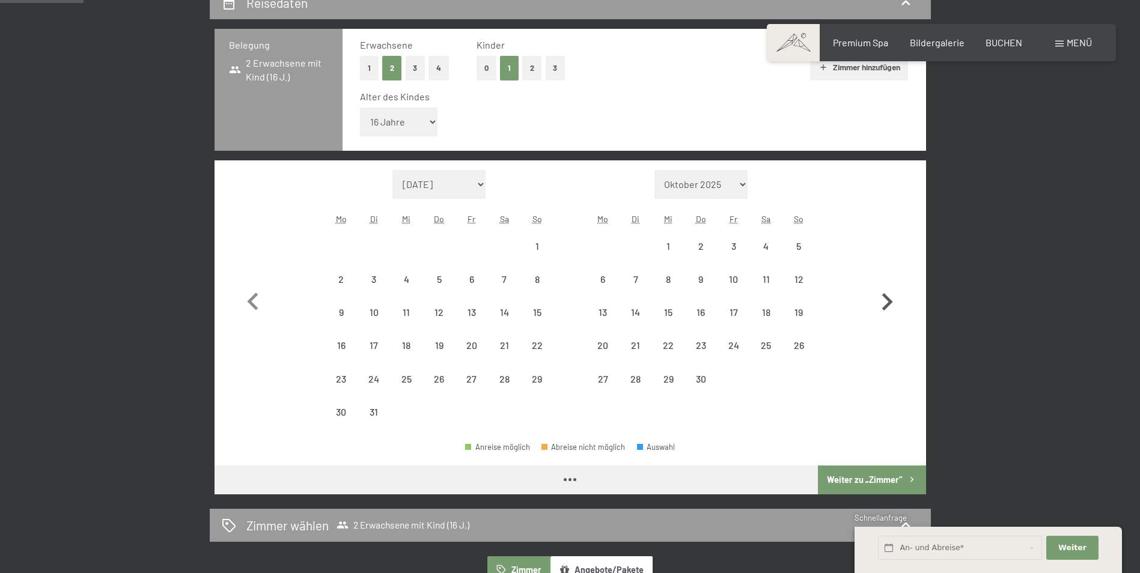
select select "[DATE]"
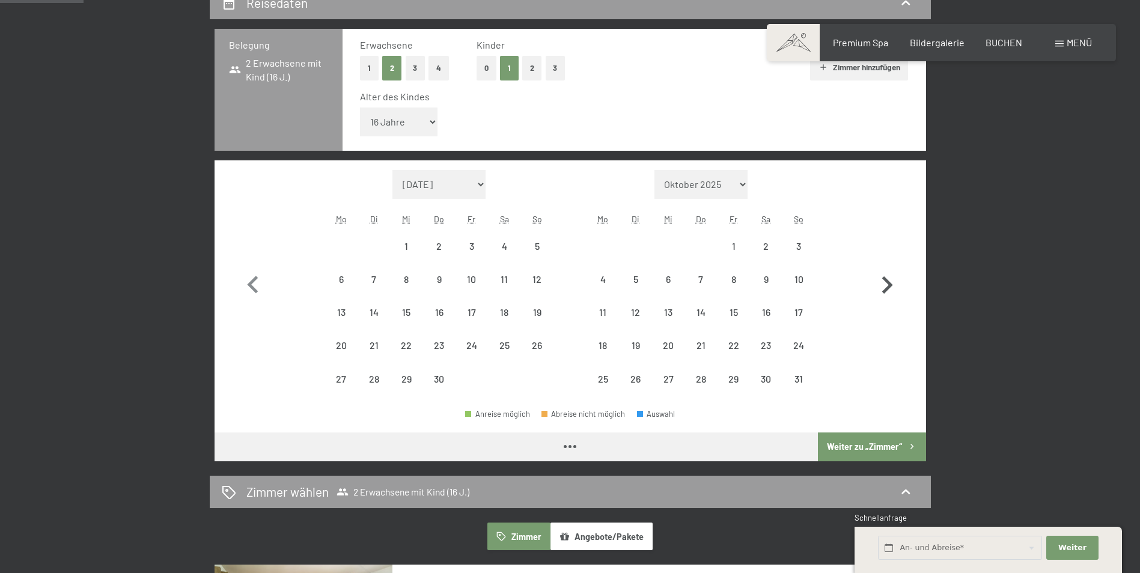
click at [882, 278] on icon "button" at bounding box center [887, 285] width 35 height 35
select select "[DATE]"
click at [882, 278] on icon "button" at bounding box center [887, 285] width 35 height 35
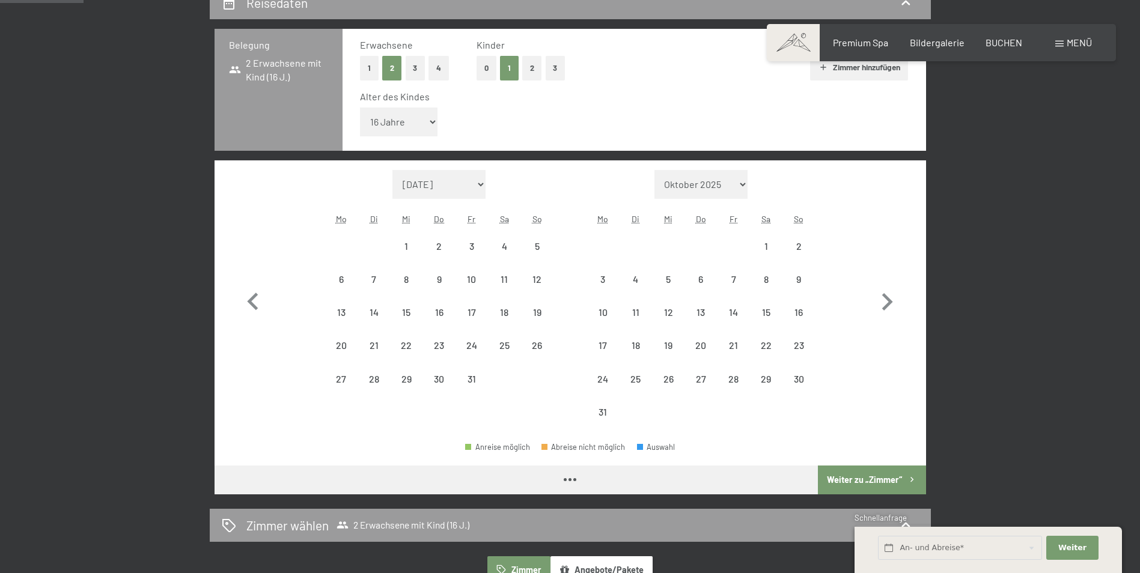
select select "[DATE]"
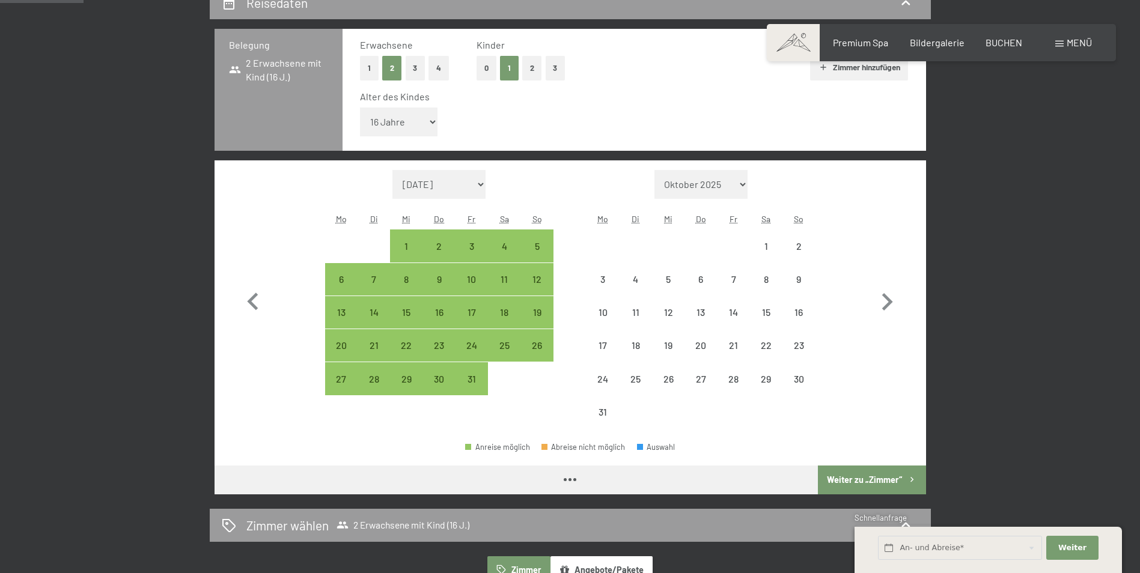
select select "[DATE]"
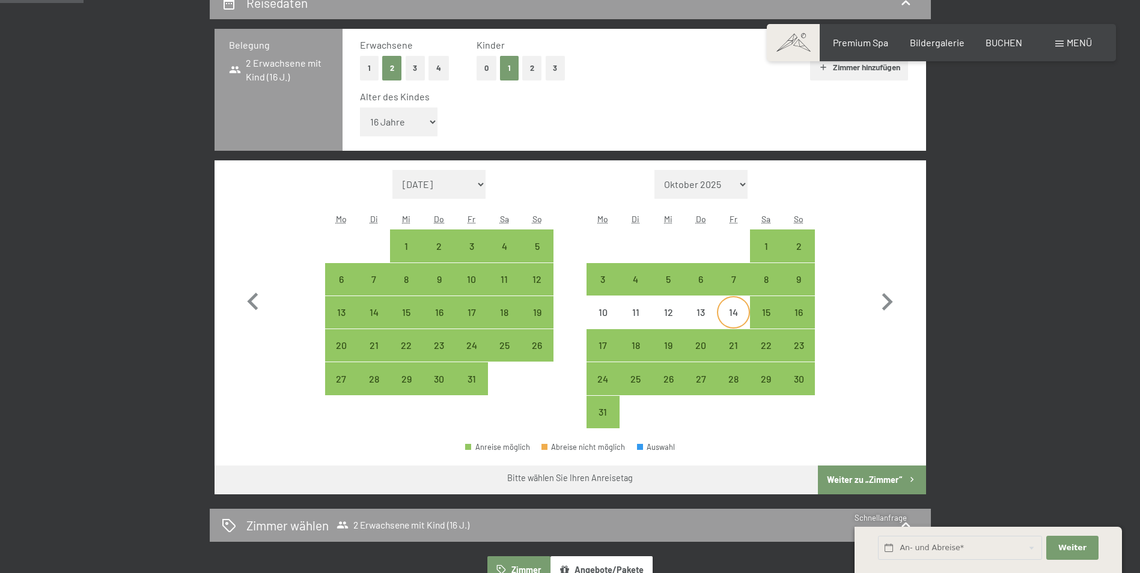
click at [733, 308] on div "14" at bounding box center [733, 323] width 30 height 30
select select "[DATE]"
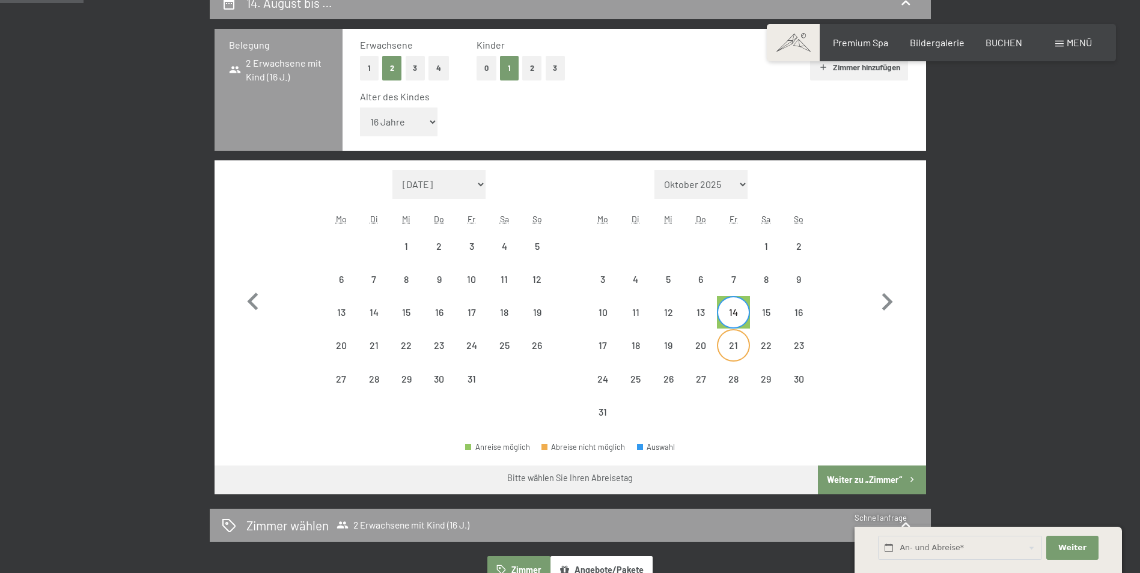
click at [735, 341] on div "21" at bounding box center [733, 356] width 30 height 30
select select "[DATE]"
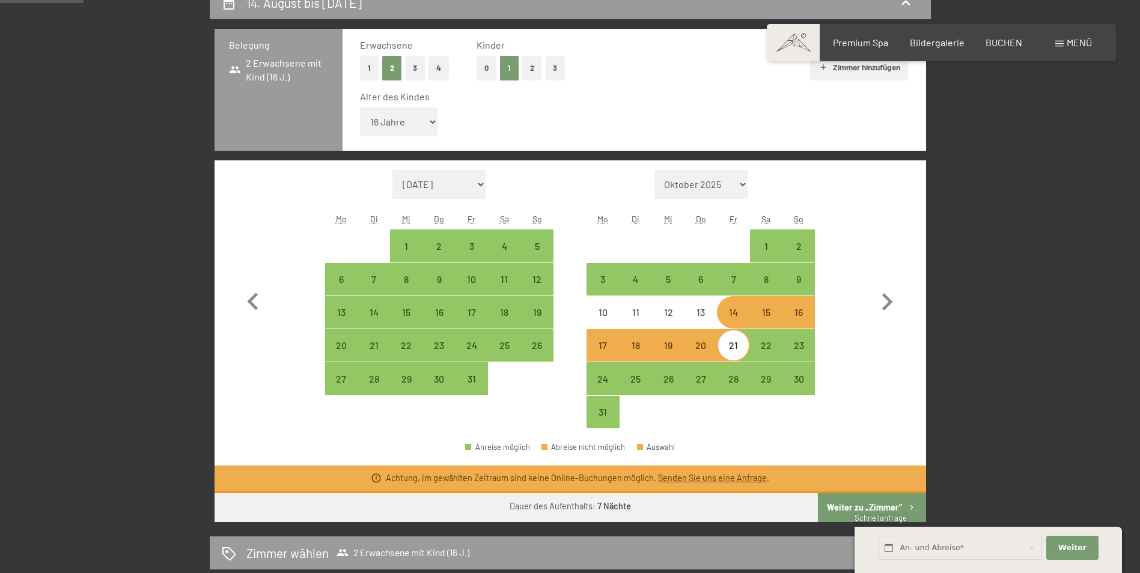
click at [774, 319] on div "15" at bounding box center [766, 323] width 30 height 30
select select "[DATE]"
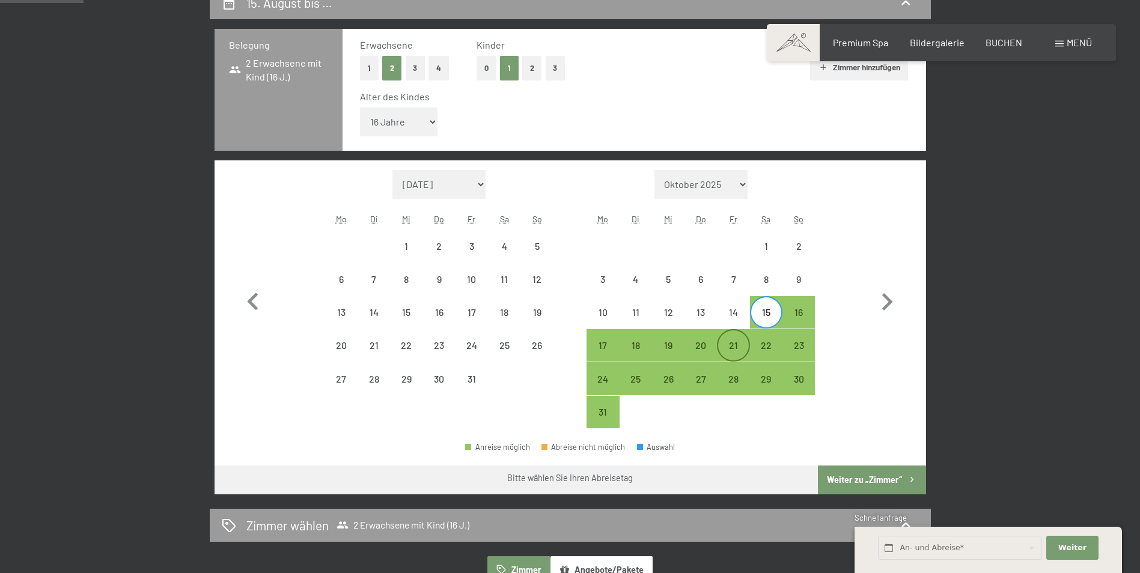
click at [730, 349] on div "21" at bounding box center [733, 356] width 30 height 30
select select "[DATE]"
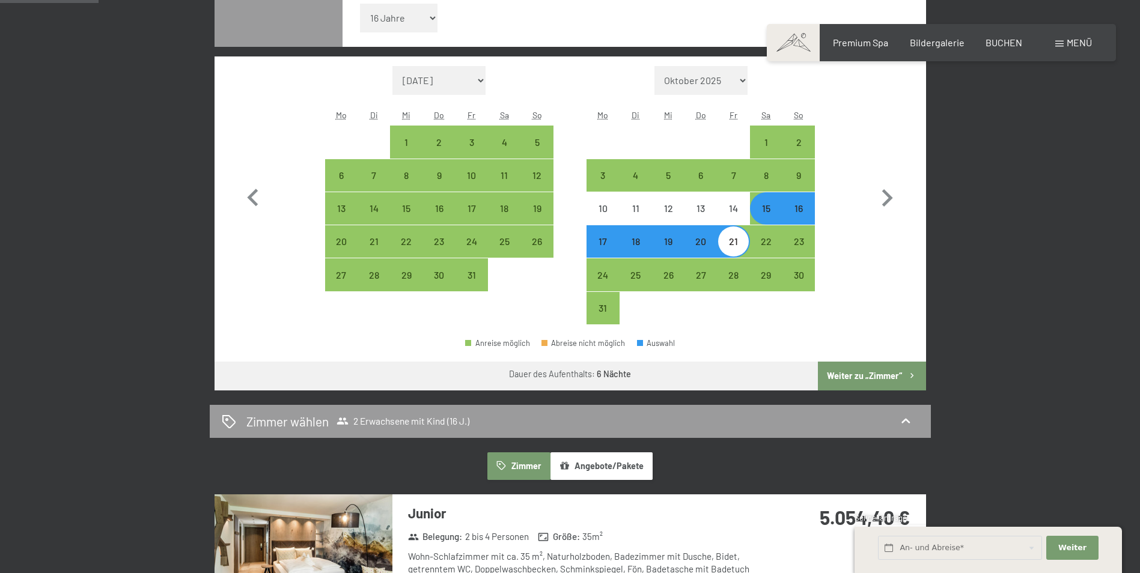
scroll to position [421, 0]
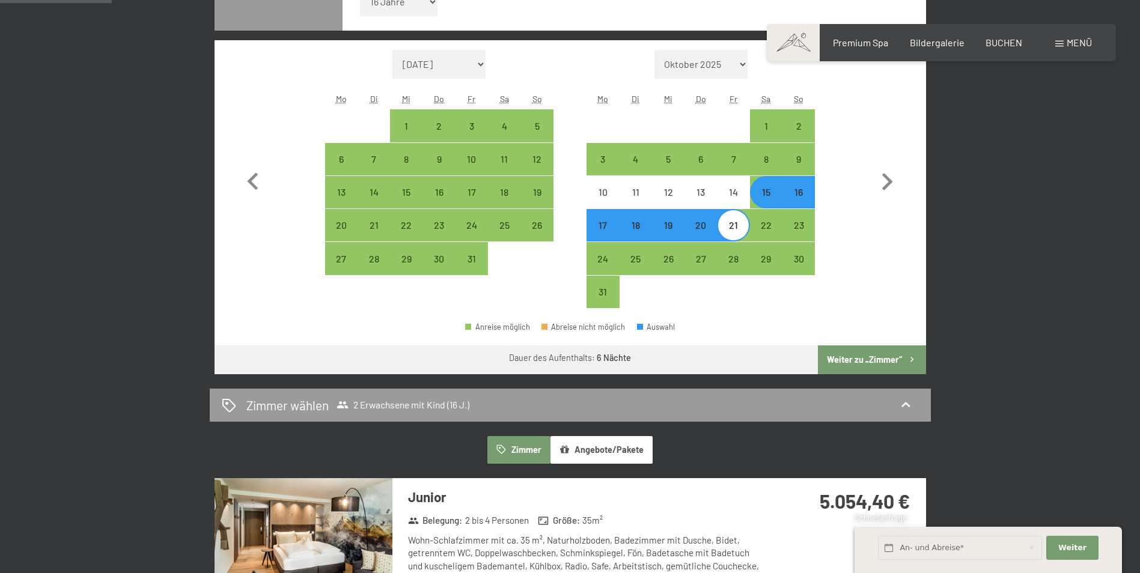
click at [861, 360] on button "Weiter zu „Zimmer“" at bounding box center [872, 360] width 108 height 29
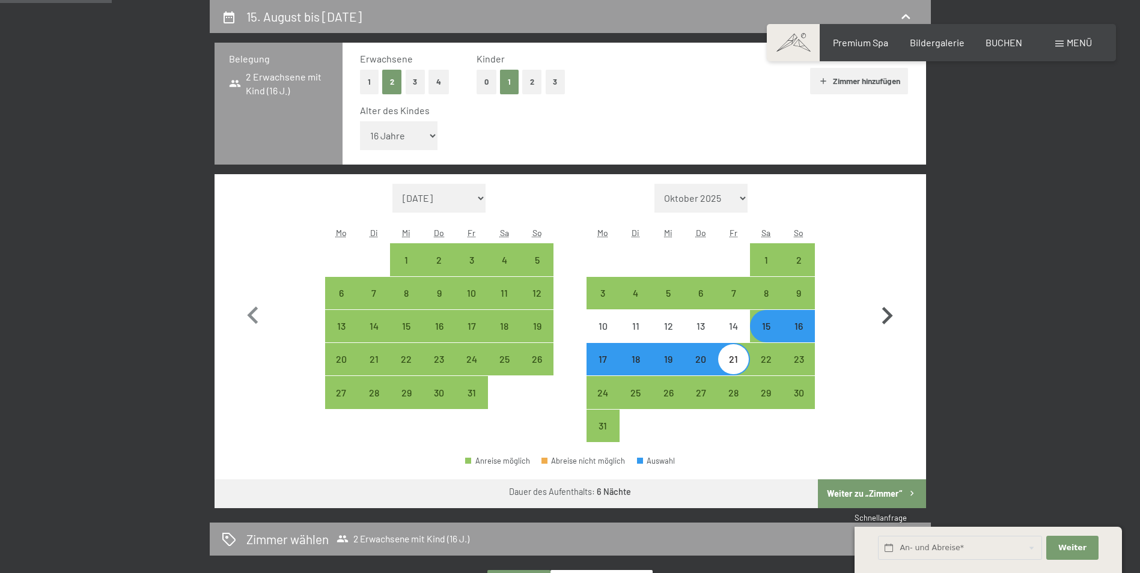
select select "[DATE]"
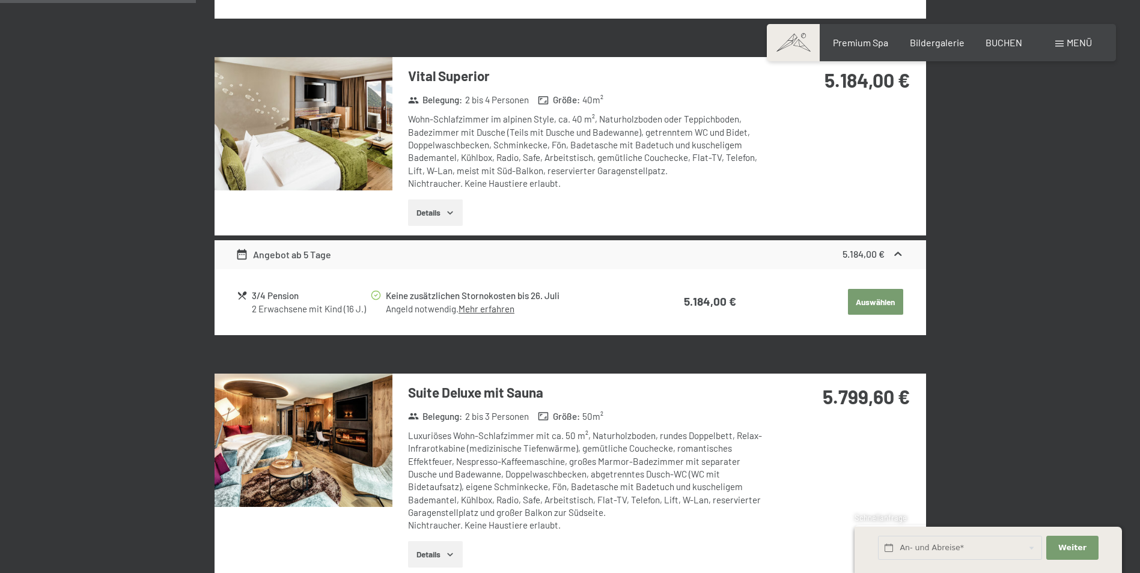
scroll to position [647, 0]
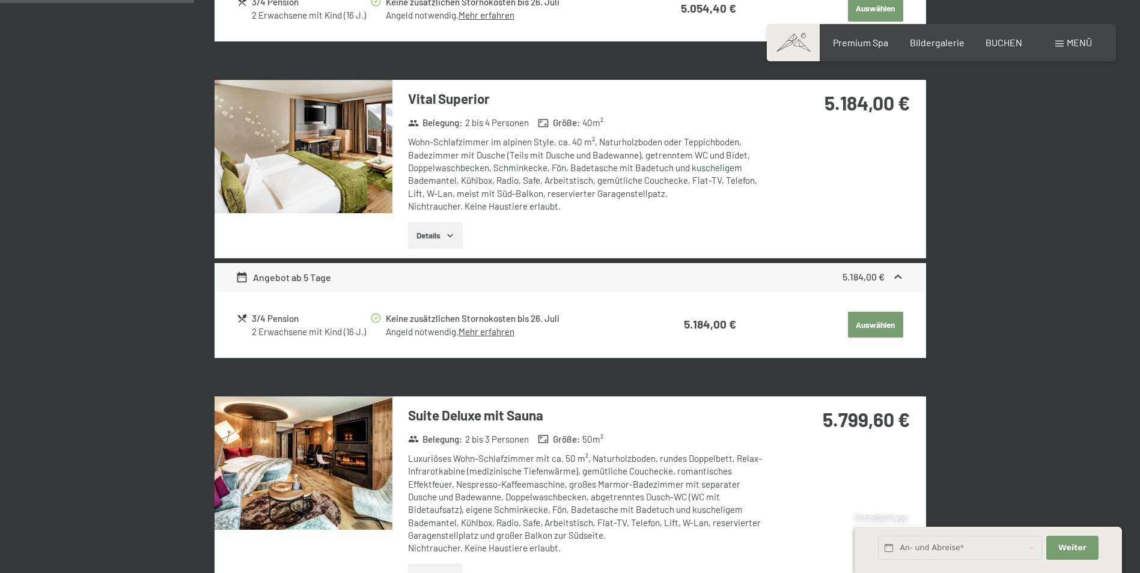
click at [353, 191] on img at bounding box center [304, 146] width 178 height 133
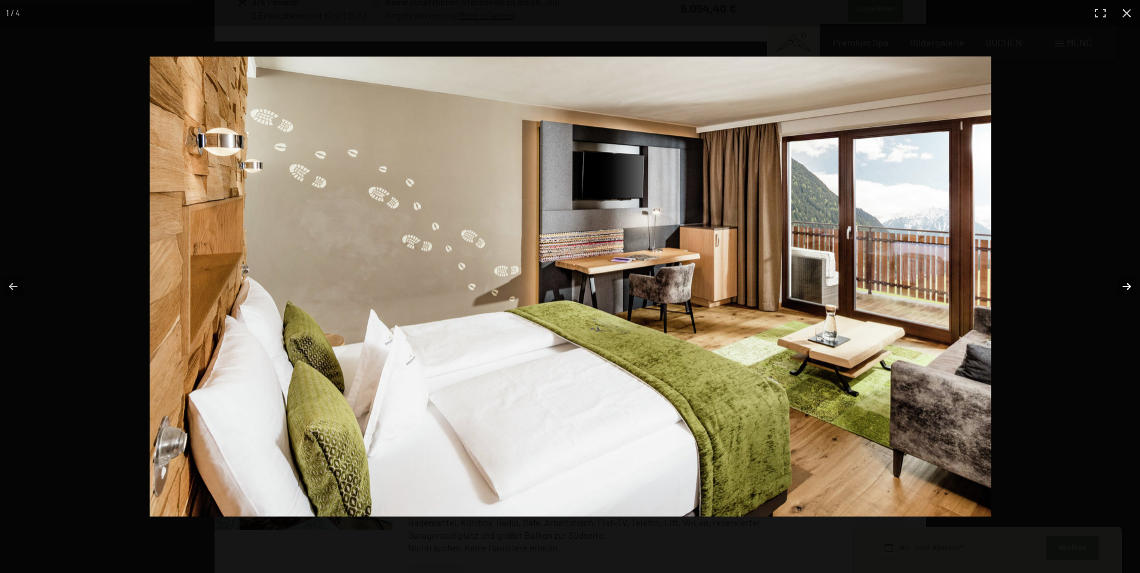
click at [1128, 292] on button "button" at bounding box center [1119, 287] width 42 height 60
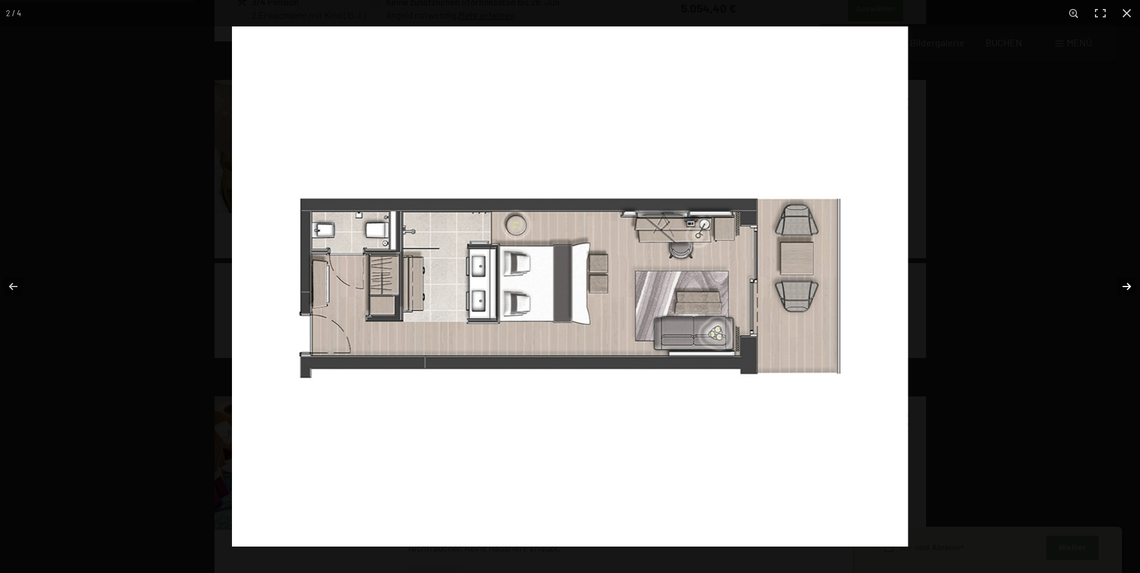
click at [1128, 292] on button "button" at bounding box center [1119, 287] width 42 height 60
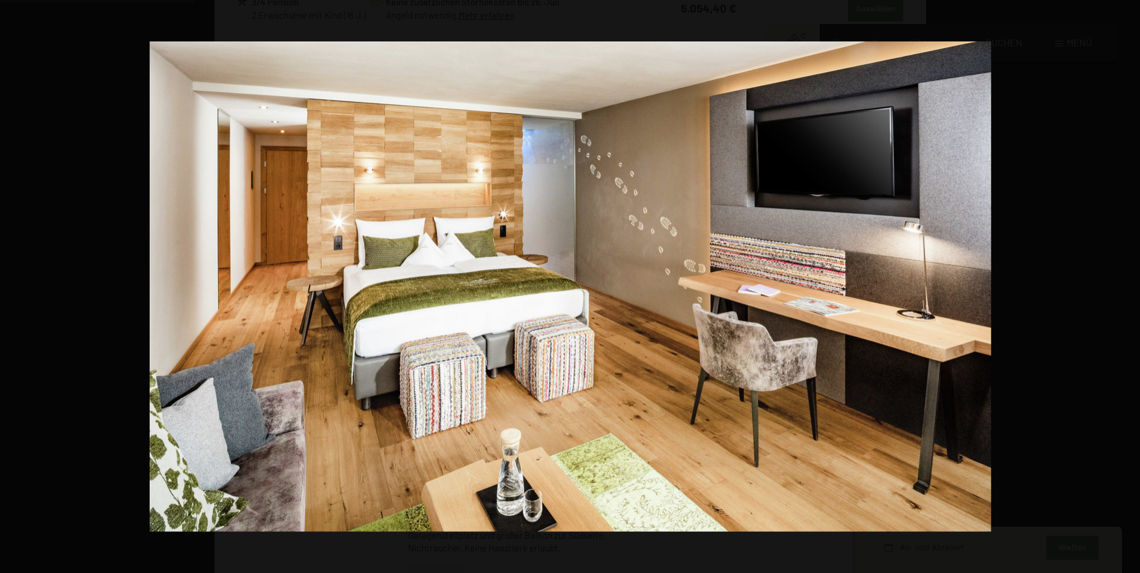
click at [1128, 292] on button "button" at bounding box center [1119, 287] width 42 height 60
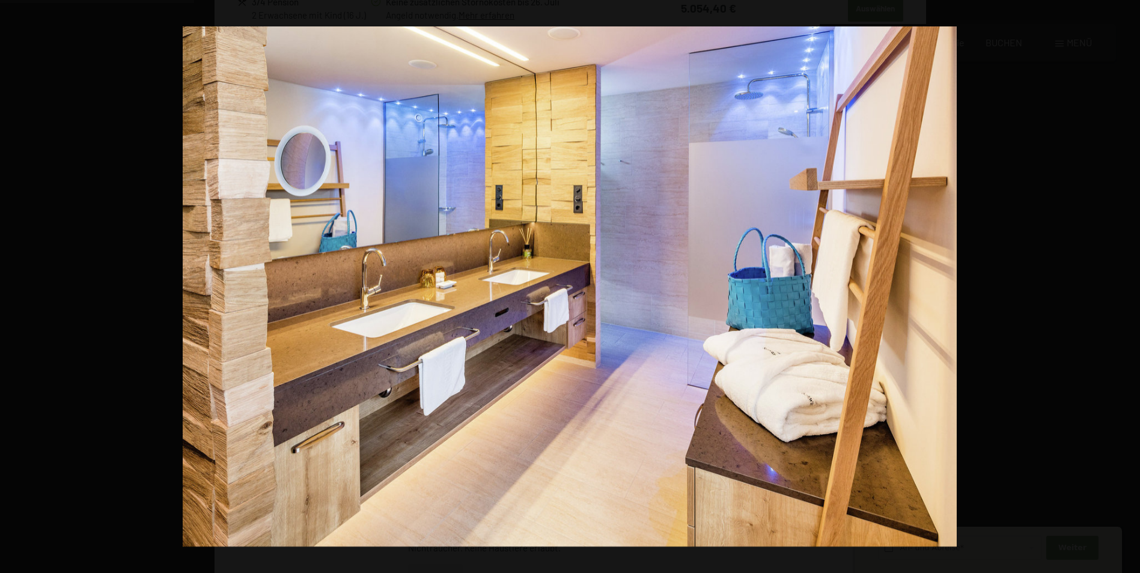
click at [1128, 292] on button "button" at bounding box center [1119, 287] width 42 height 60
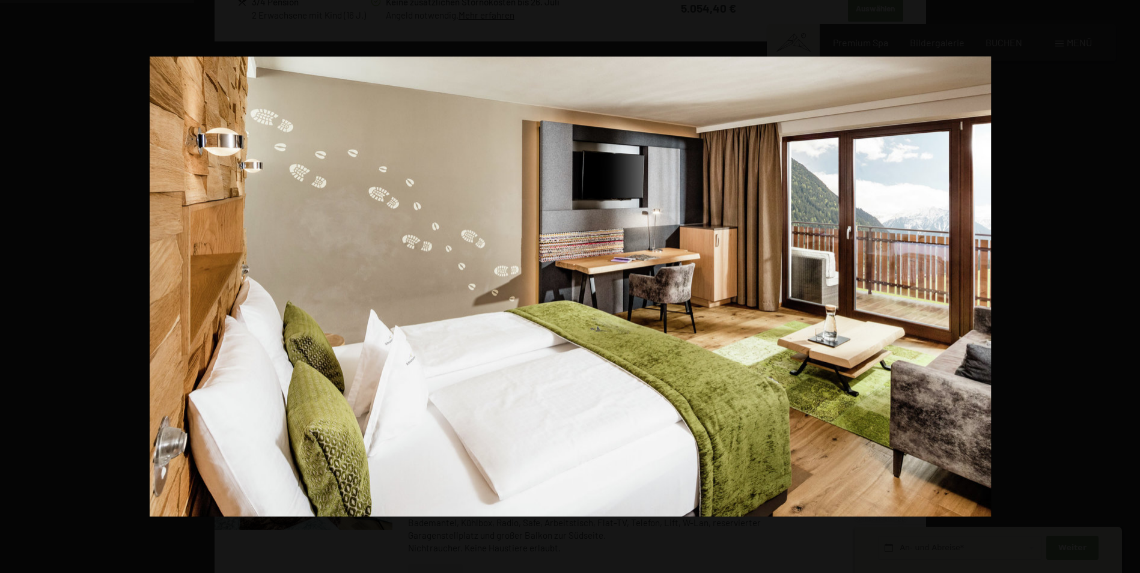
click at [1128, 292] on button "button" at bounding box center [1119, 287] width 42 height 60
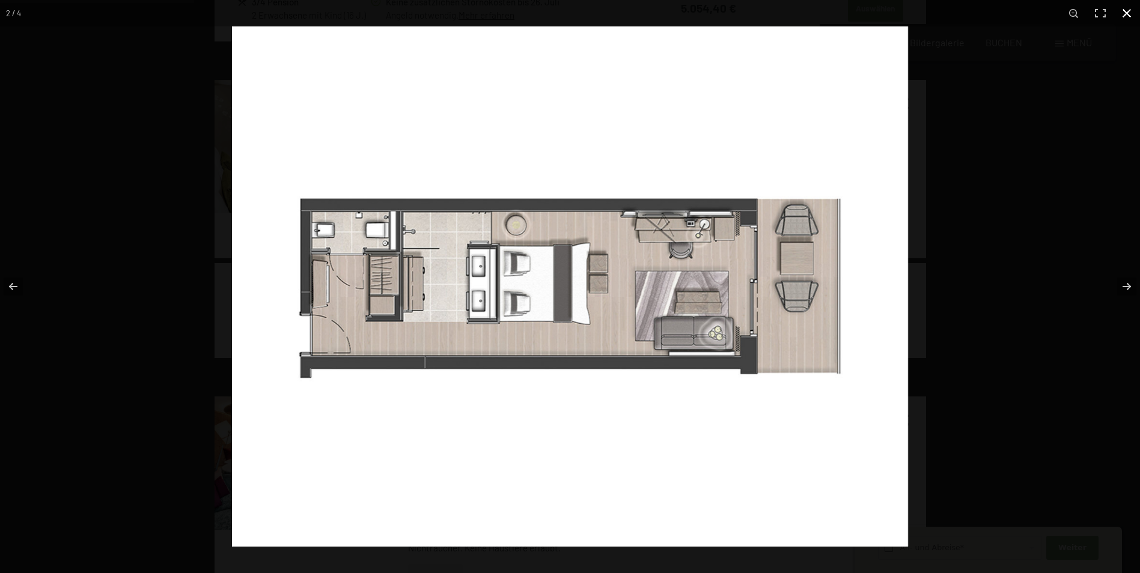
click at [1125, 14] on button "button" at bounding box center [1127, 13] width 26 height 26
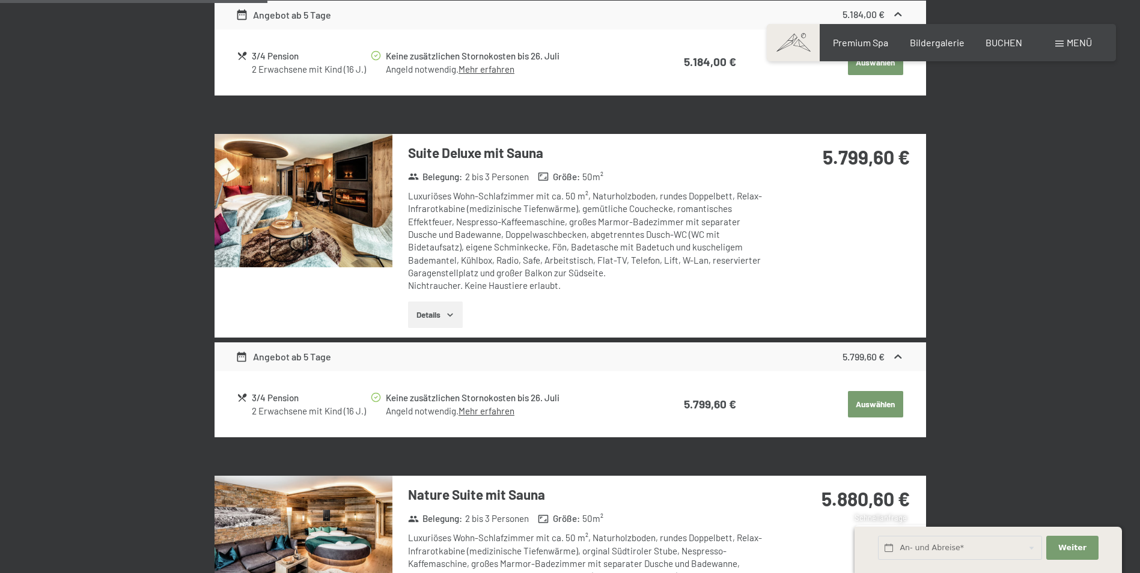
scroll to position [948, 0]
